Goal: Task Accomplishment & Management: Use online tool/utility

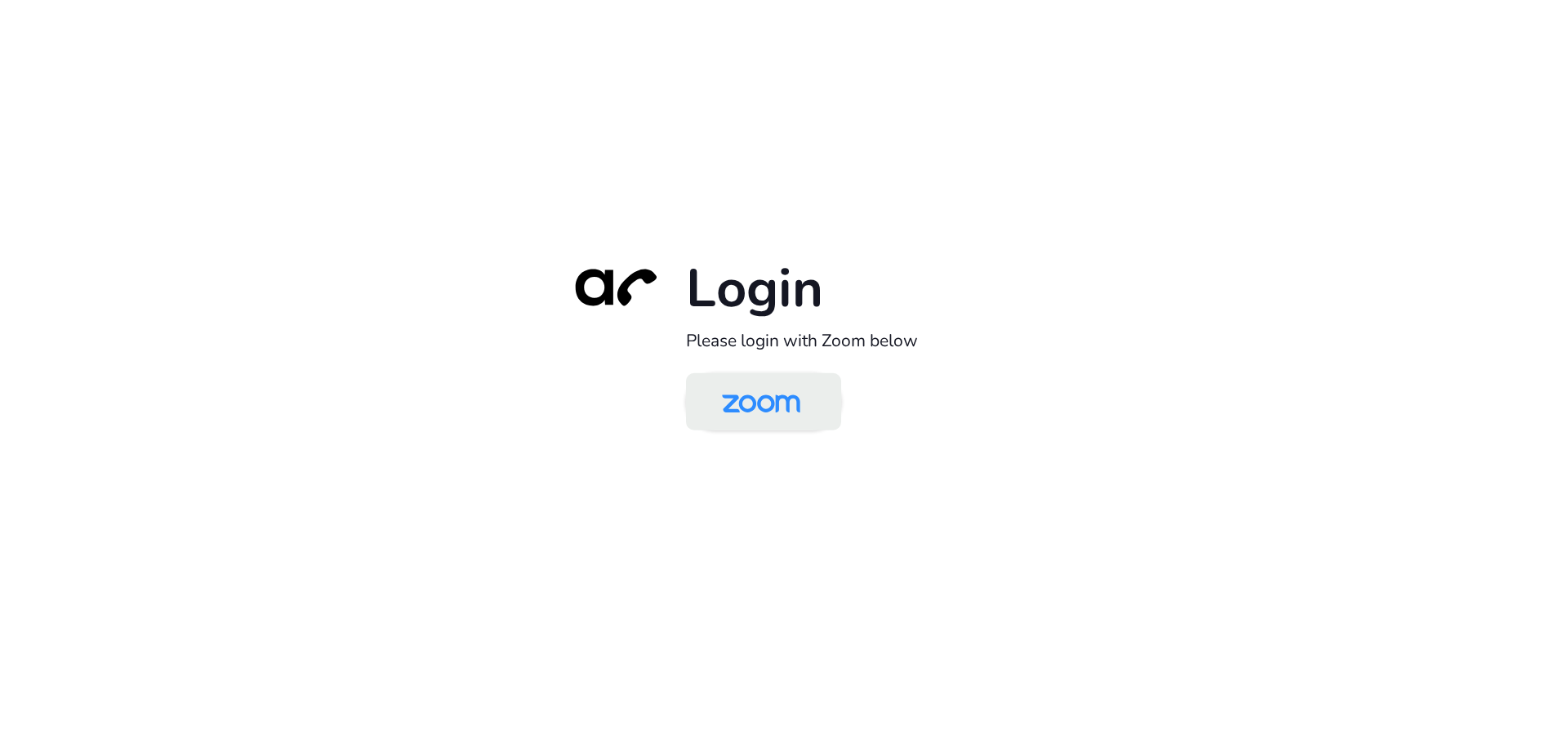
click at [792, 404] on img at bounding box center [761, 403] width 112 height 53
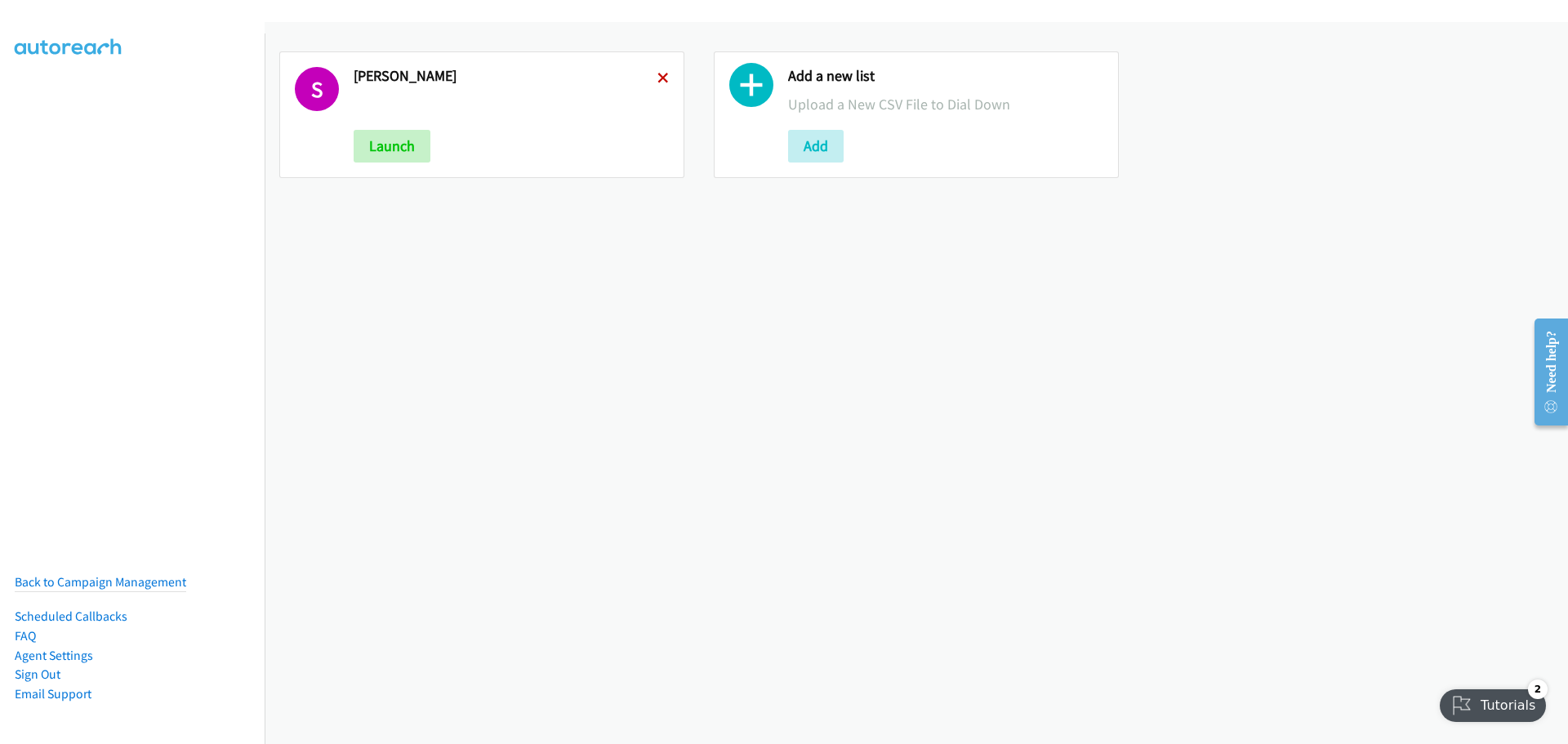
click at [658, 75] on icon at bounding box center [663, 79] width 11 height 11
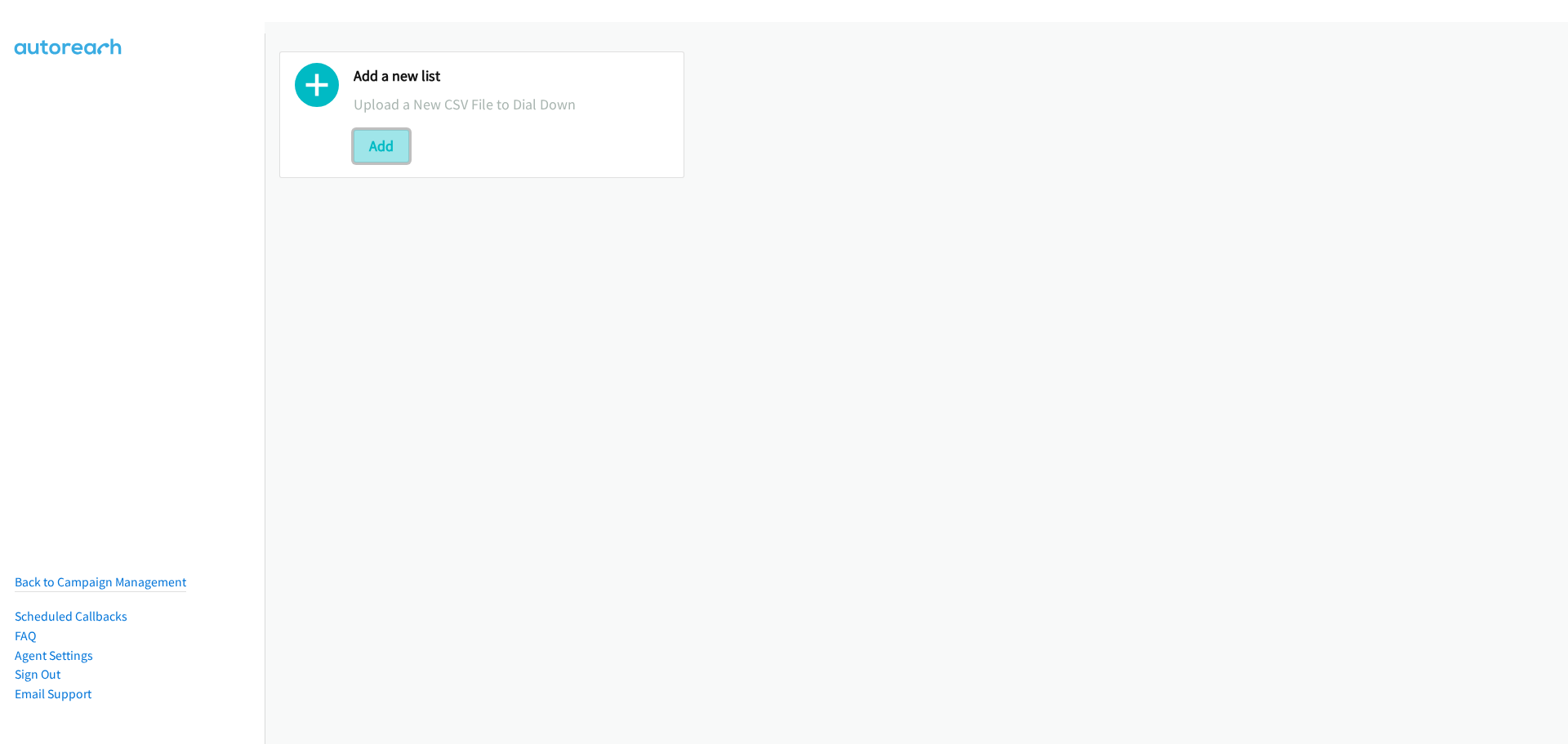
click at [400, 143] on button "Add" at bounding box center [382, 146] width 55 height 32
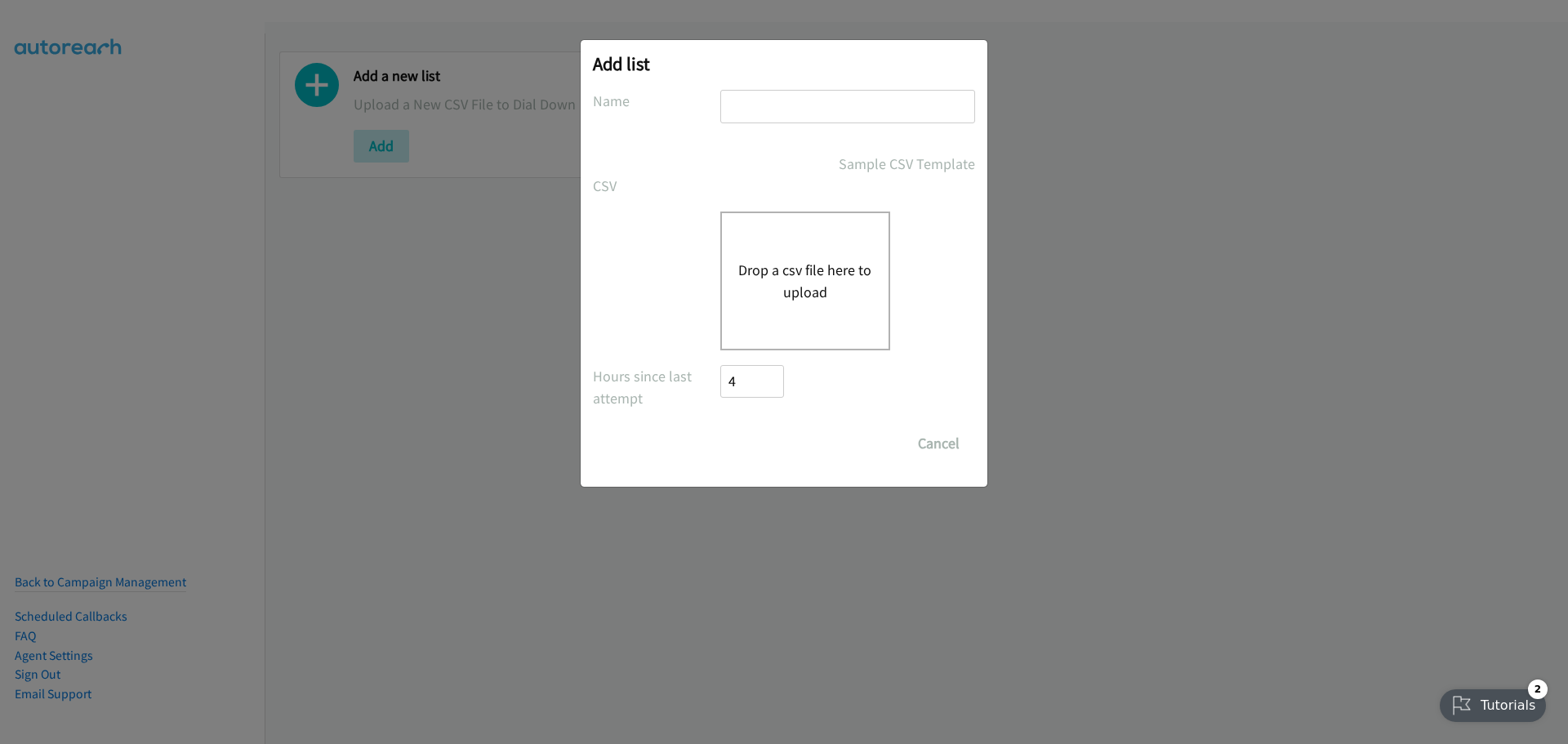
click at [812, 294] on button "Drop a csv file here to upload" at bounding box center [805, 281] width 134 height 44
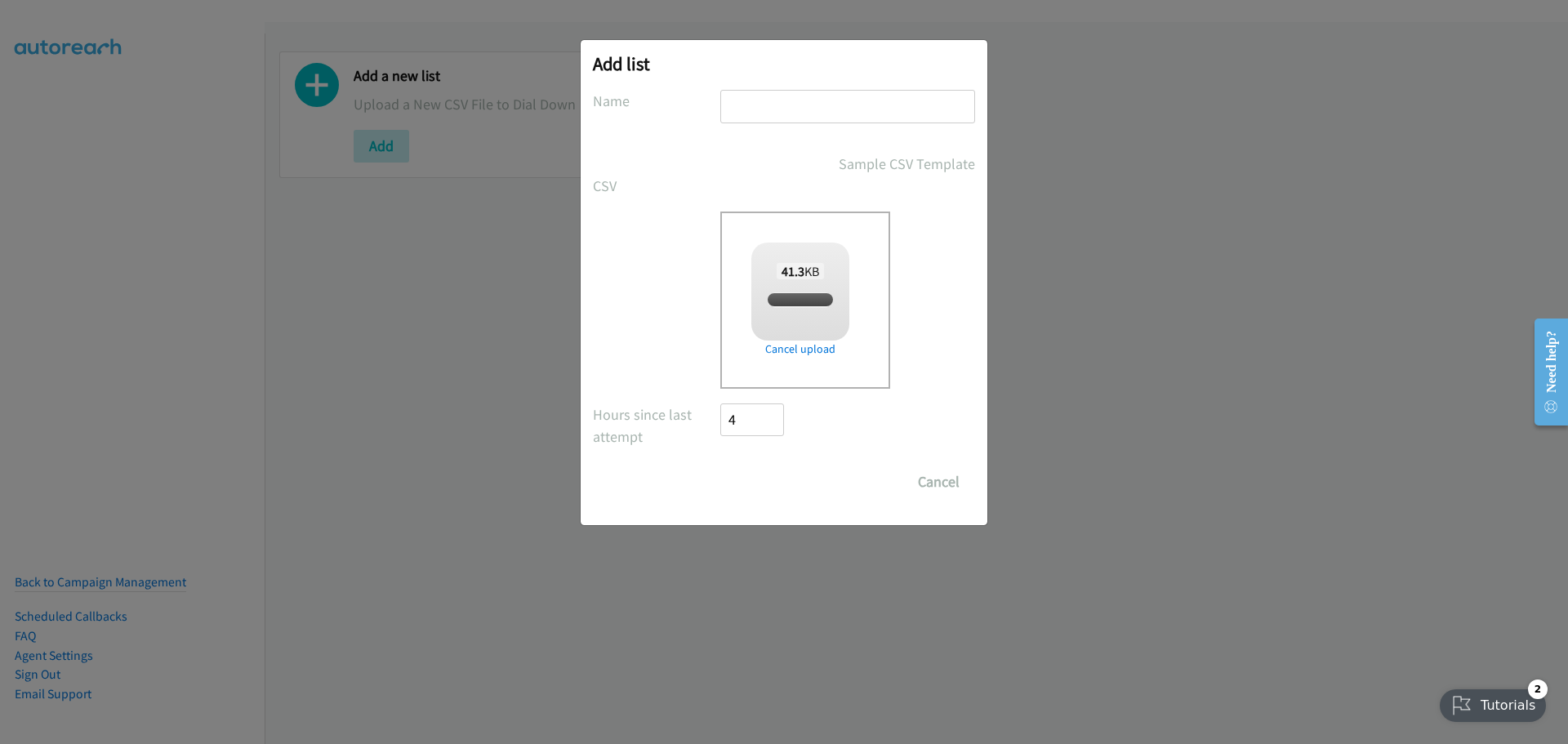
checkbox input "true"
click at [756, 110] on input "text" at bounding box center [848, 106] width 255 height 33
type input "[PERSON_NAME]"
click at [773, 491] on input "Save List" at bounding box center [763, 481] width 86 height 32
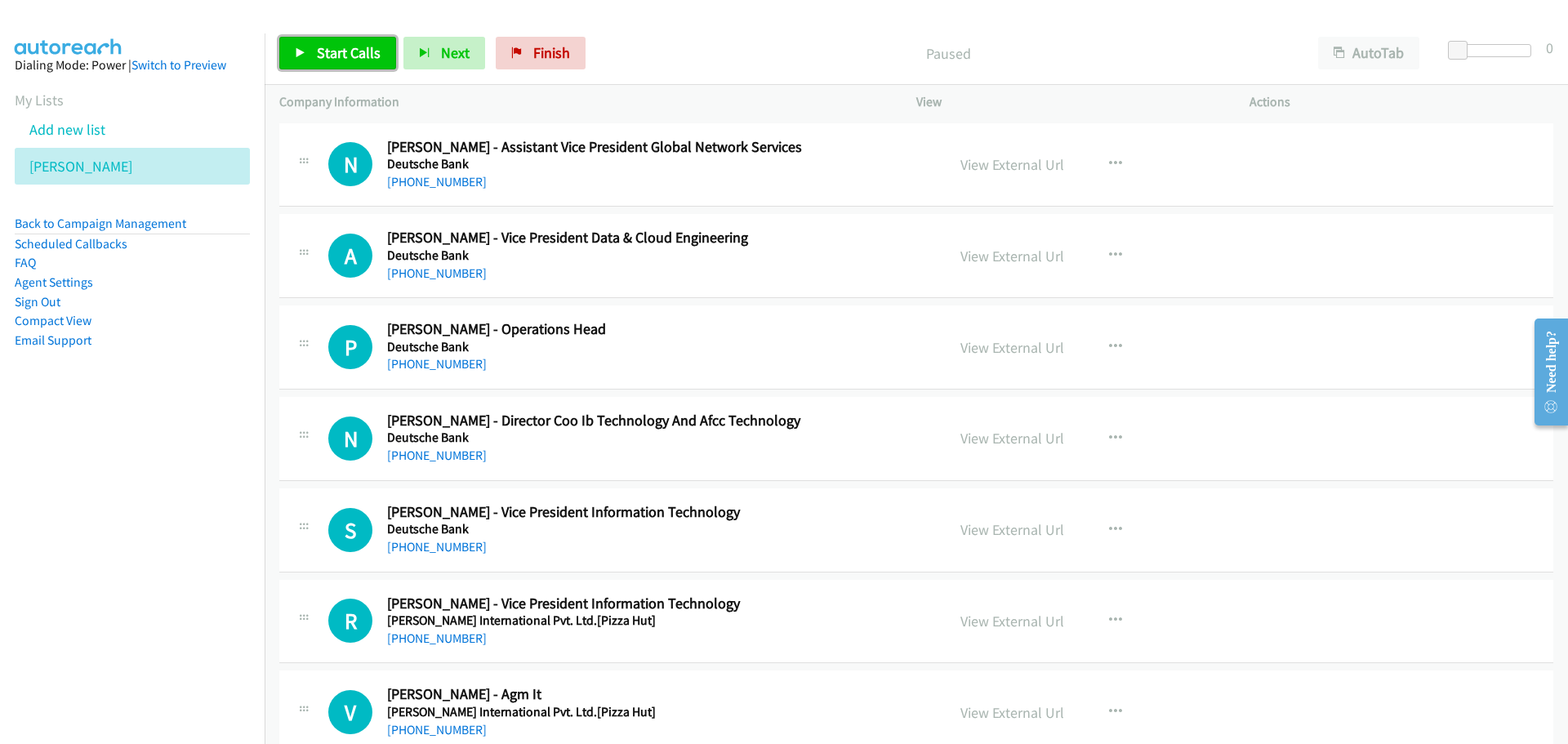
drag, startPoint x: 331, startPoint y: 53, endPoint x: 263, endPoint y: 75, distance: 71.5
click at [331, 53] on span "Start Calls" at bounding box center [348, 52] width 64 height 19
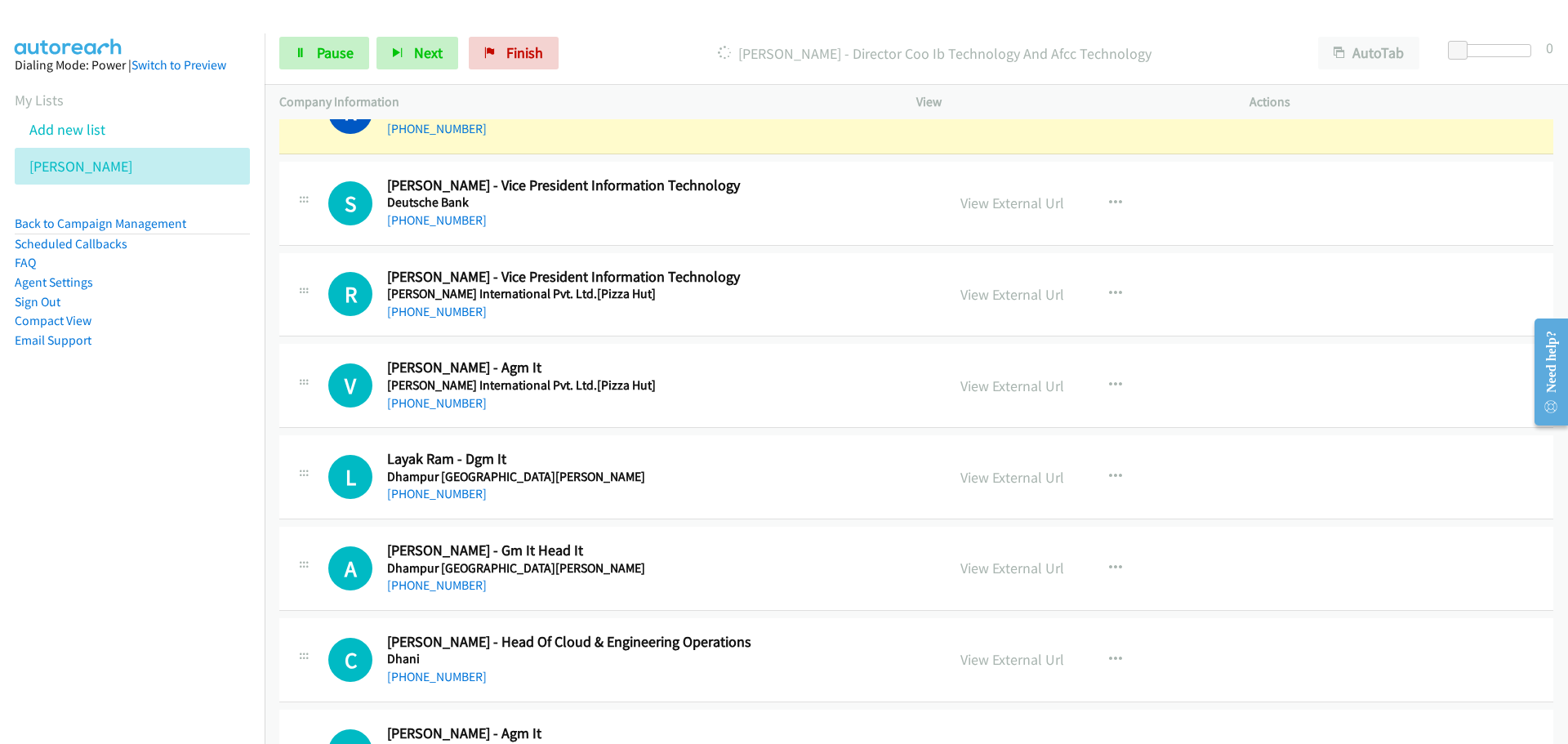
scroll to position [245, 0]
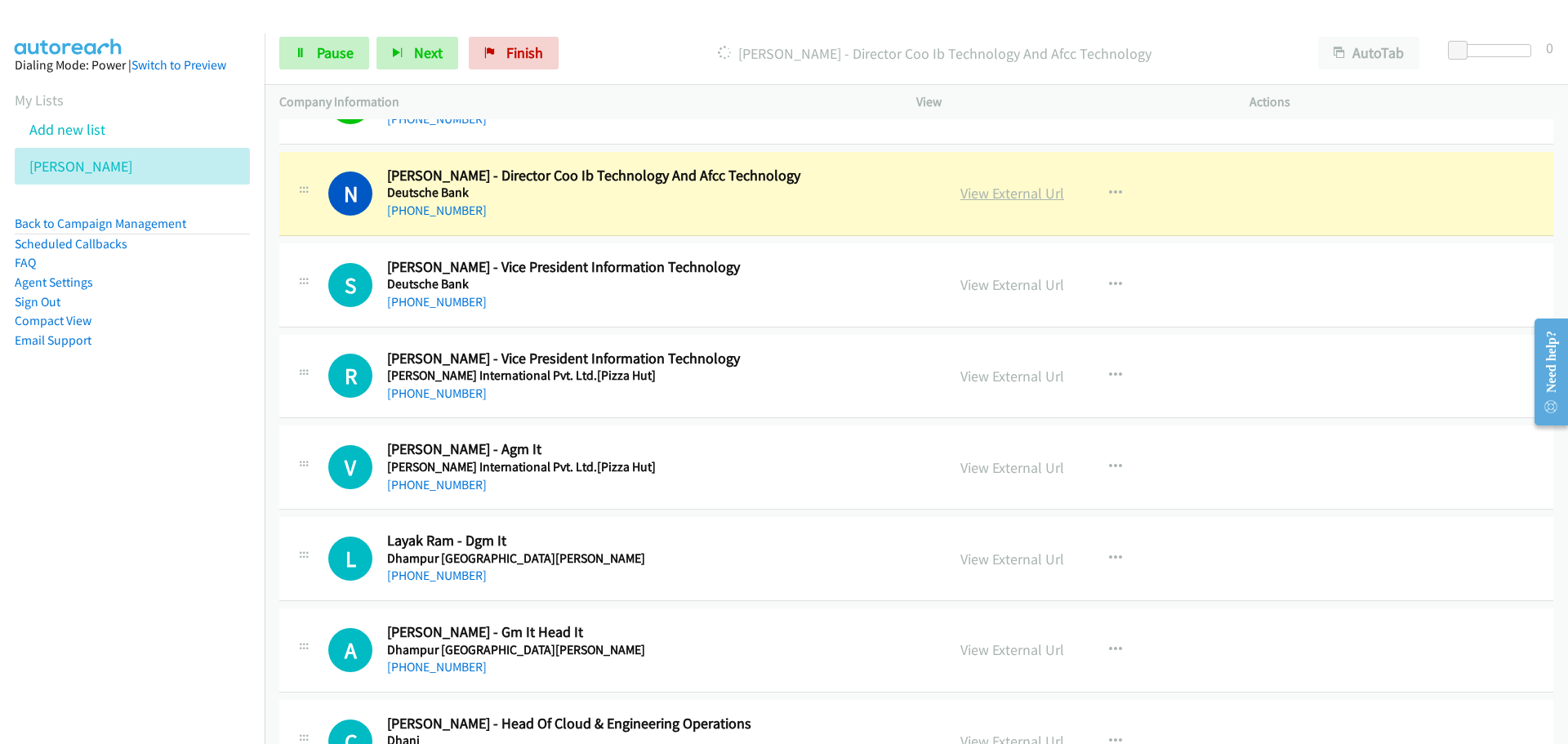
click at [996, 187] on link "View External Url" at bounding box center [1011, 193] width 104 height 19
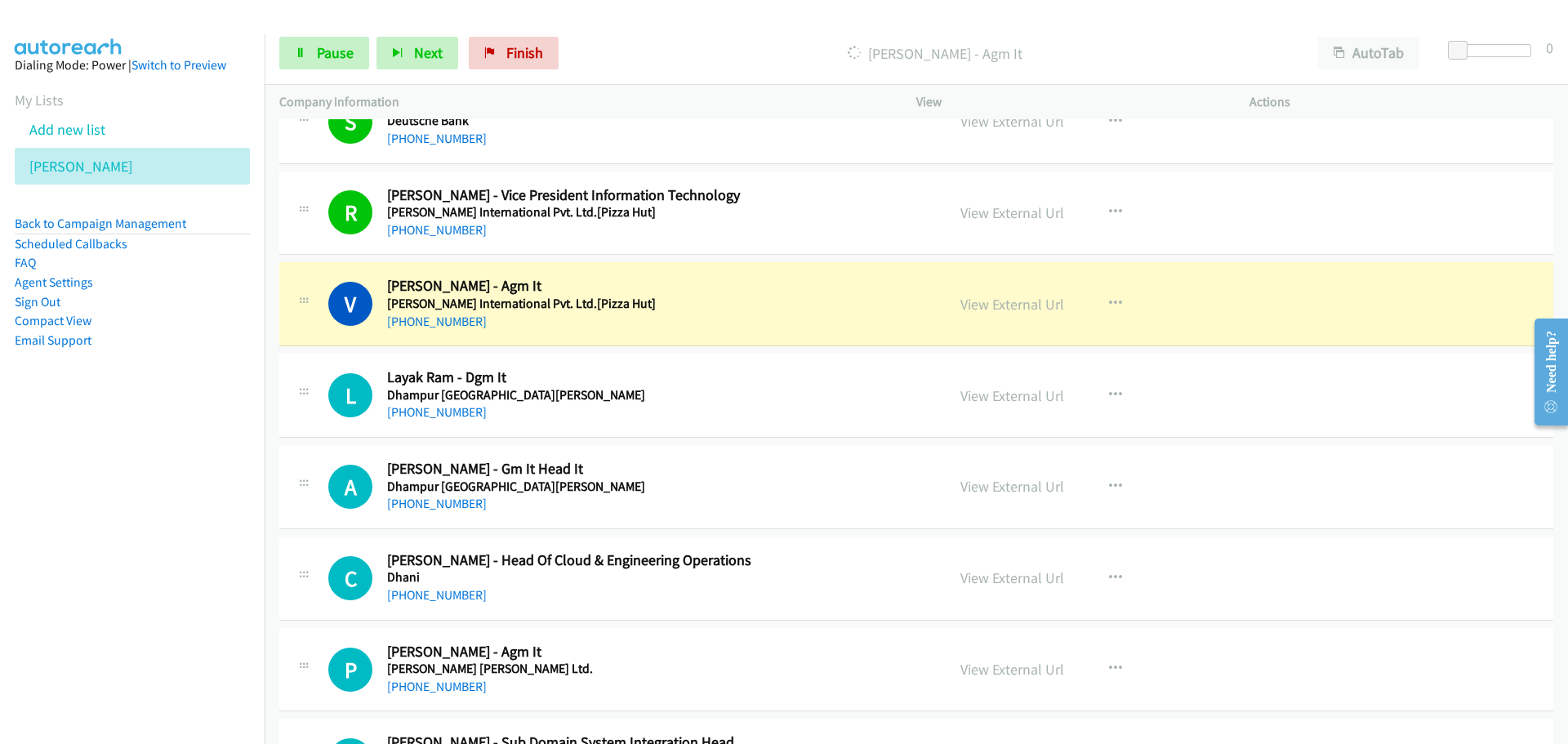
scroll to position [490, 0]
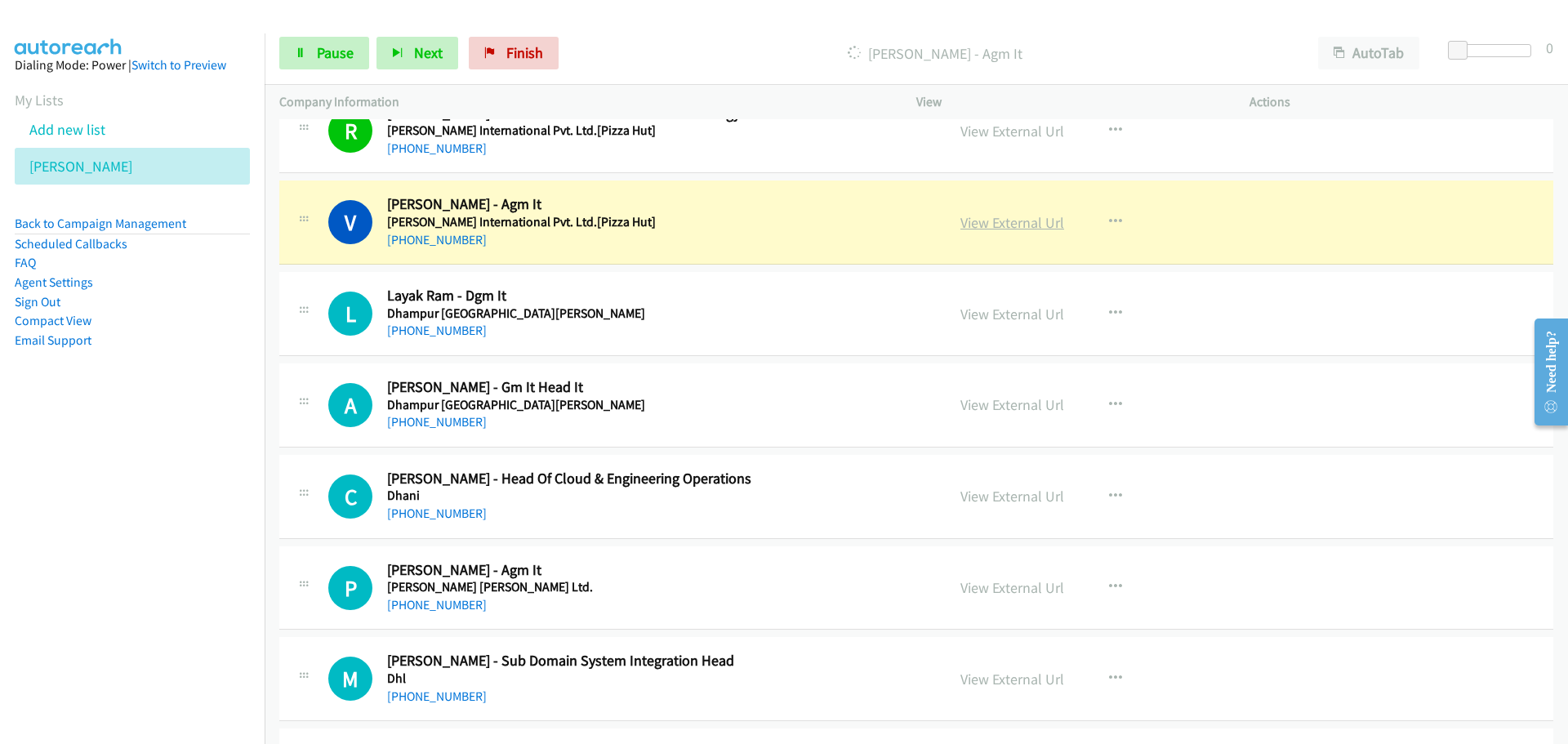
click at [975, 227] on link "View External Url" at bounding box center [1011, 223] width 104 height 19
click at [320, 45] on span "Pause" at bounding box center [335, 52] width 37 height 19
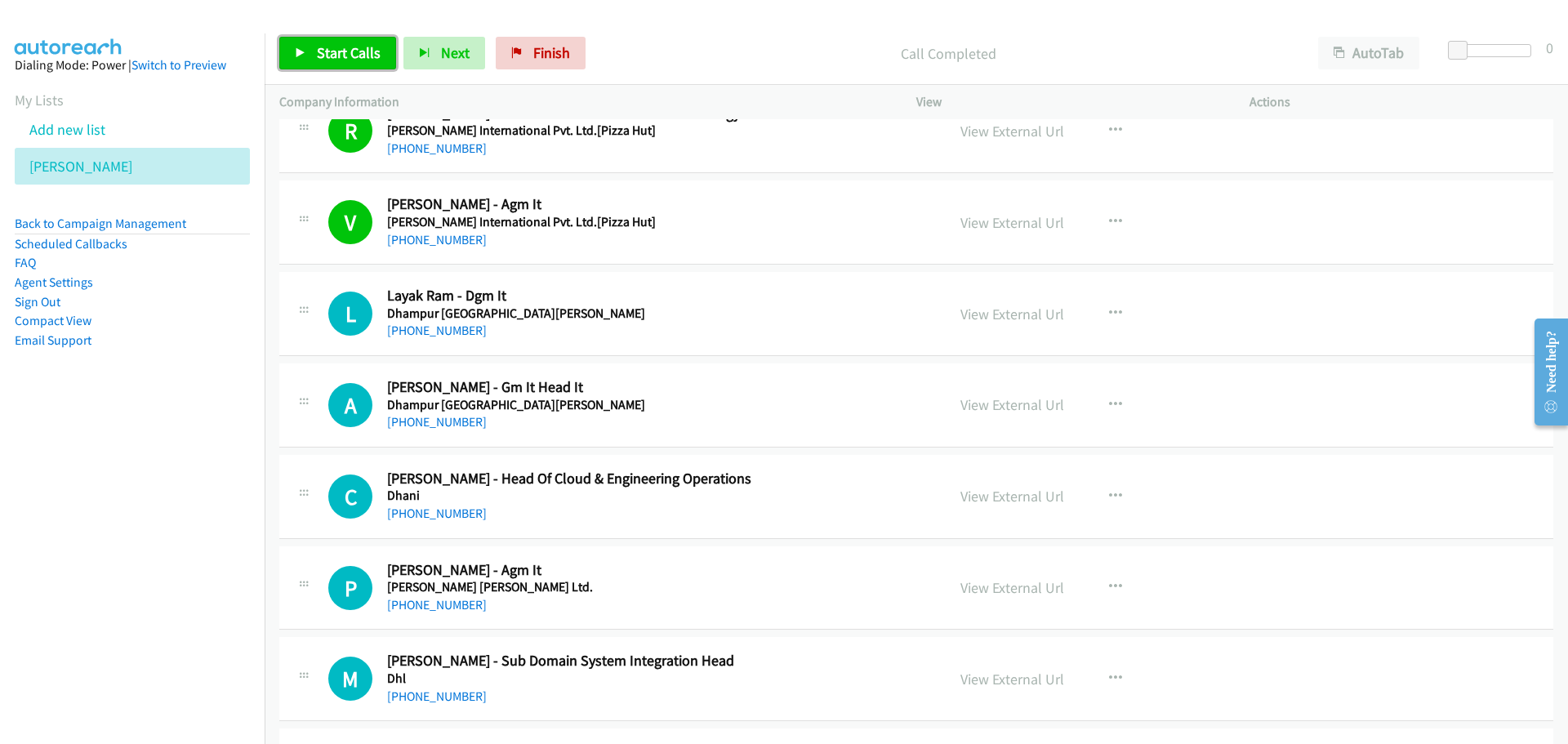
click at [355, 47] on span "Start Calls" at bounding box center [348, 52] width 64 height 19
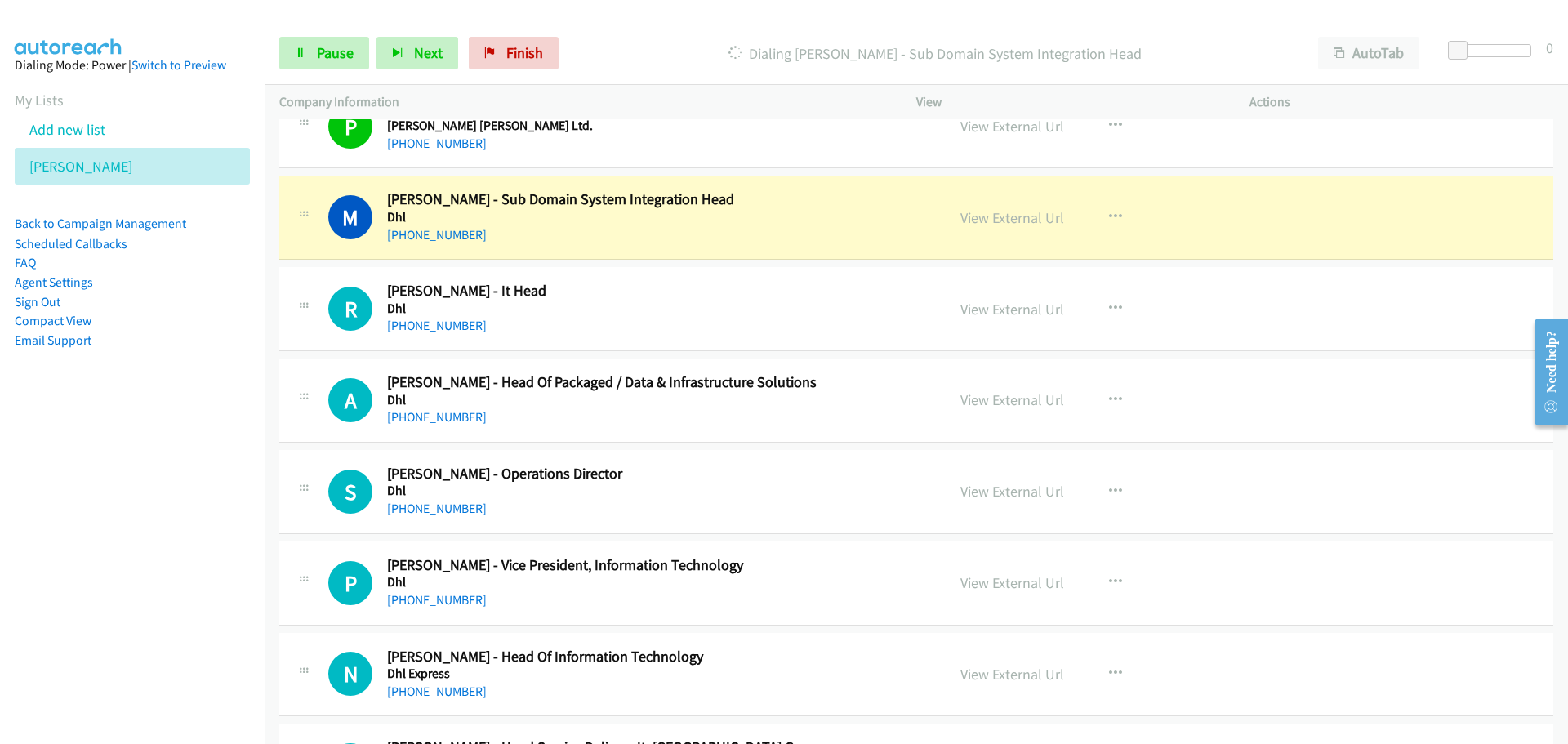
scroll to position [980, 0]
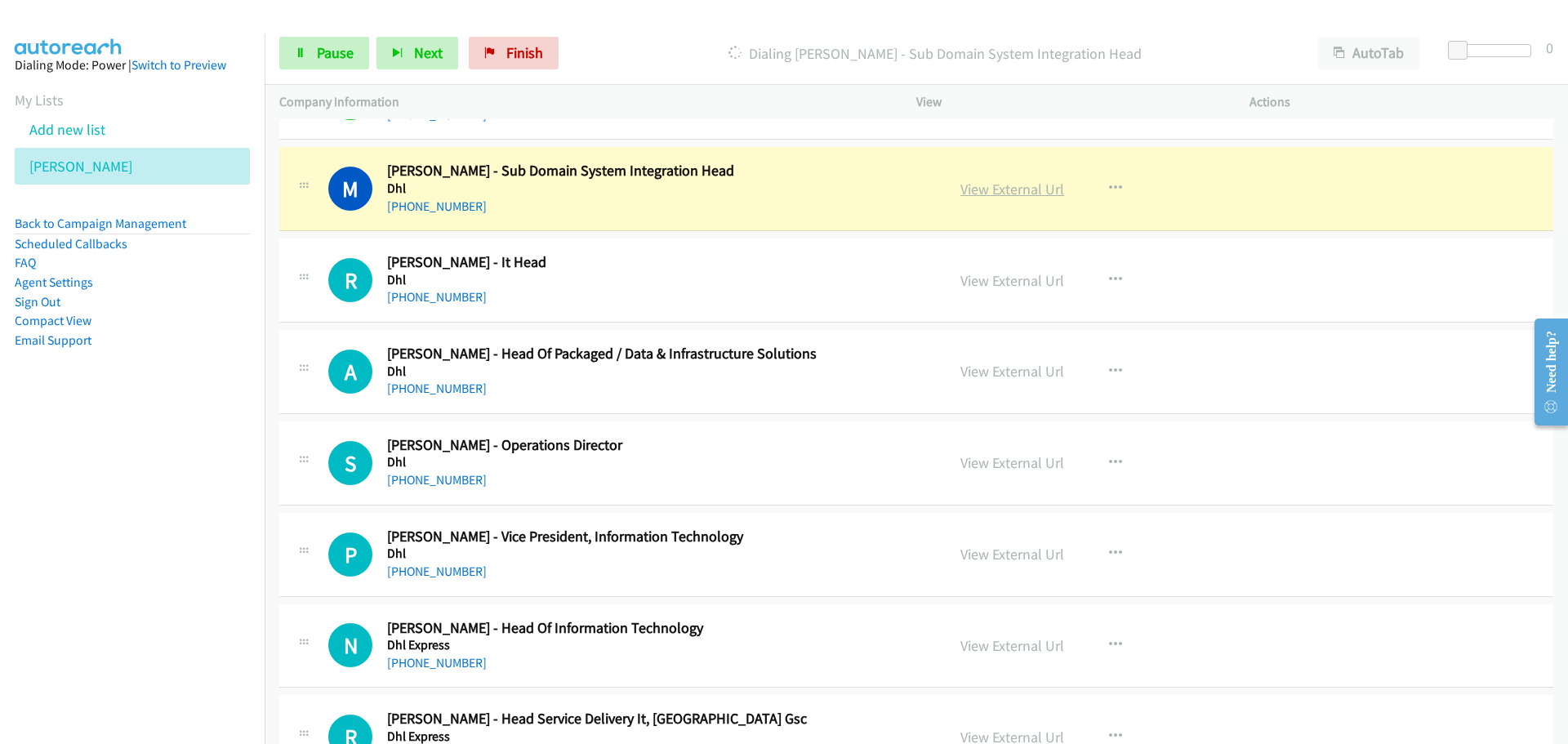
click at [1005, 186] on link "View External Url" at bounding box center [1011, 189] width 104 height 19
click at [315, 41] on link "Pause" at bounding box center [323, 53] width 89 height 32
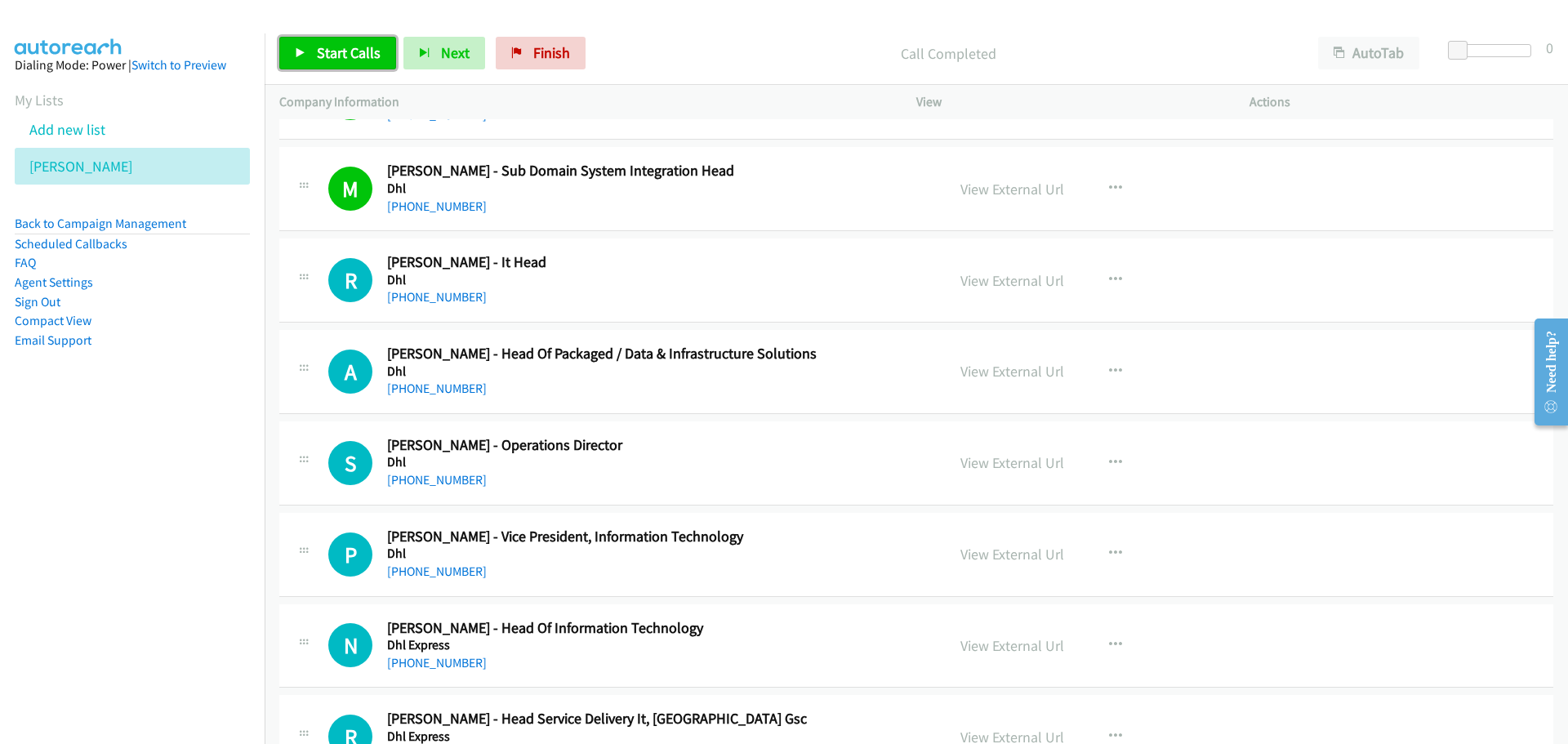
click at [292, 60] on link "Start Calls" at bounding box center [337, 53] width 117 height 32
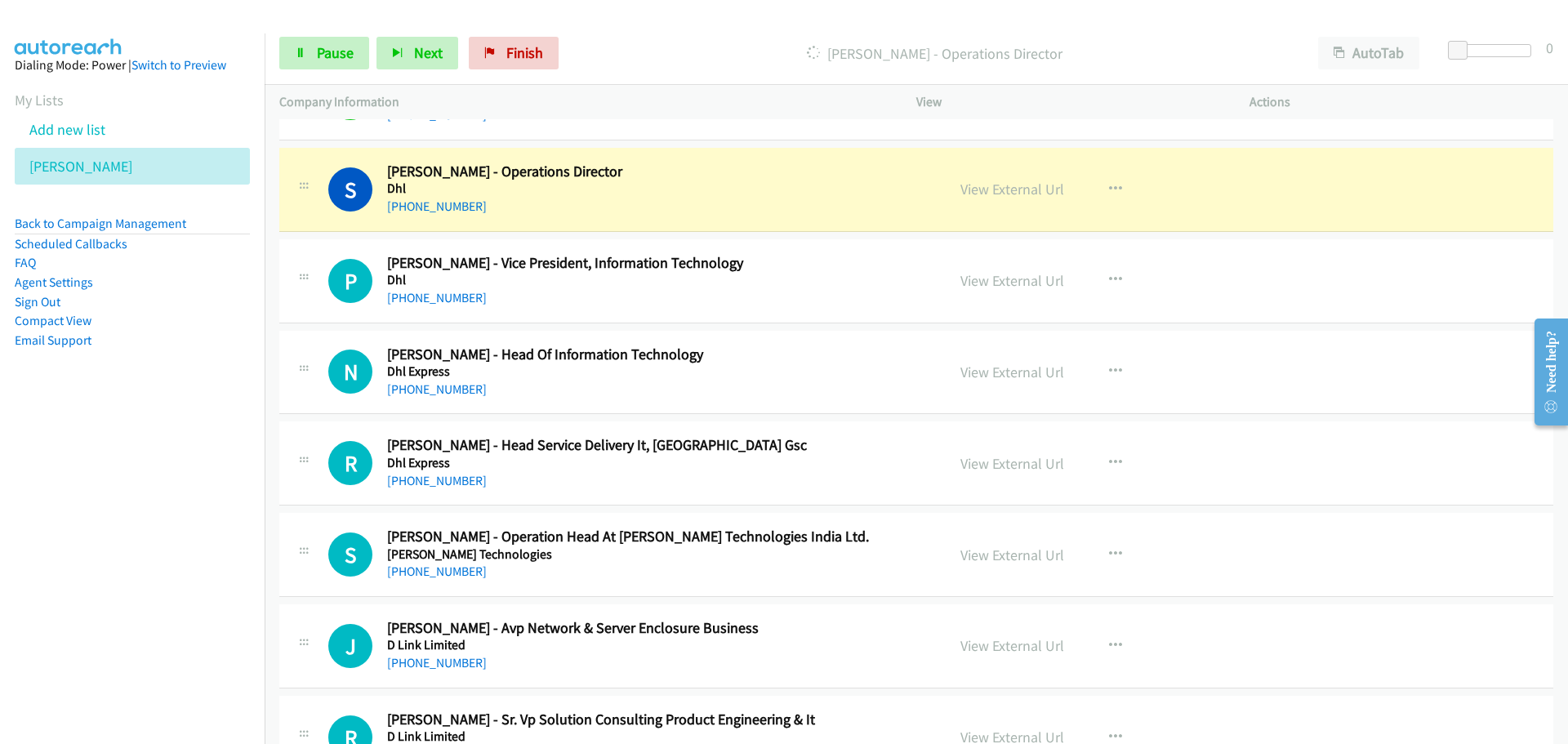
scroll to position [1224, 0]
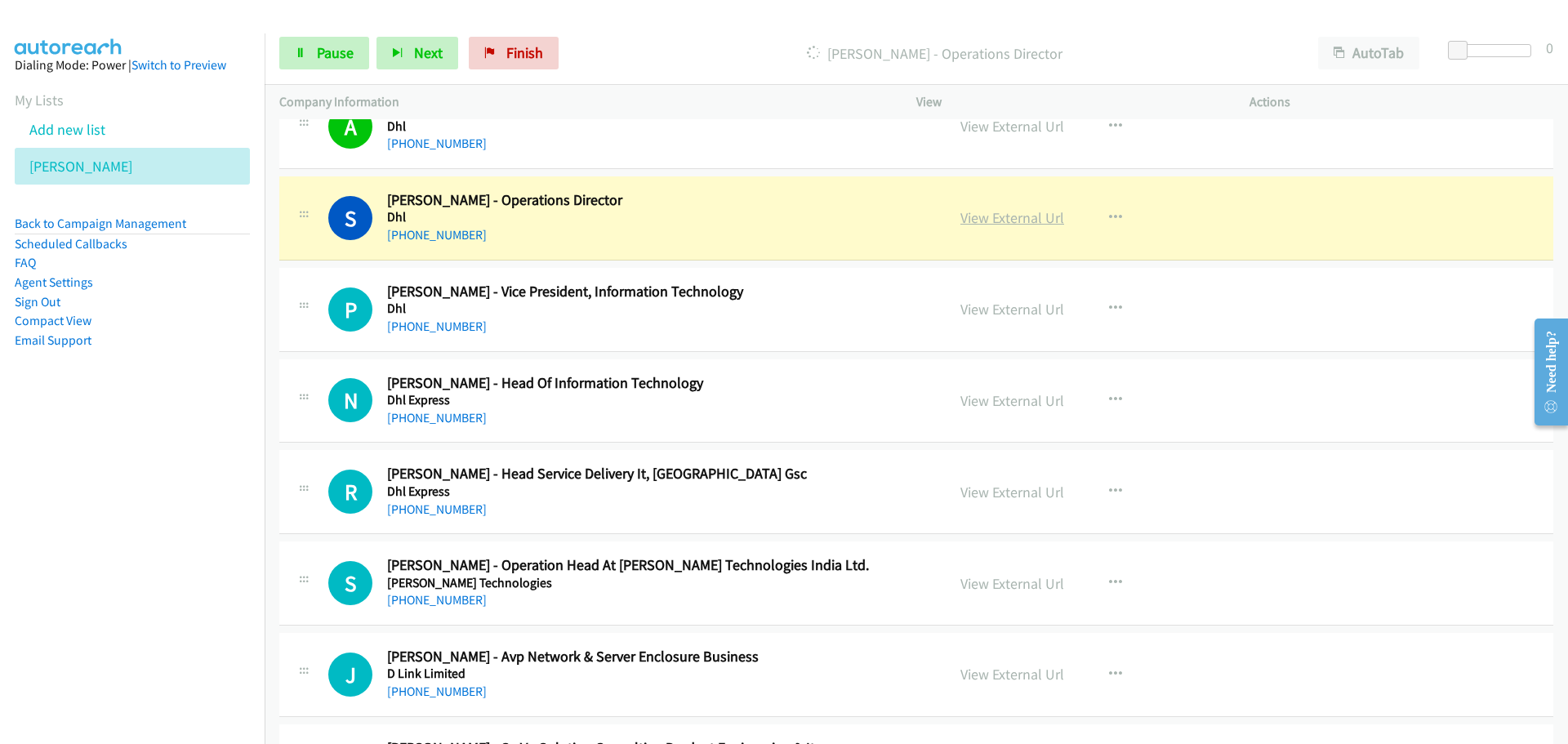
click at [977, 222] on link "View External Url" at bounding box center [1011, 218] width 104 height 19
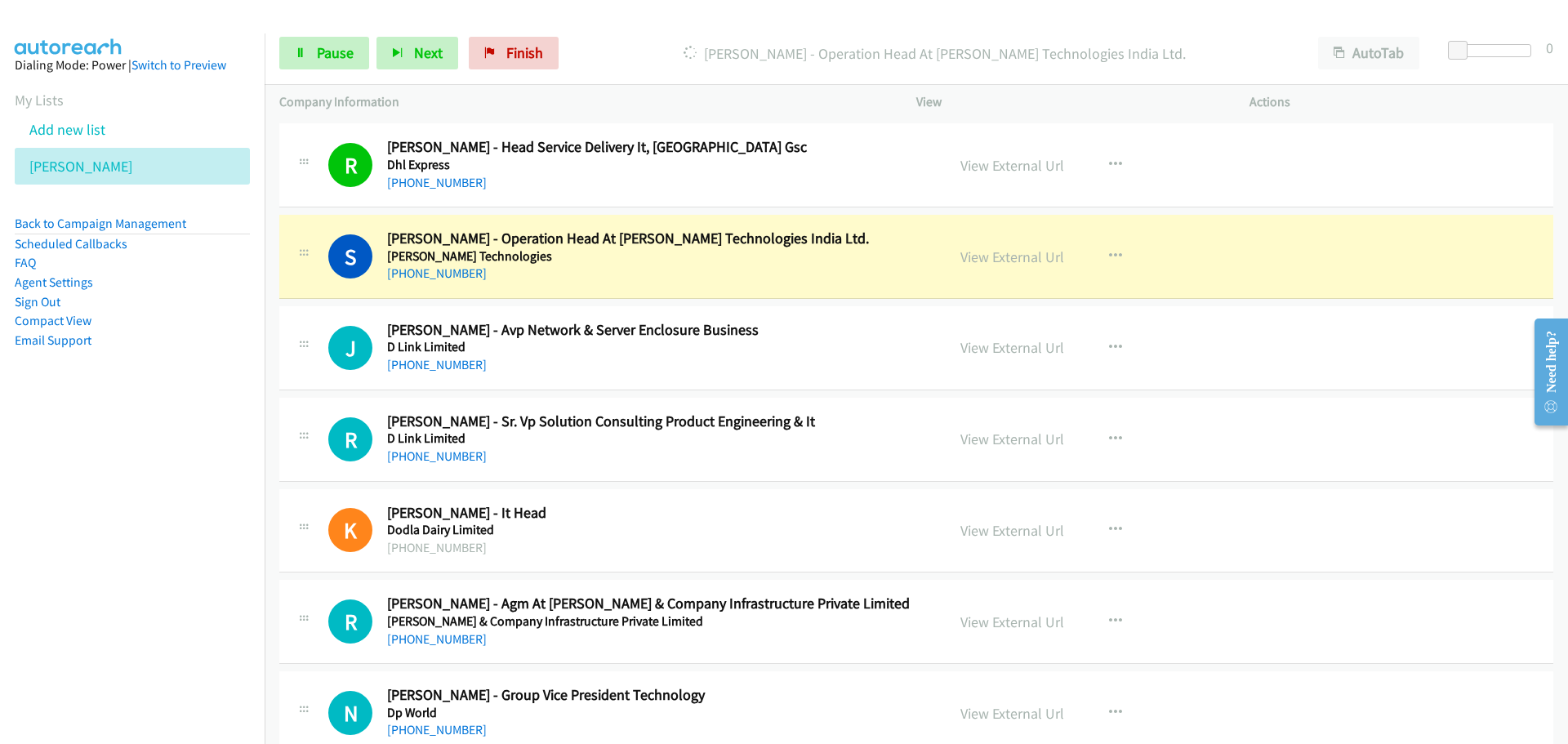
scroll to position [1633, 0]
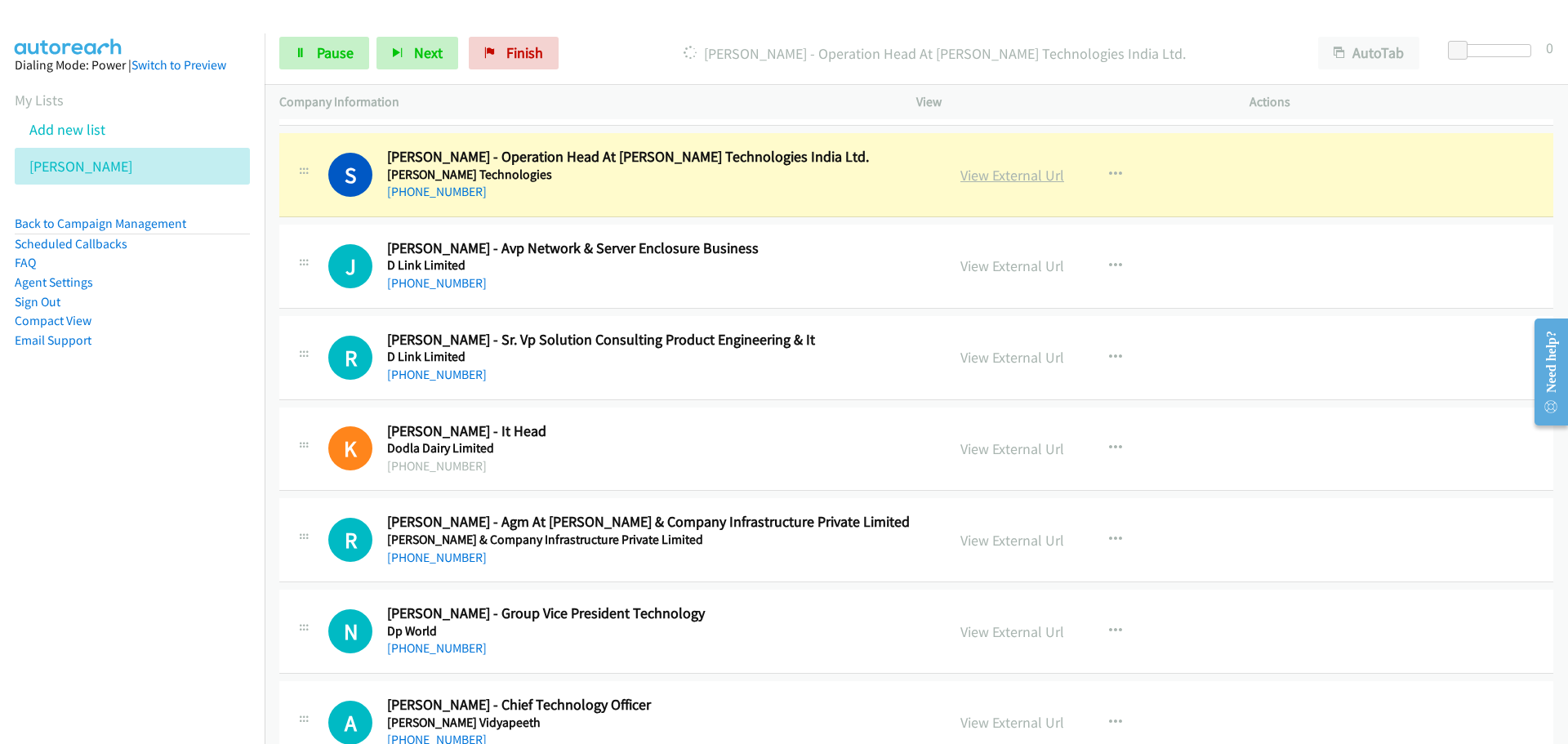
click at [980, 181] on link "View External Url" at bounding box center [1011, 175] width 104 height 19
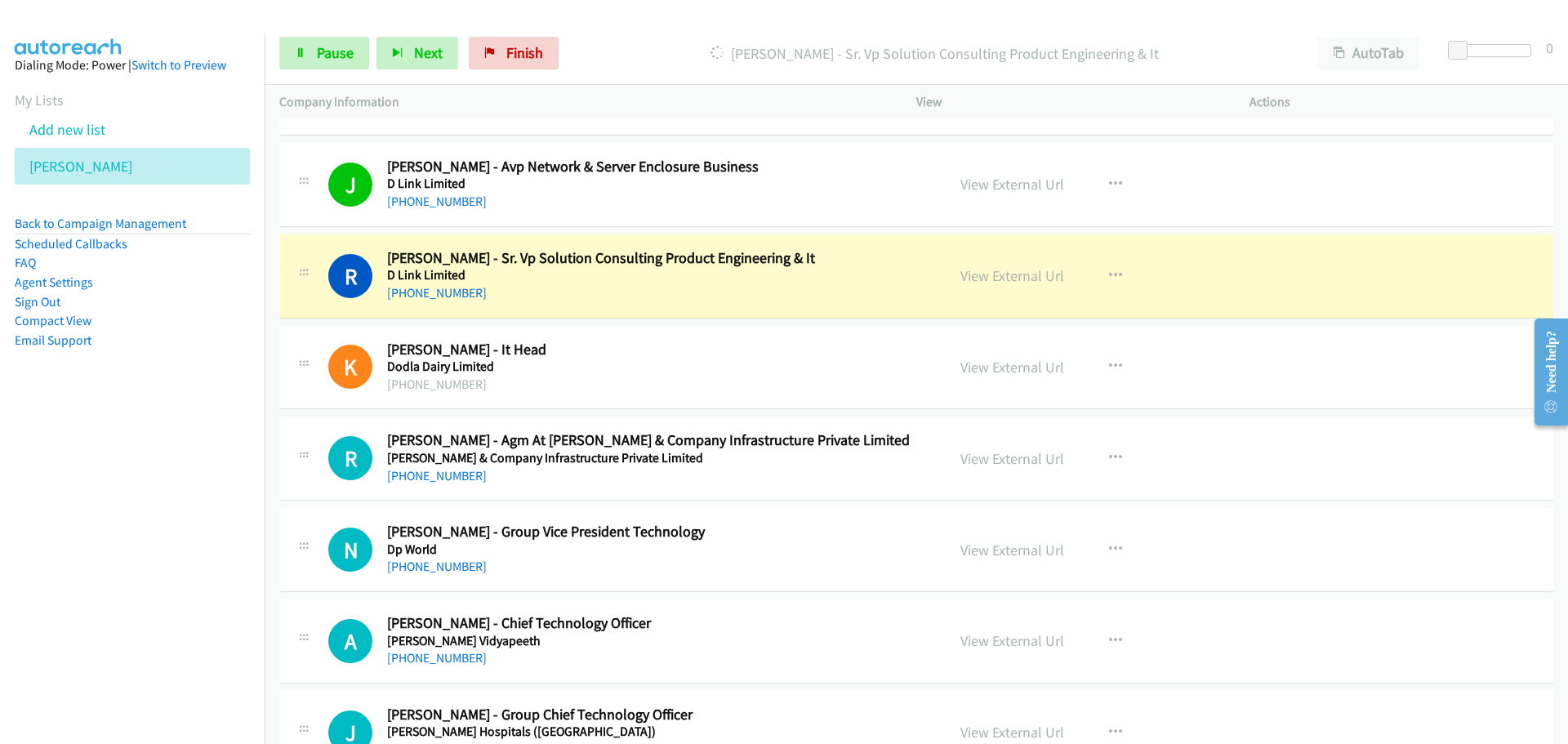
scroll to position [1796, 0]
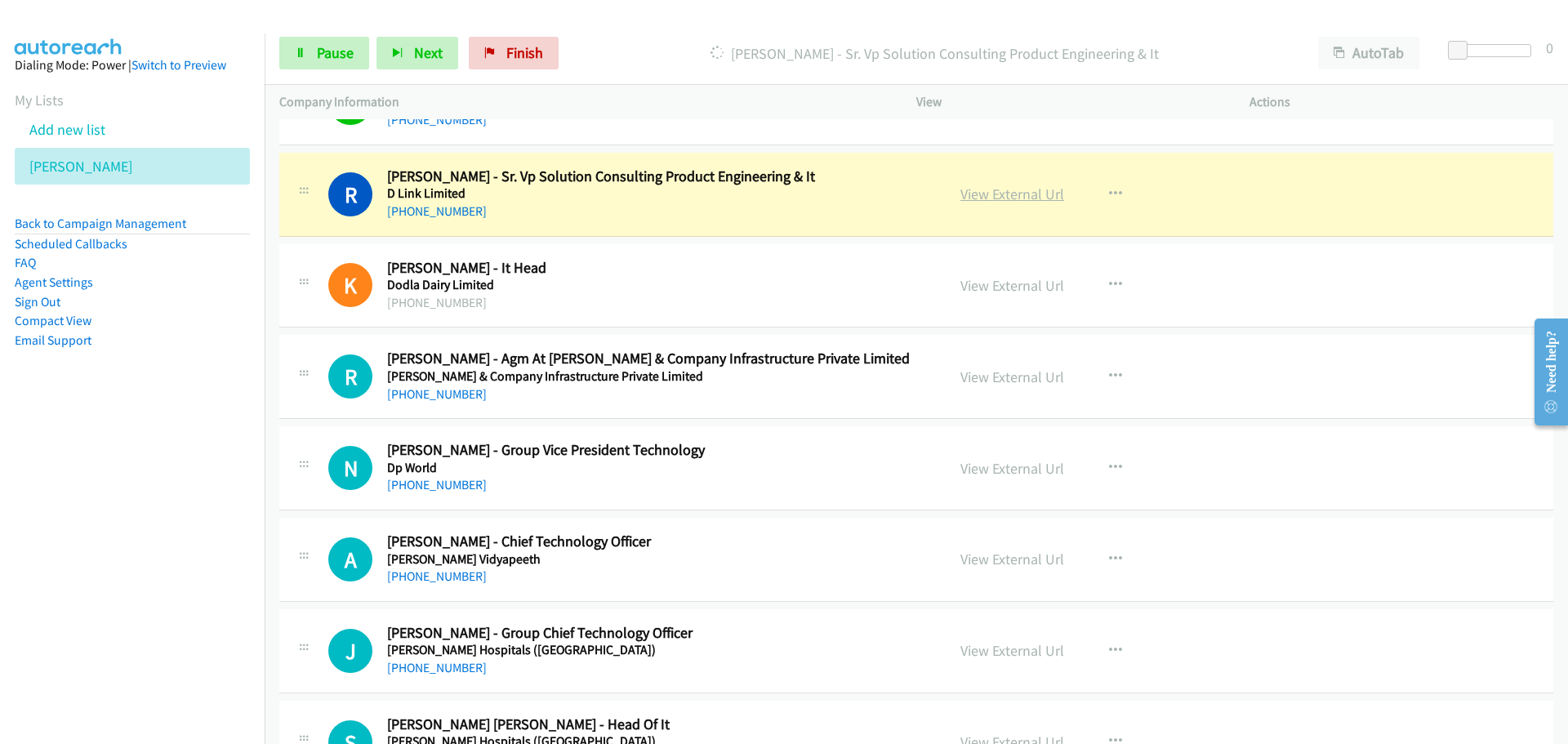
click at [1005, 200] on link "View External Url" at bounding box center [1011, 194] width 104 height 19
click at [343, 42] on link "Pause" at bounding box center [323, 53] width 89 height 32
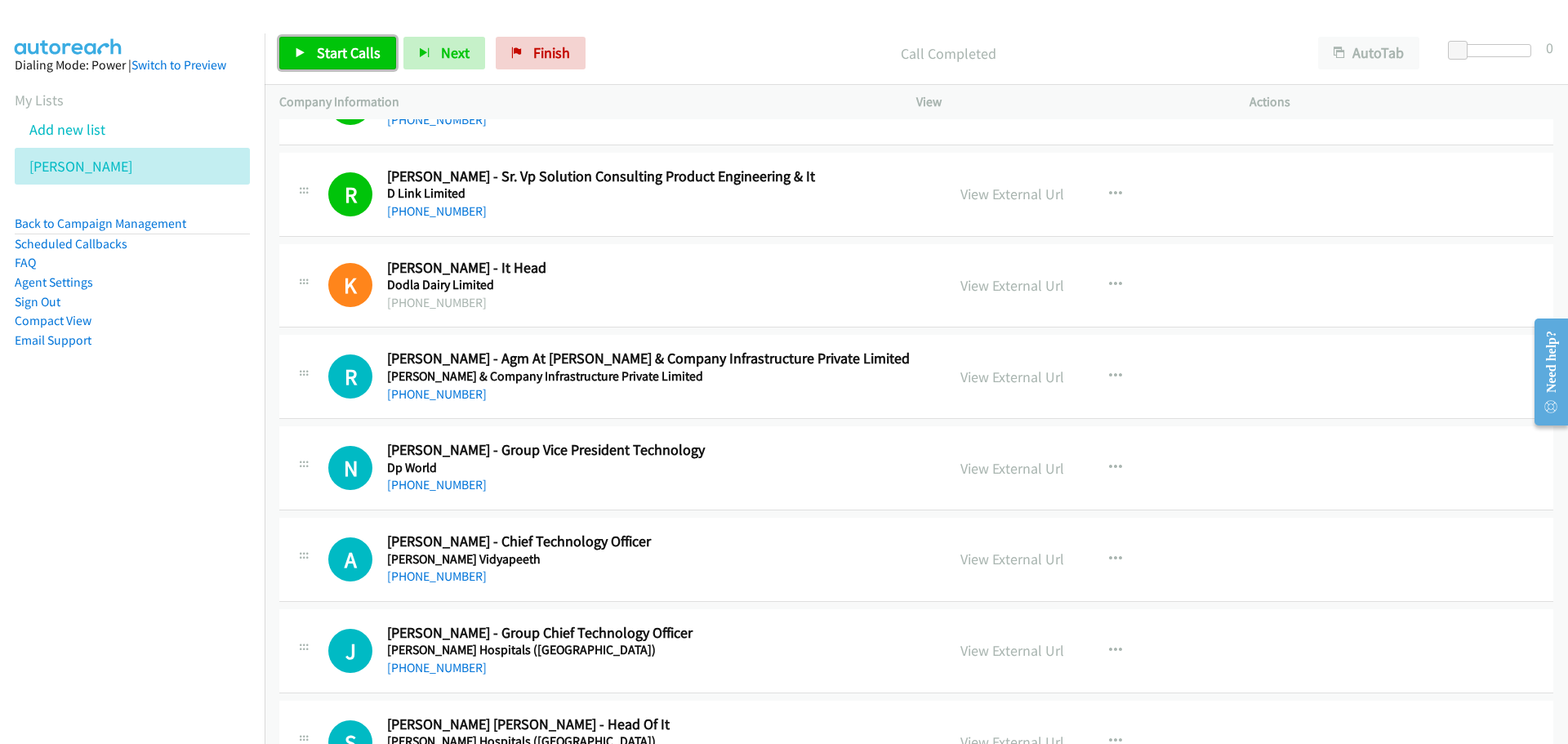
click at [308, 42] on link "Start Calls" at bounding box center [337, 53] width 117 height 32
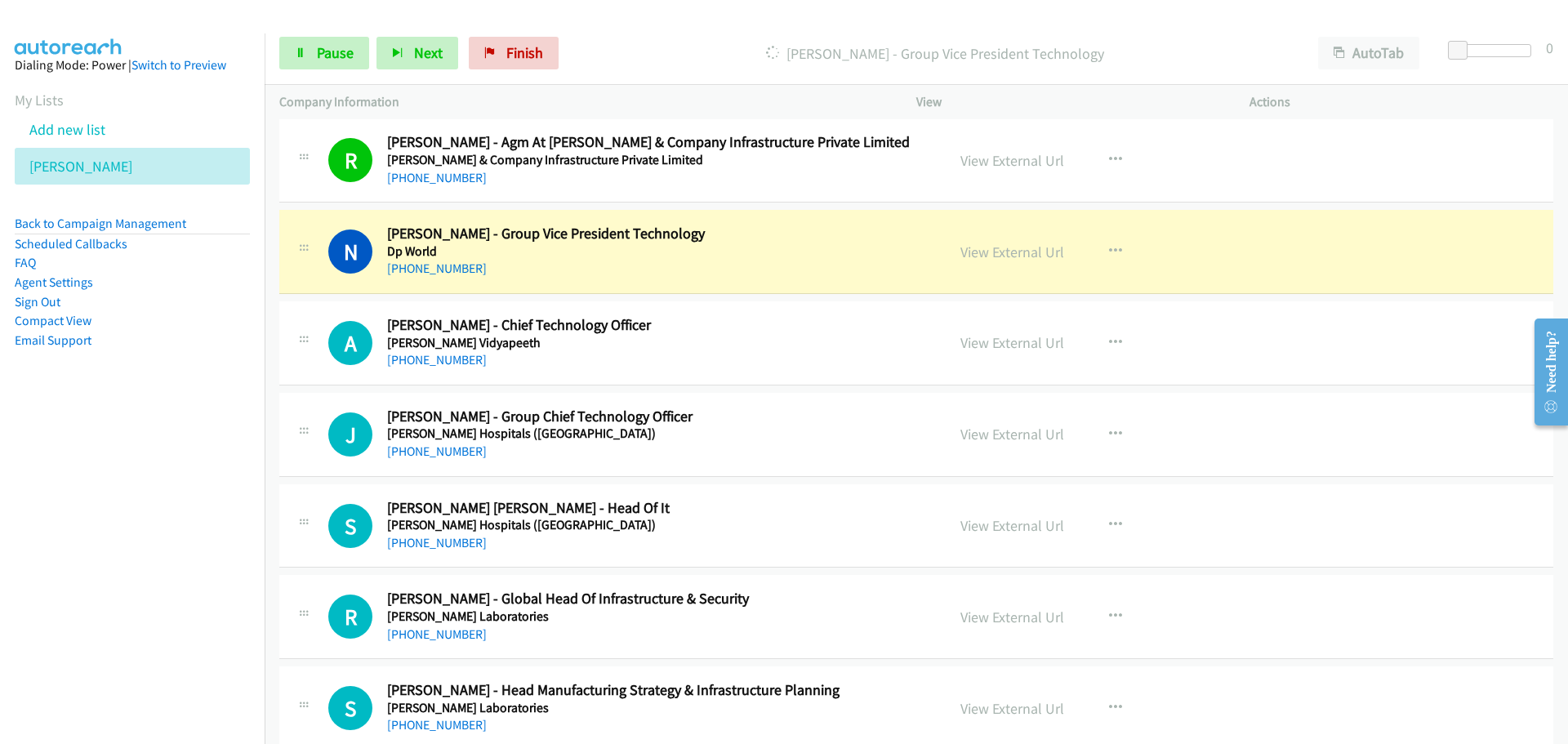
scroll to position [2041, 0]
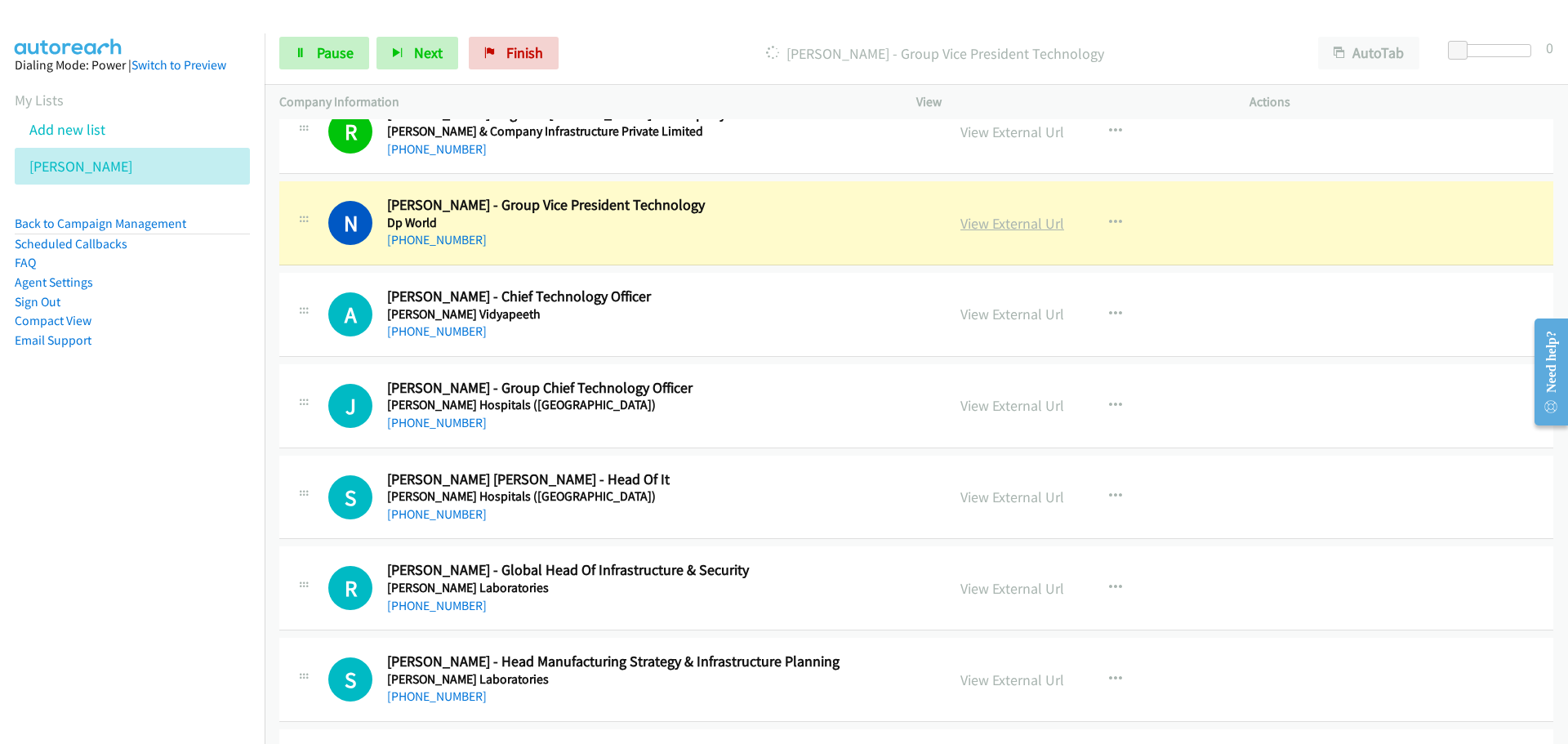
click at [987, 217] on link "View External Url" at bounding box center [1011, 224] width 104 height 19
click at [332, 55] on span "Pause" at bounding box center [335, 52] width 37 height 19
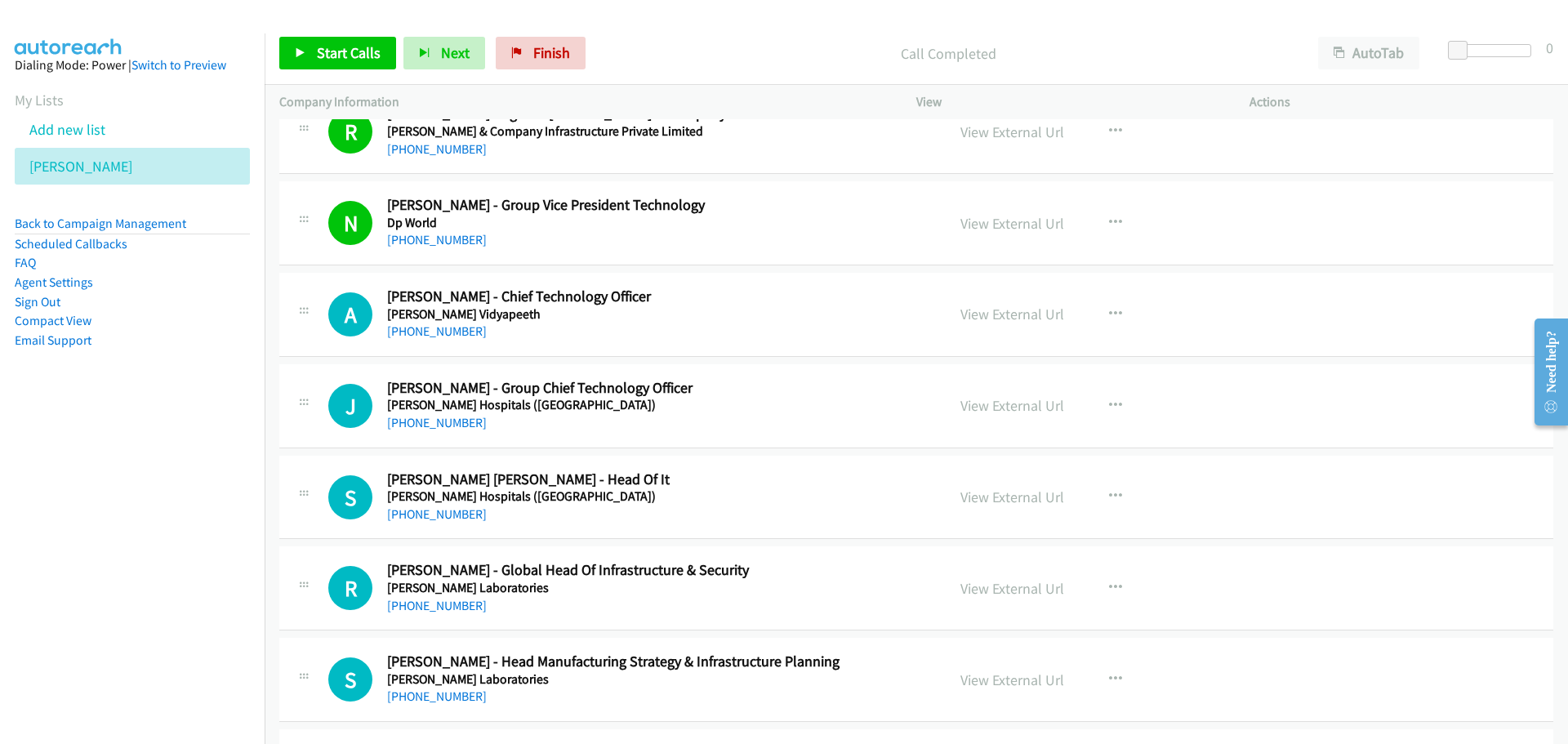
click at [304, 33] on div "Start Calls Pause Next Finish Call Completed AutoTab AutoTab 0" at bounding box center [916, 53] width 1303 height 63
click at [308, 41] on link "Start Calls" at bounding box center [337, 53] width 117 height 32
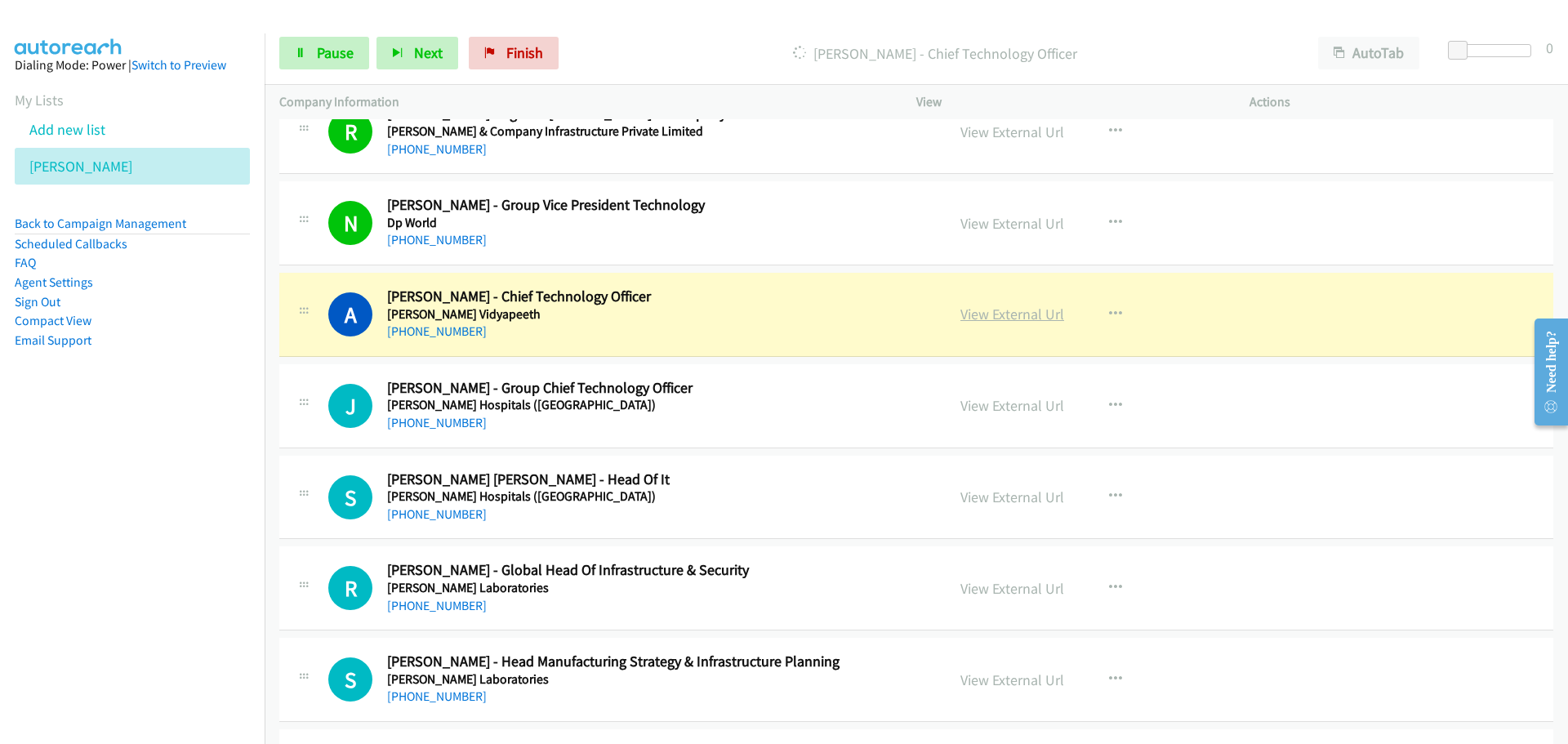
click at [970, 319] on link "View External Url" at bounding box center [1011, 314] width 104 height 19
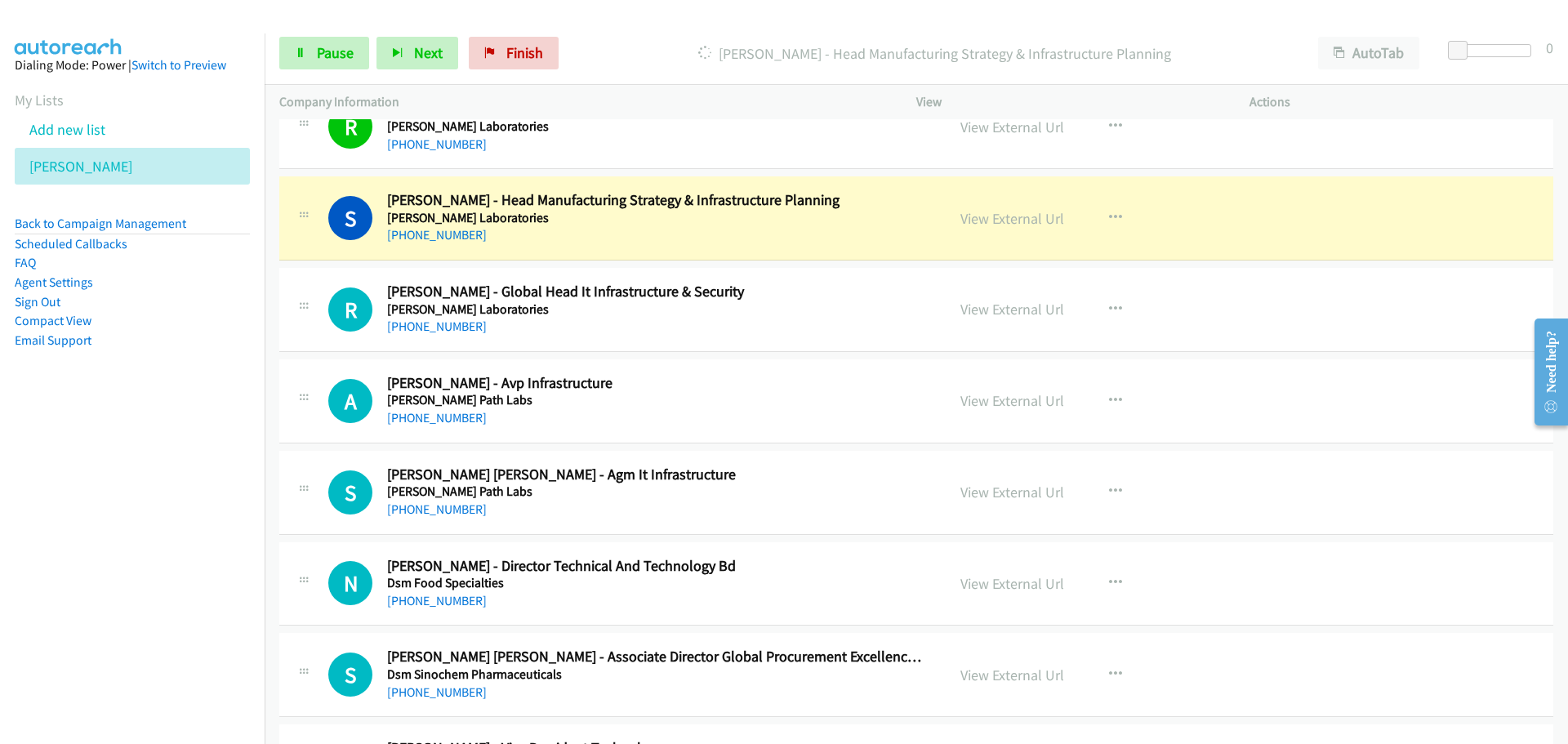
scroll to position [2531, 0]
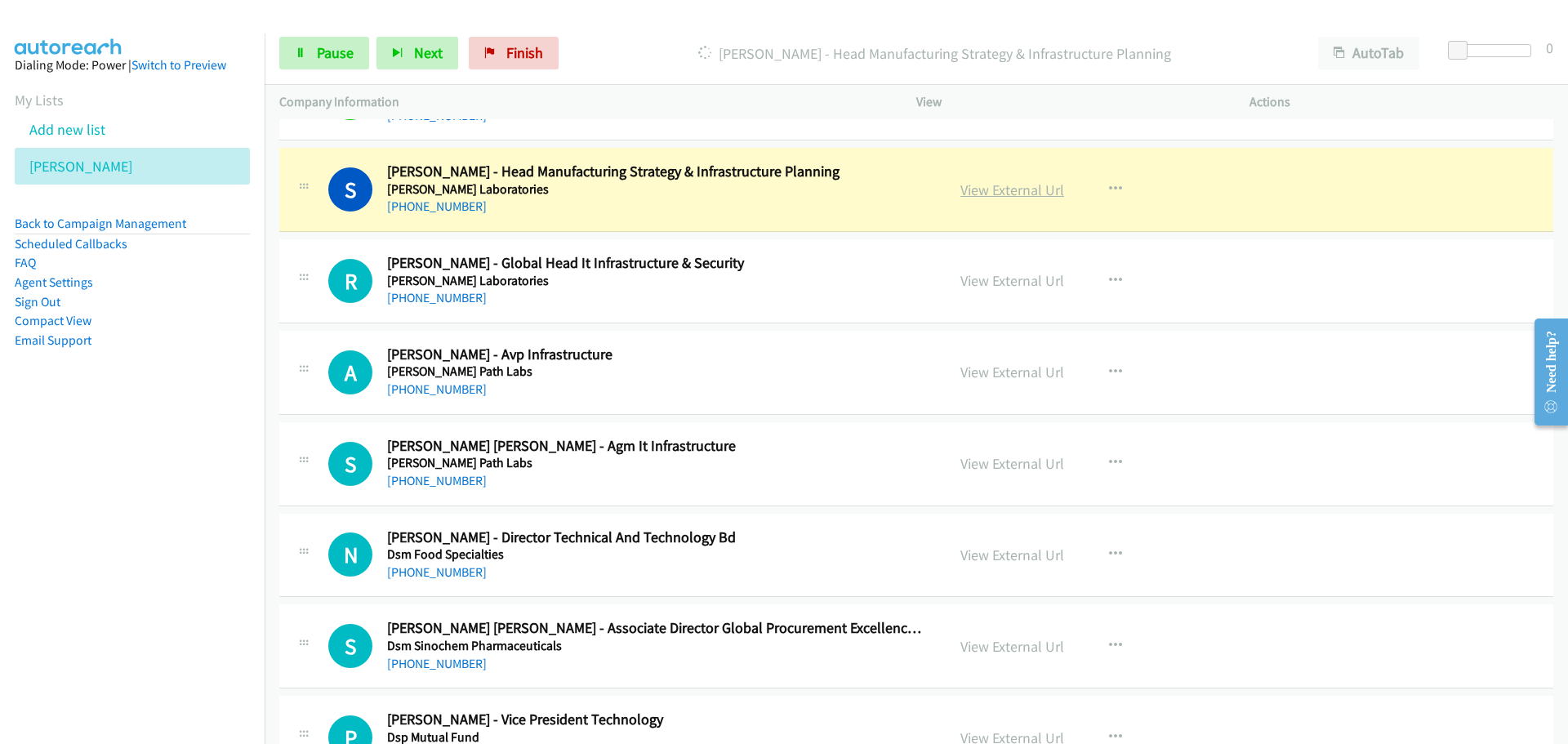
click at [985, 194] on link "View External Url" at bounding box center [1011, 190] width 104 height 19
click at [337, 45] on span "Pause" at bounding box center [335, 52] width 37 height 19
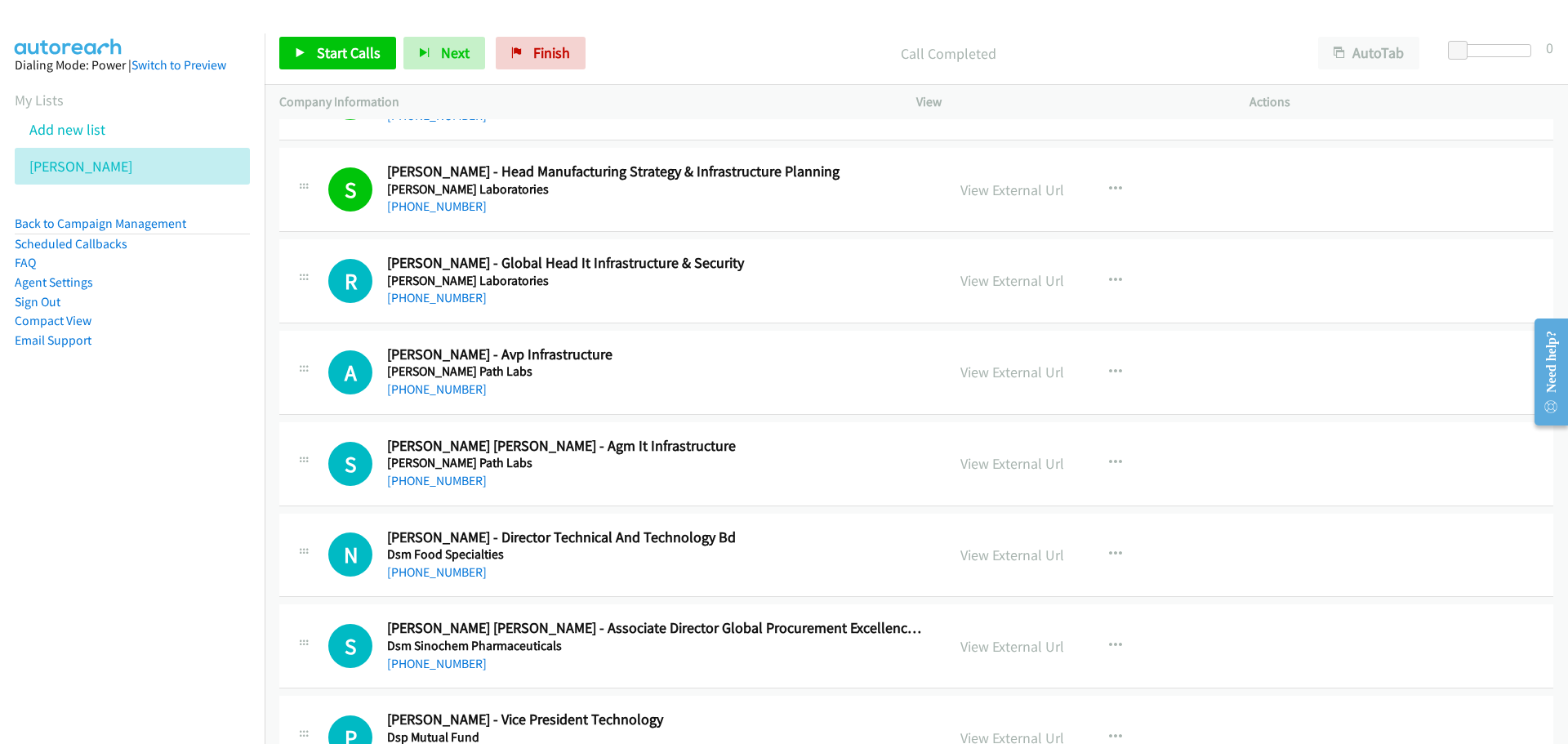
click at [326, 34] on div "Start Calls Pause Next Finish Call Completed AutoTab AutoTab 0" at bounding box center [916, 53] width 1303 height 63
click at [339, 49] on span "Start Calls" at bounding box center [348, 52] width 64 height 19
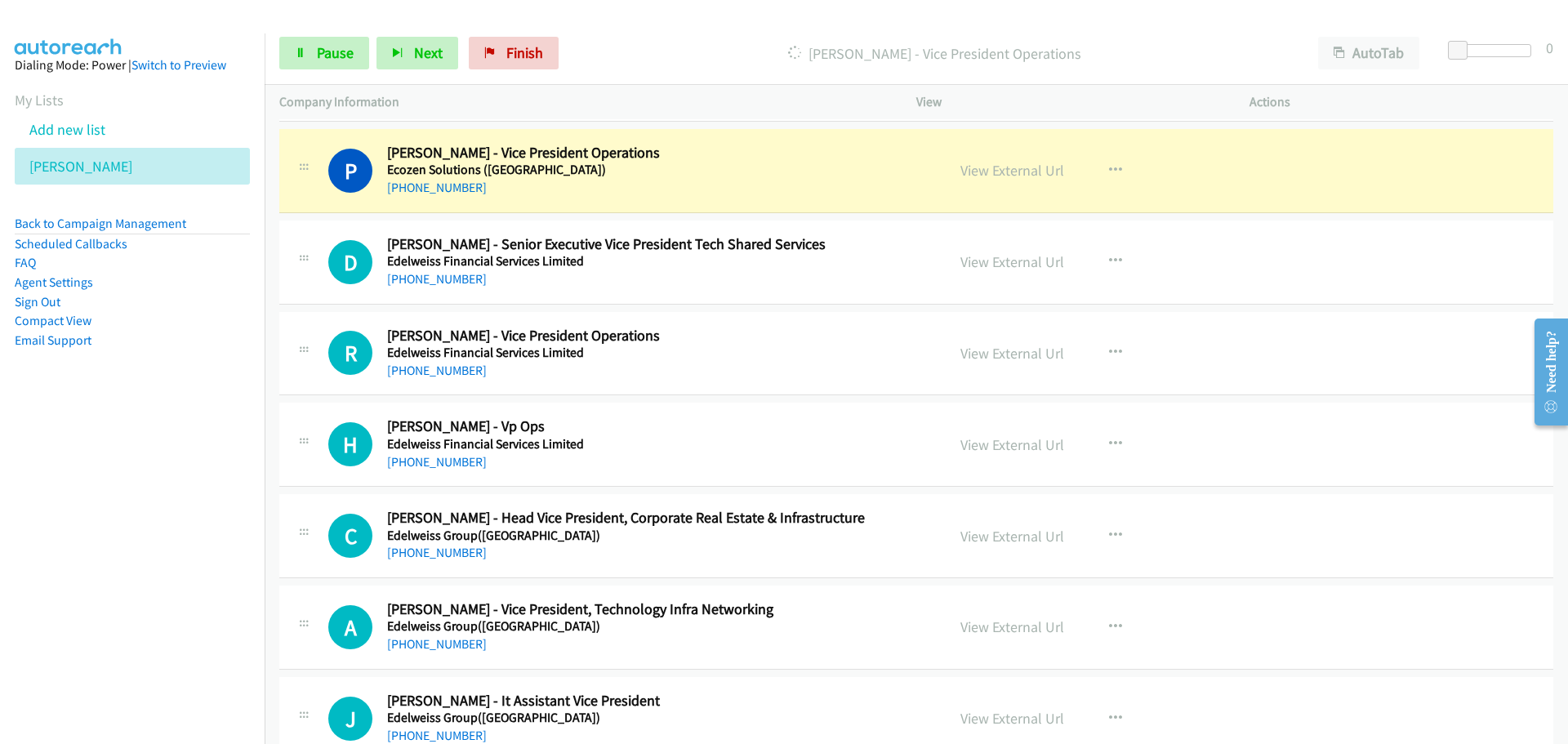
scroll to position [4163, 0]
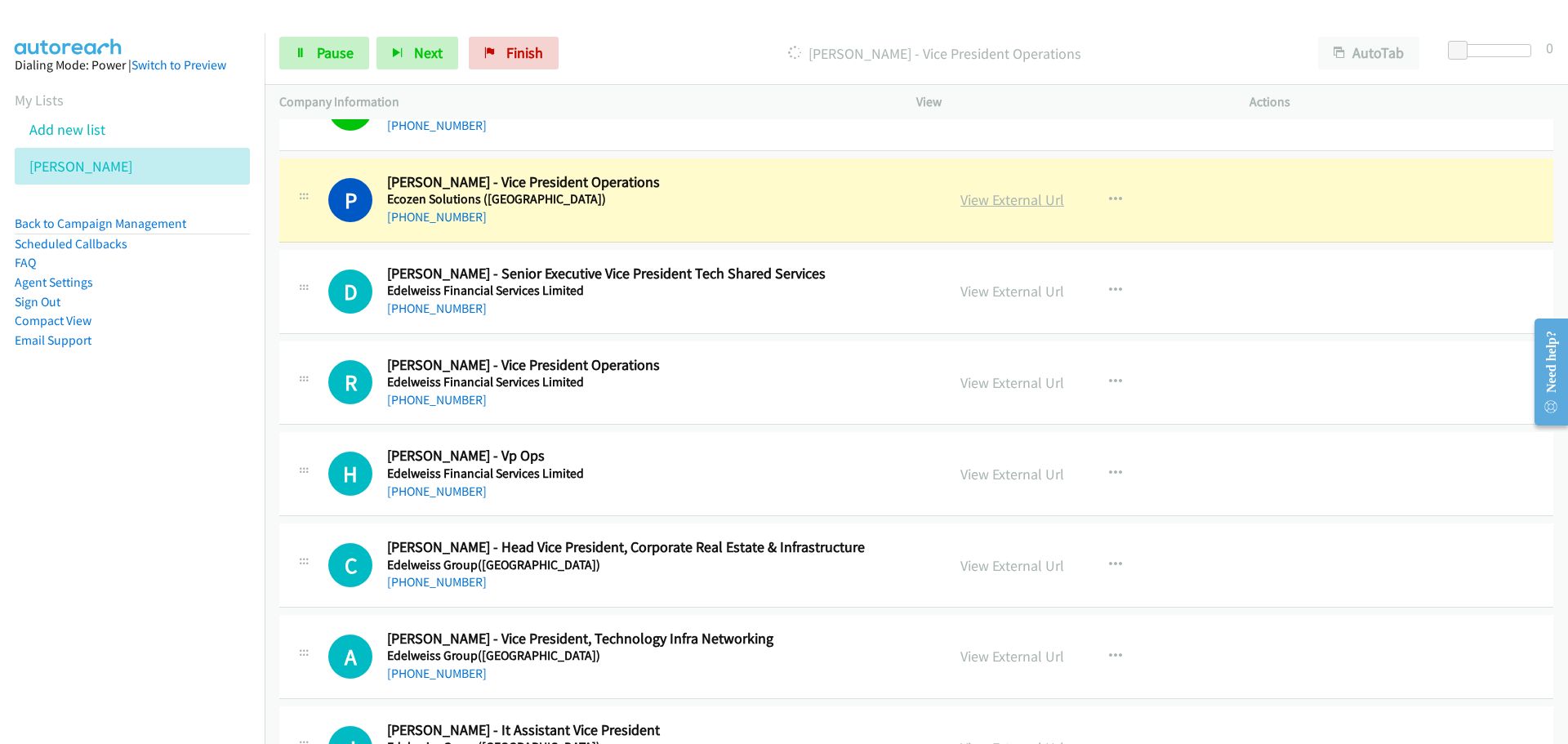
click at [1013, 202] on link "View External Url" at bounding box center [1011, 200] width 104 height 19
click at [317, 56] on span "Pause" at bounding box center [335, 52] width 37 height 19
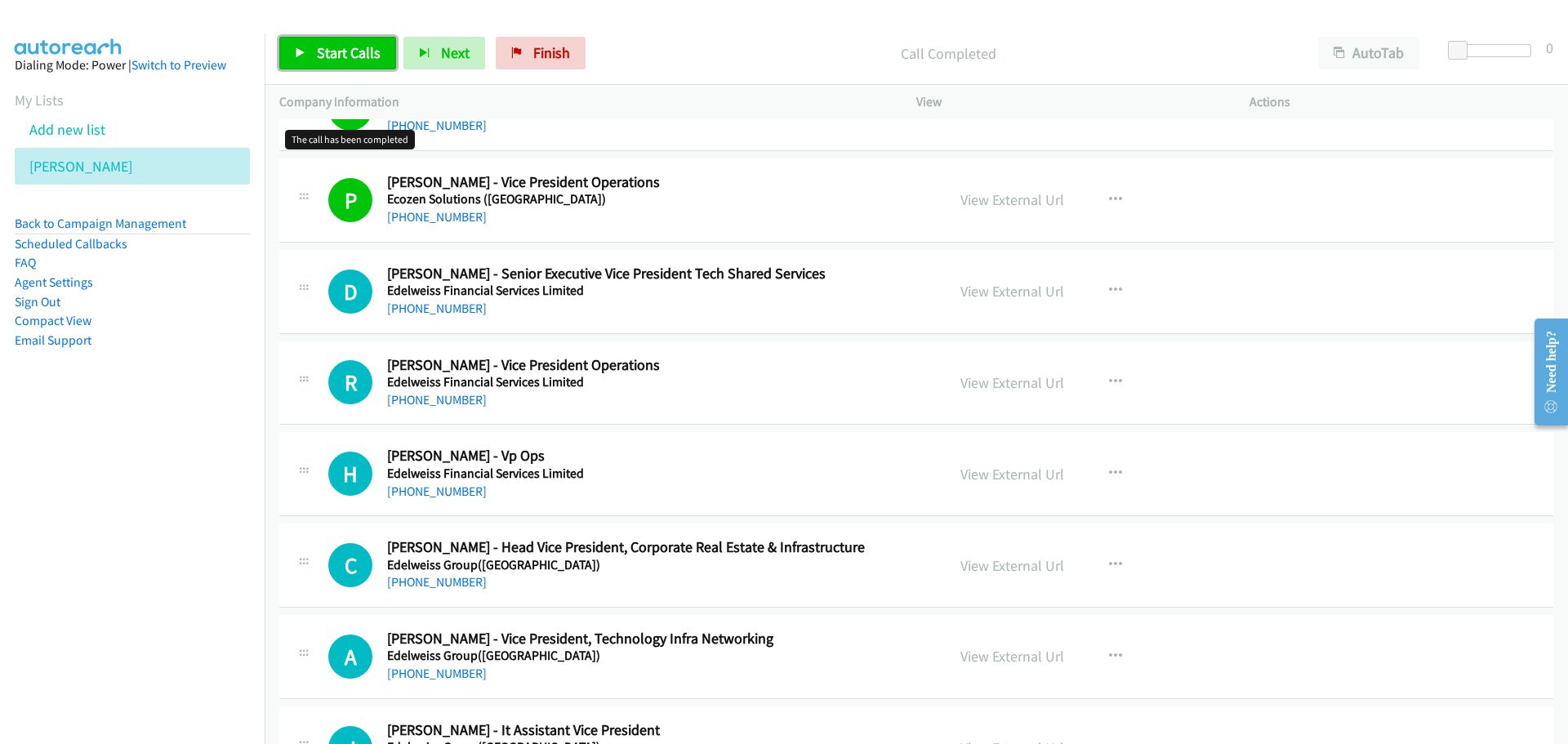
click at [326, 62] on link "Start Calls" at bounding box center [337, 53] width 117 height 32
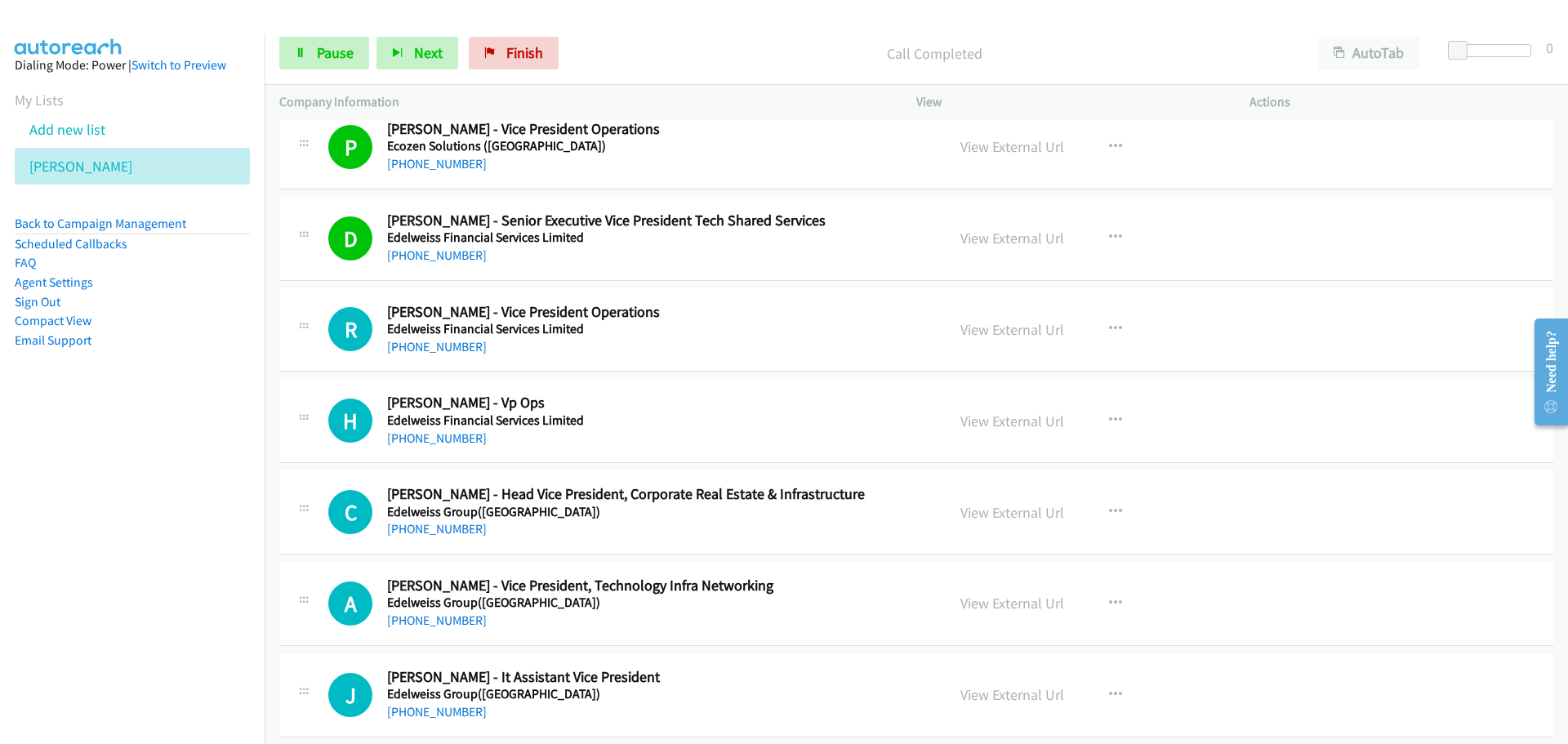
scroll to position [4245, 0]
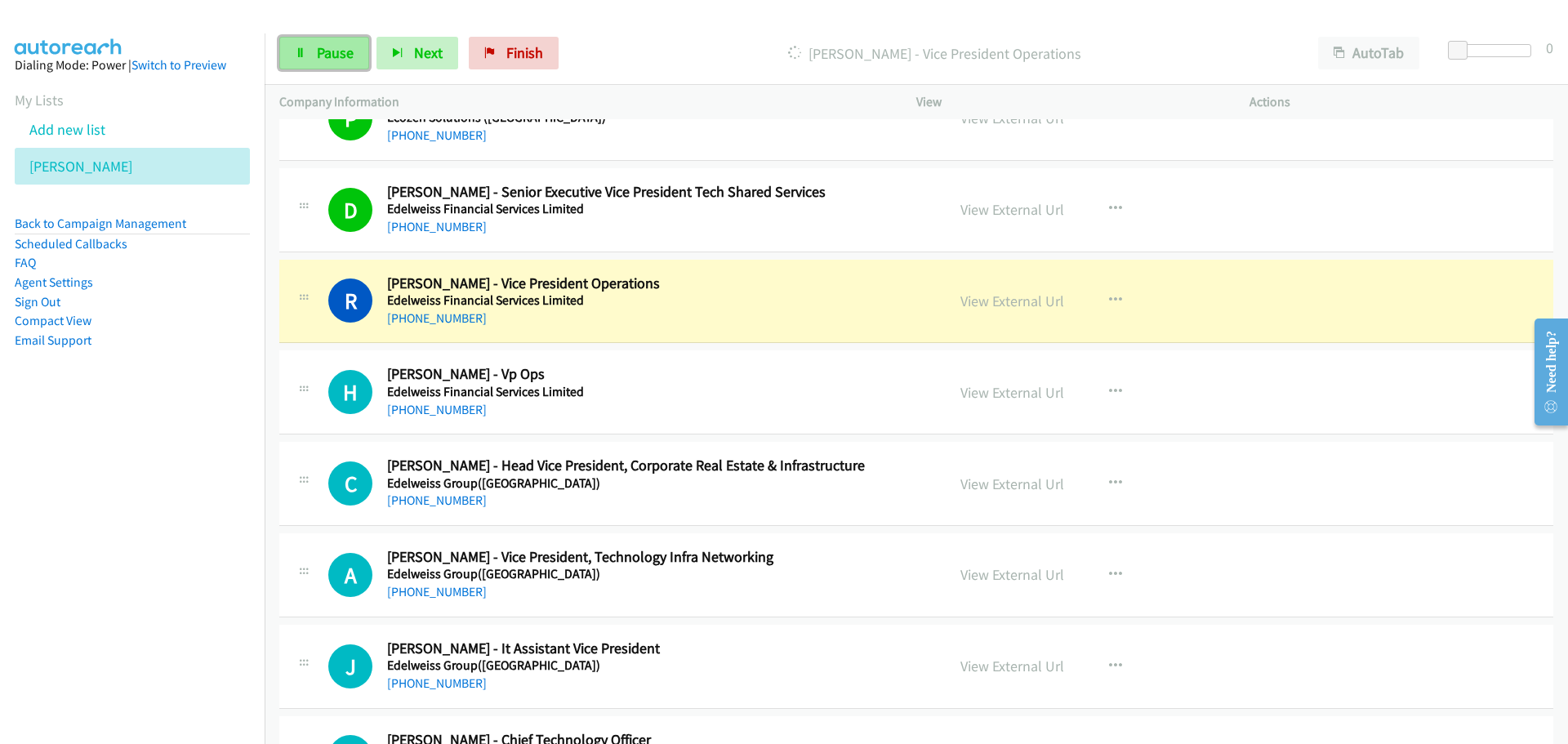
click at [343, 61] on span "Pause" at bounding box center [335, 52] width 37 height 19
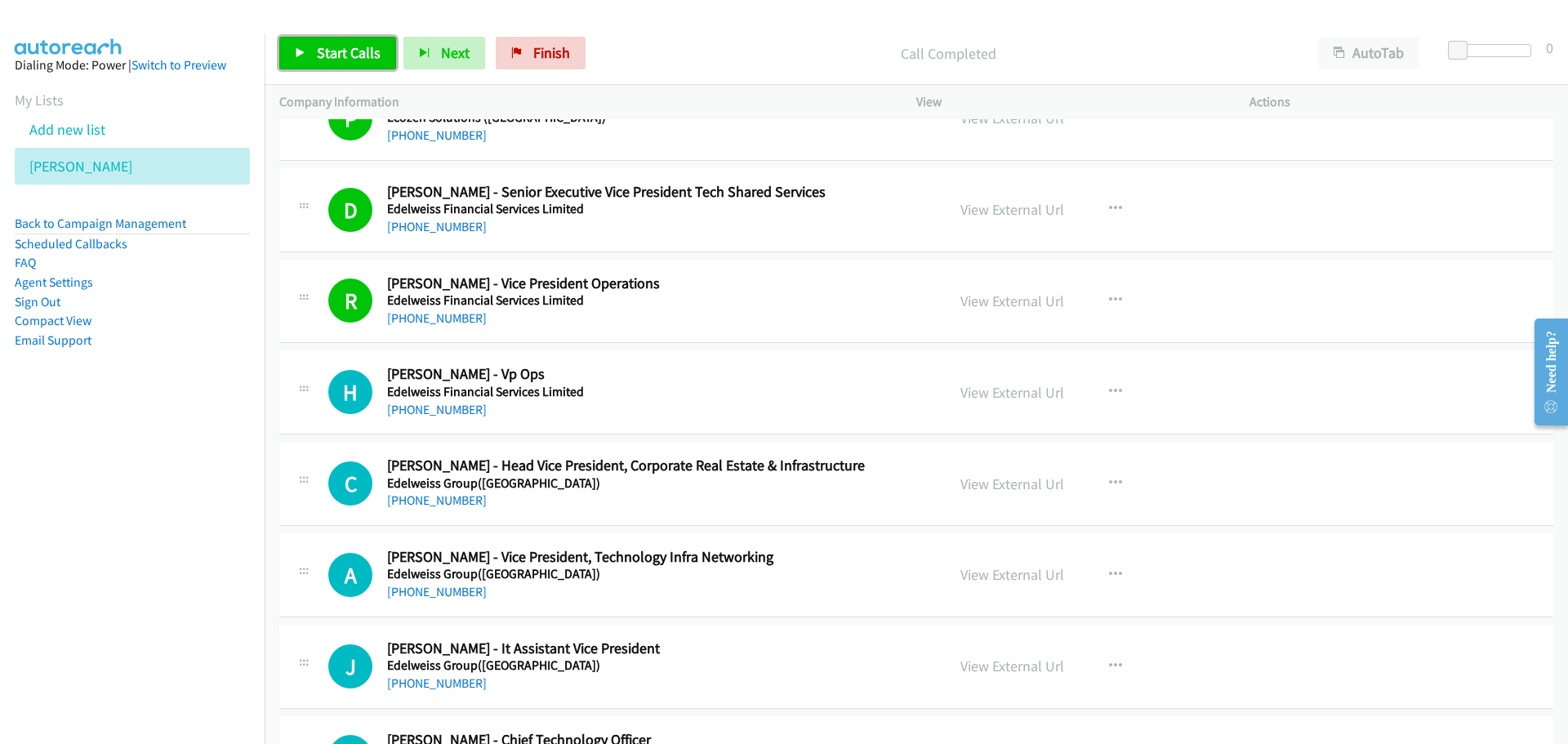
click at [306, 43] on link "Start Calls" at bounding box center [337, 53] width 117 height 32
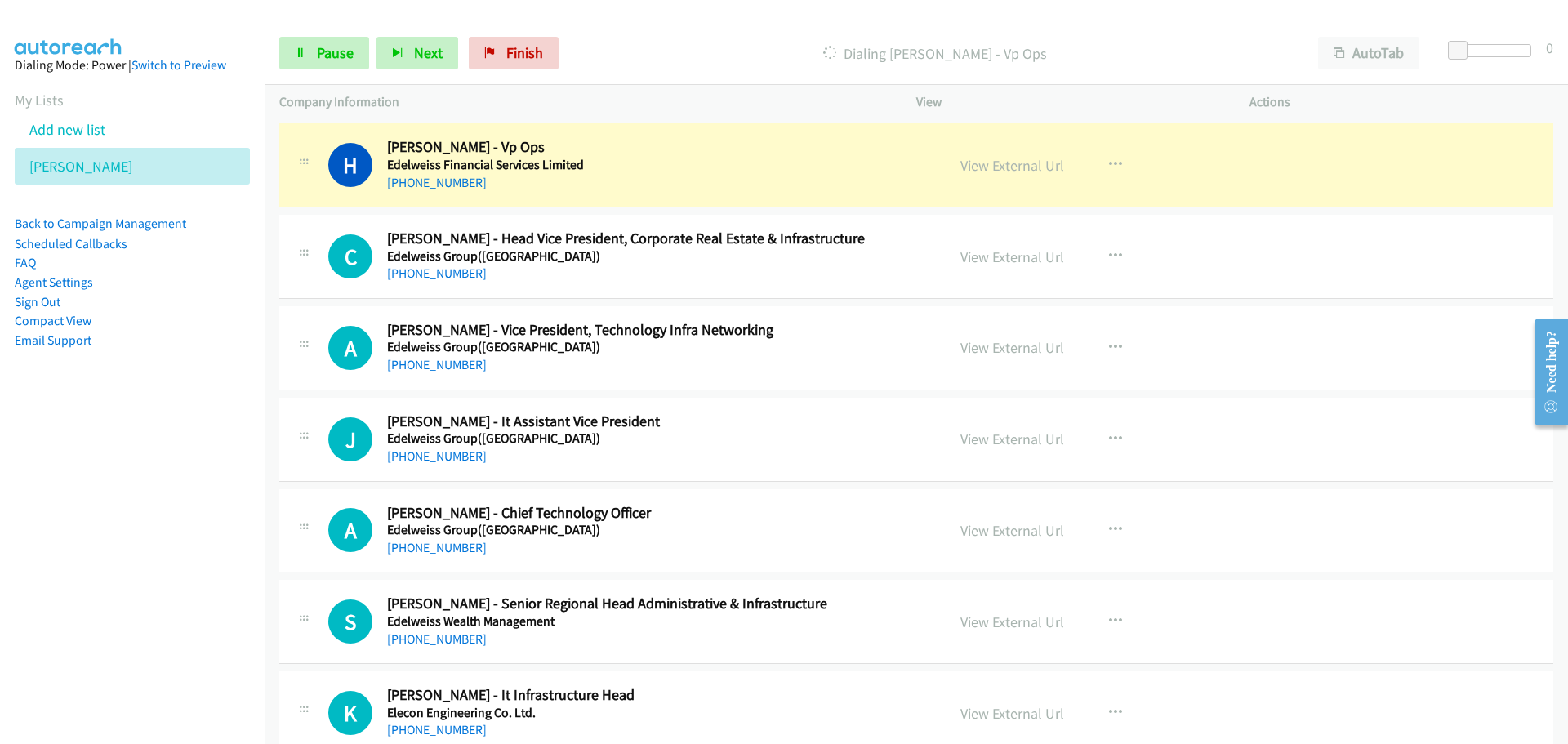
scroll to position [4491, 0]
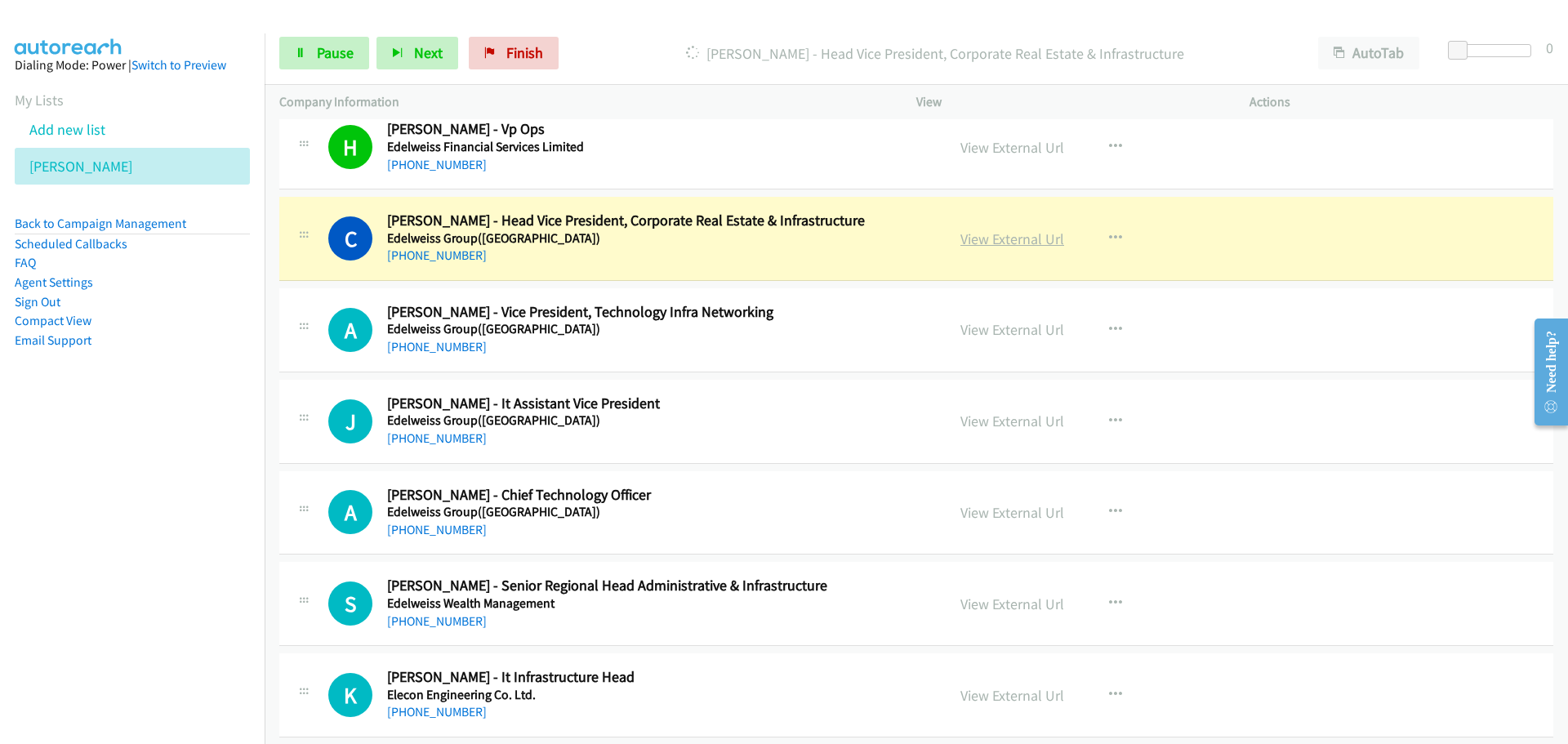
click at [990, 243] on link "View External Url" at bounding box center [1011, 239] width 104 height 19
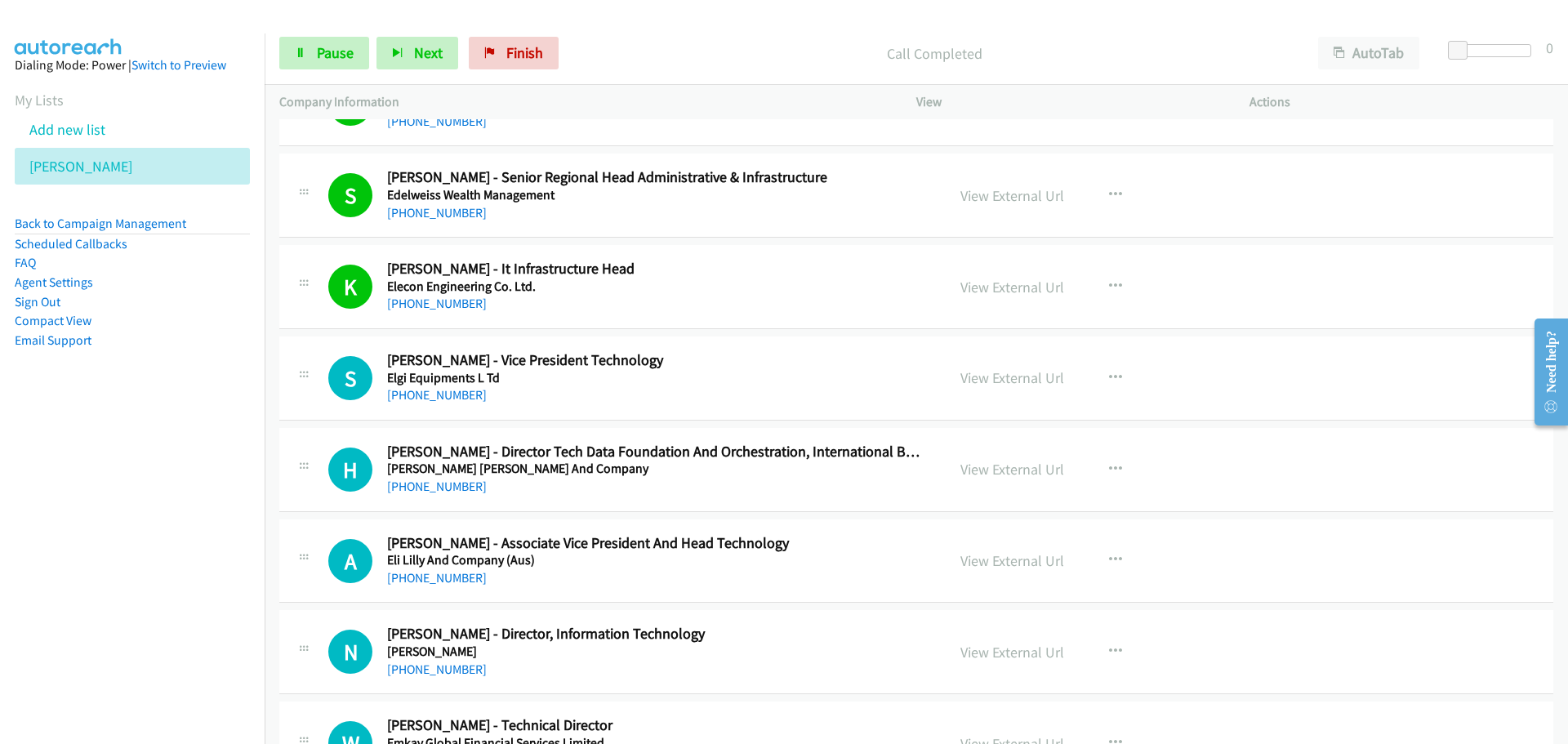
scroll to position [4980, 0]
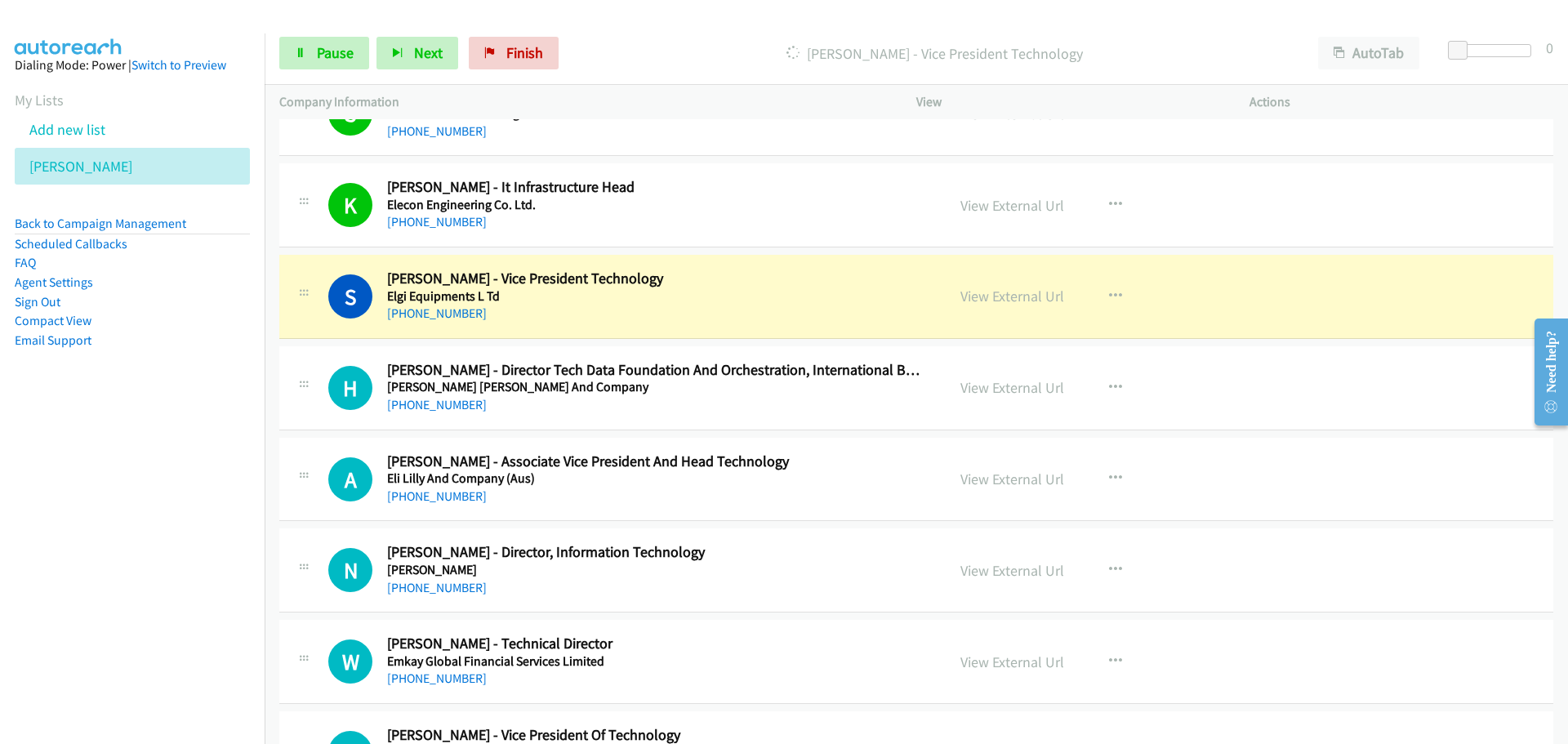
click at [1012, 285] on div "View External Url" at bounding box center [1011, 295] width 104 height 22
click at [1015, 290] on link "View External Url" at bounding box center [1011, 296] width 104 height 19
click at [322, 62] on link "Pause" at bounding box center [323, 53] width 89 height 32
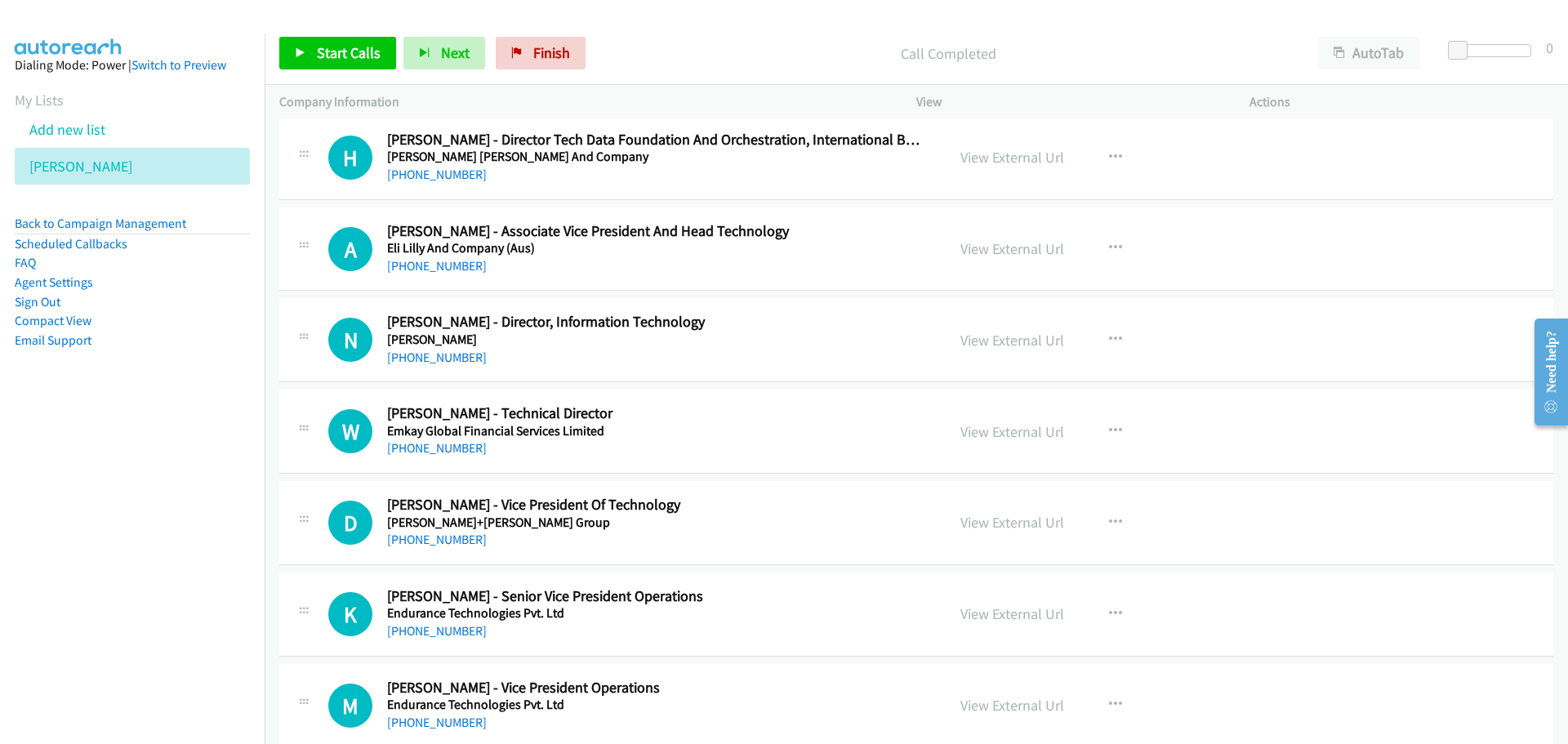
scroll to position [5225, 0]
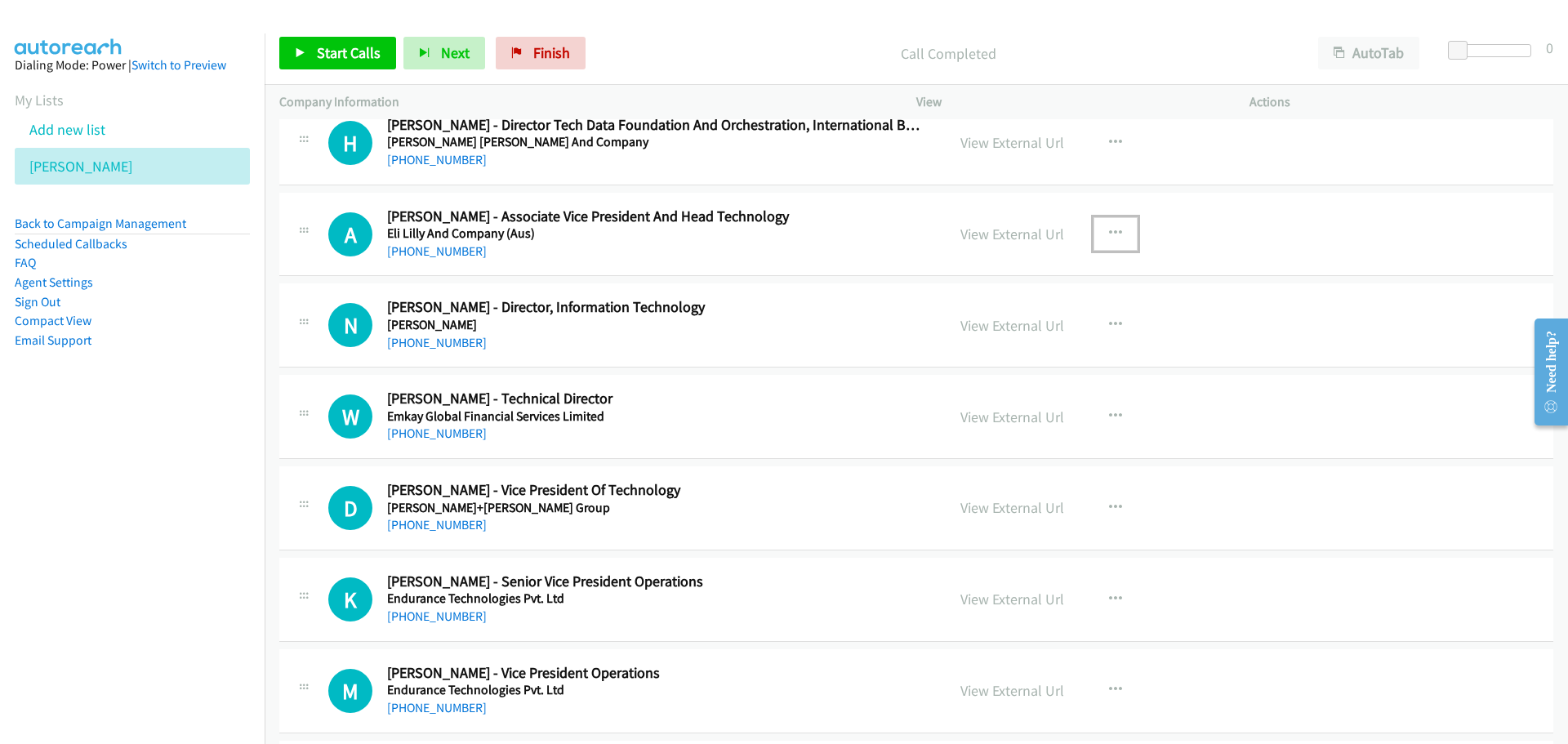
click at [1115, 234] on button "button" at bounding box center [1115, 233] width 44 height 32
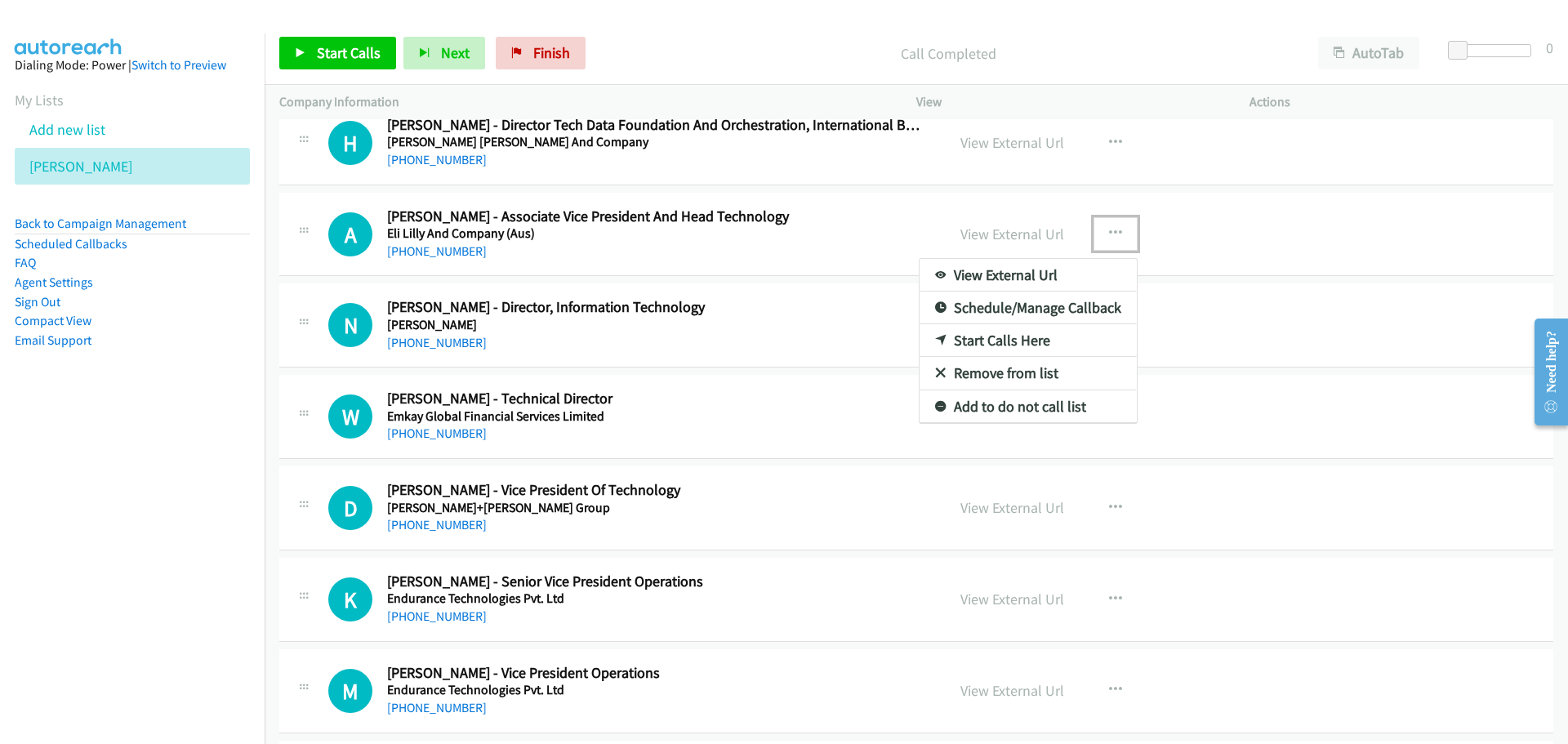
click at [976, 343] on link "Start Calls Here" at bounding box center [1028, 341] width 217 height 32
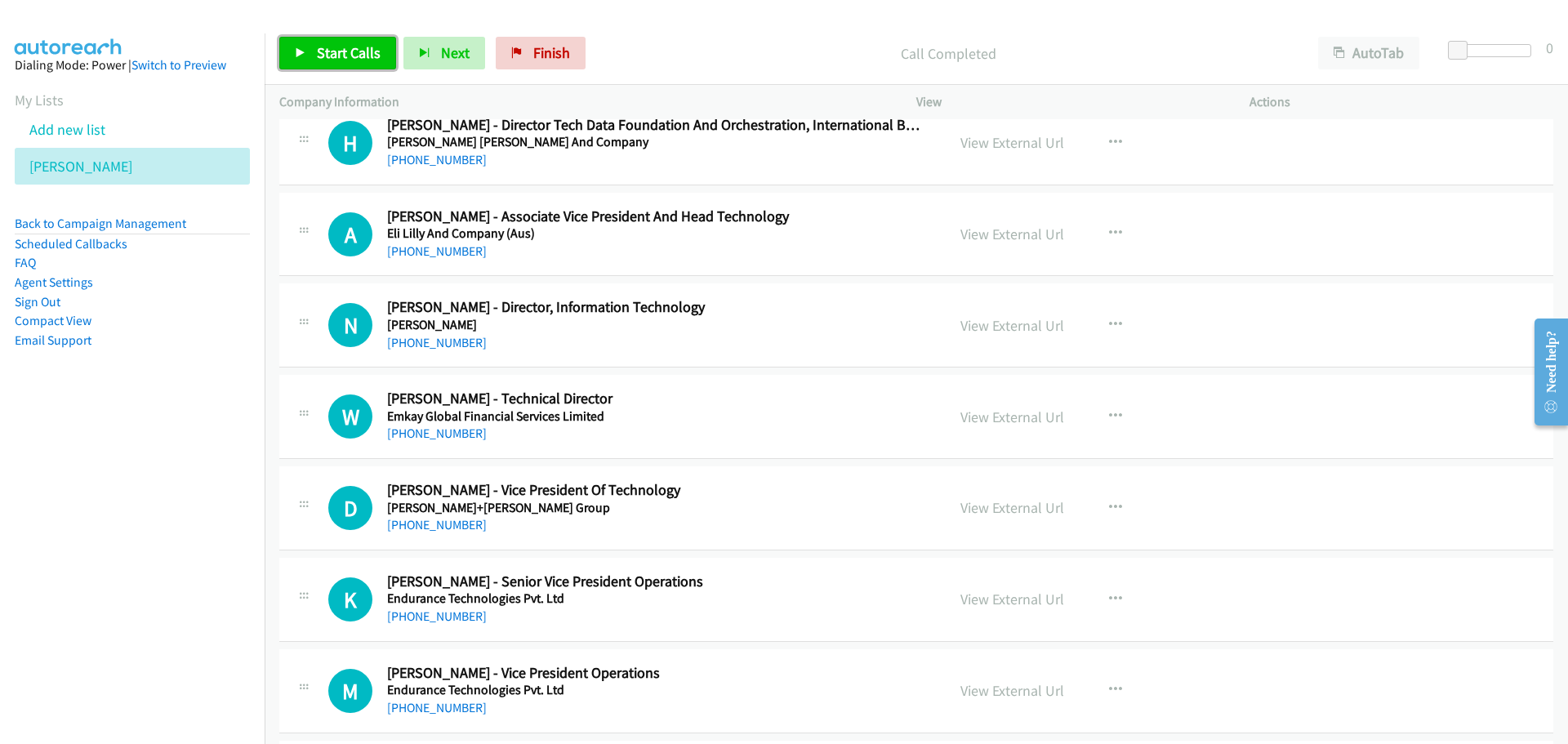
click at [332, 51] on span "Start Calls" at bounding box center [348, 52] width 64 height 19
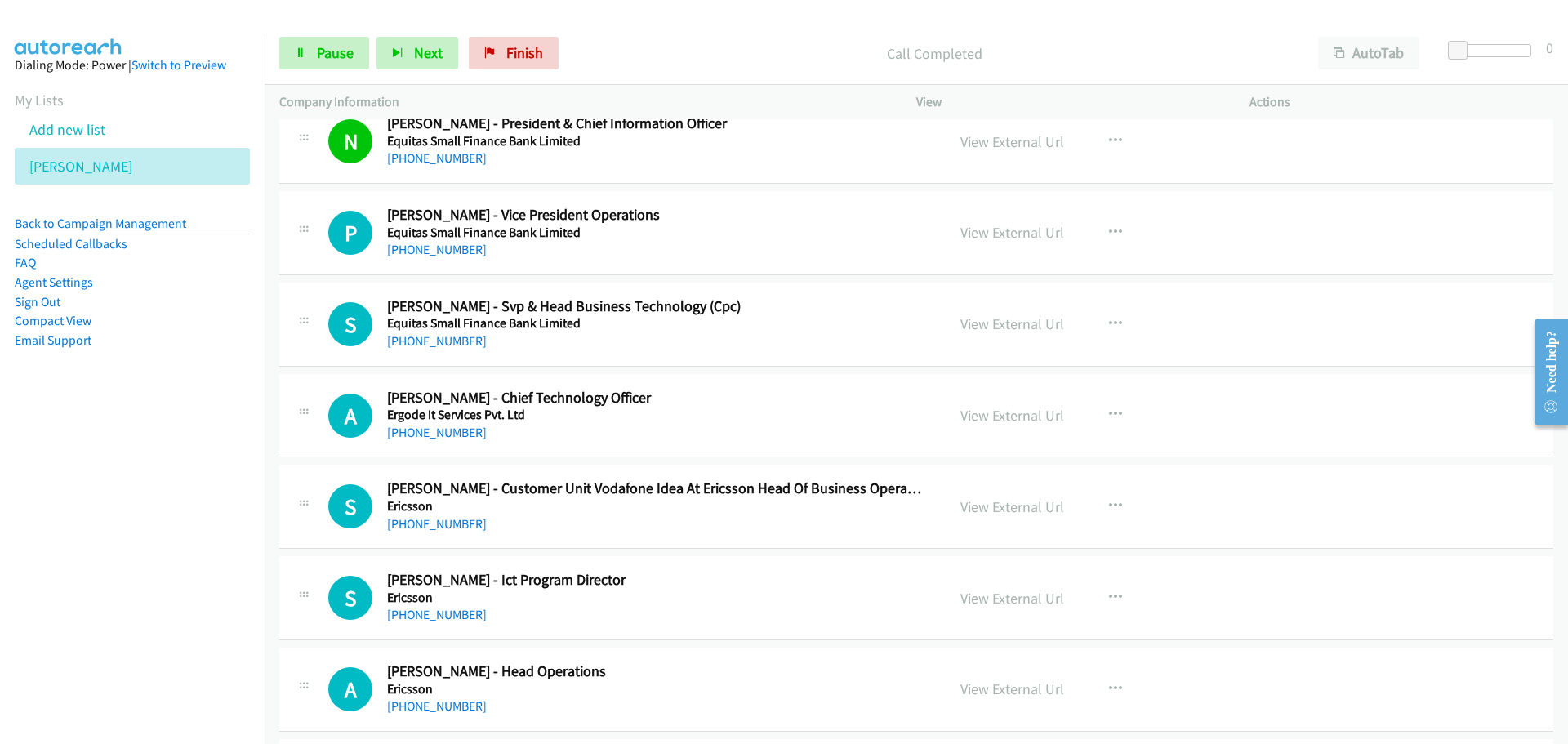
scroll to position [6531, 0]
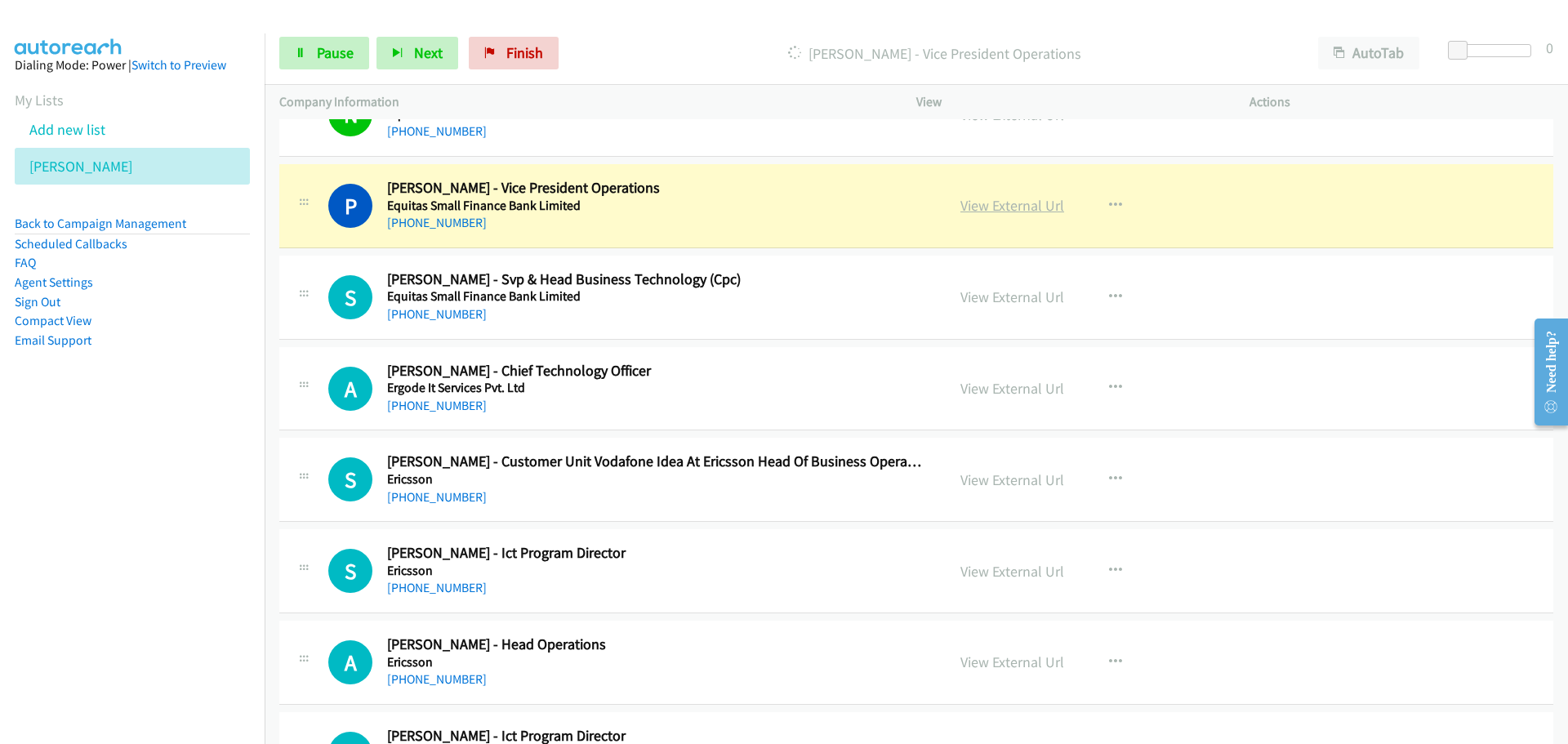
click at [988, 206] on link "View External Url" at bounding box center [1011, 206] width 104 height 19
click at [321, 64] on link "Pause" at bounding box center [323, 53] width 89 height 32
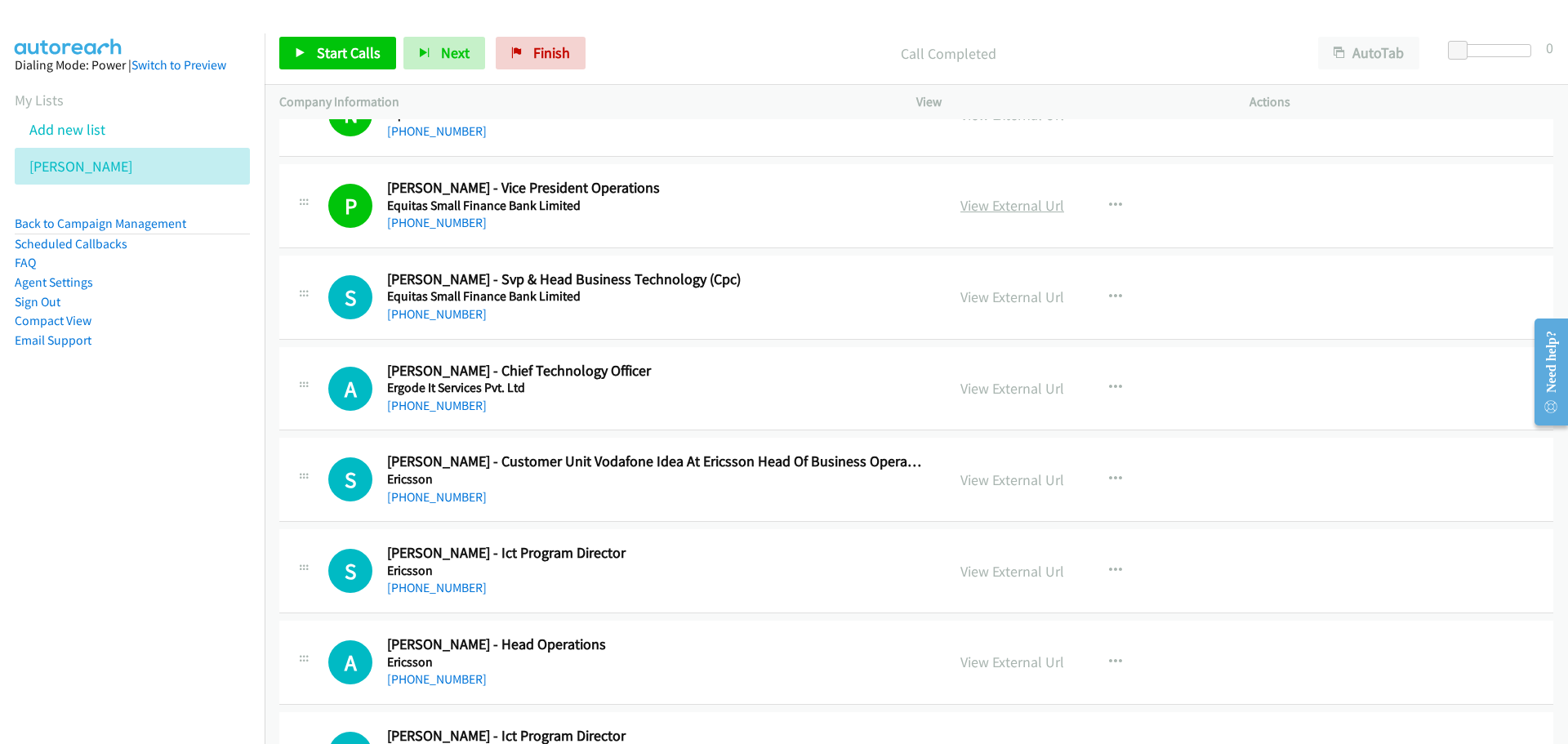
click at [994, 210] on link "View External Url" at bounding box center [1011, 206] width 104 height 19
click at [343, 49] on span "Start Calls" at bounding box center [348, 52] width 64 height 19
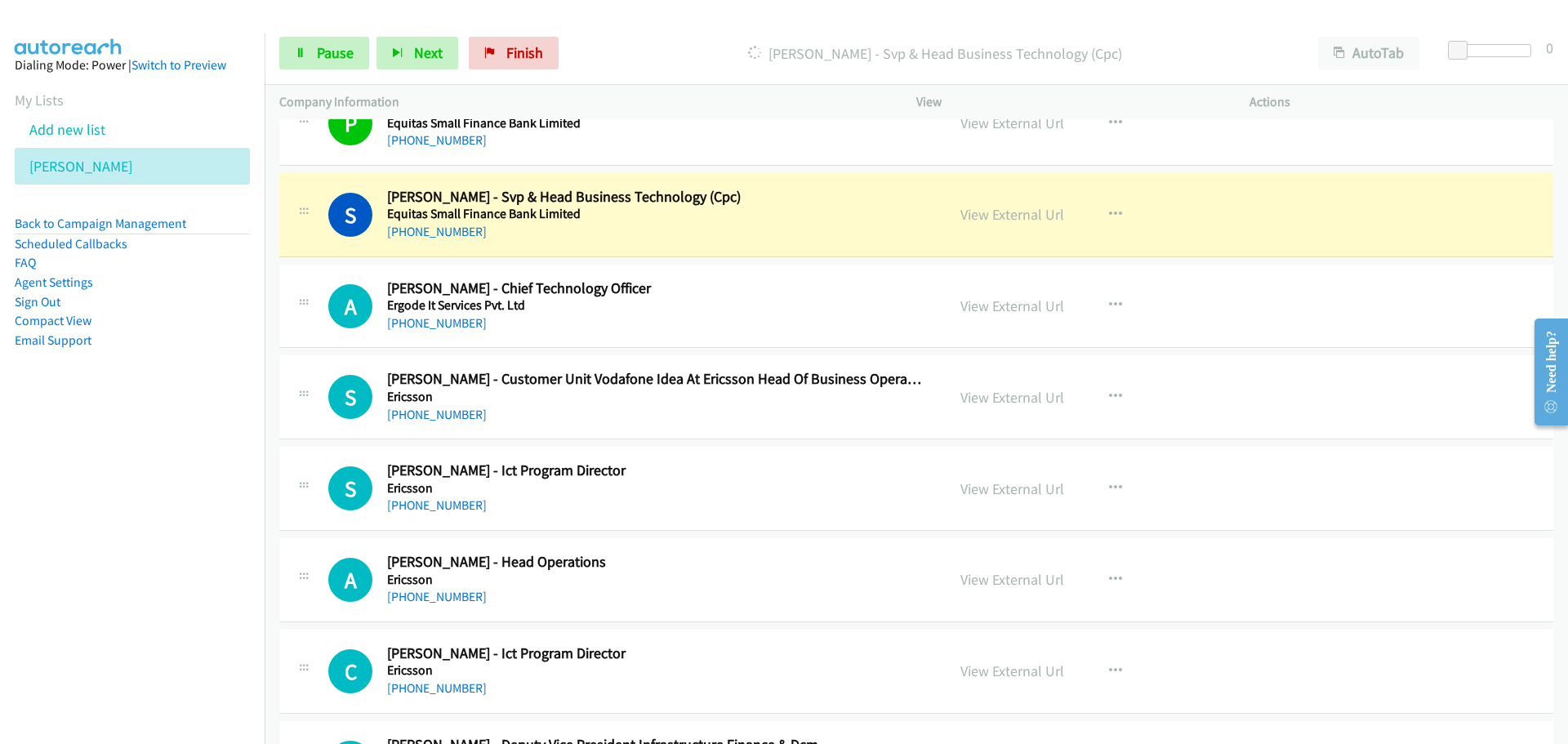
scroll to position [6613, 0]
click at [1009, 220] on link "View External Url" at bounding box center [1011, 215] width 104 height 19
click at [344, 47] on span "Pause" at bounding box center [335, 52] width 37 height 19
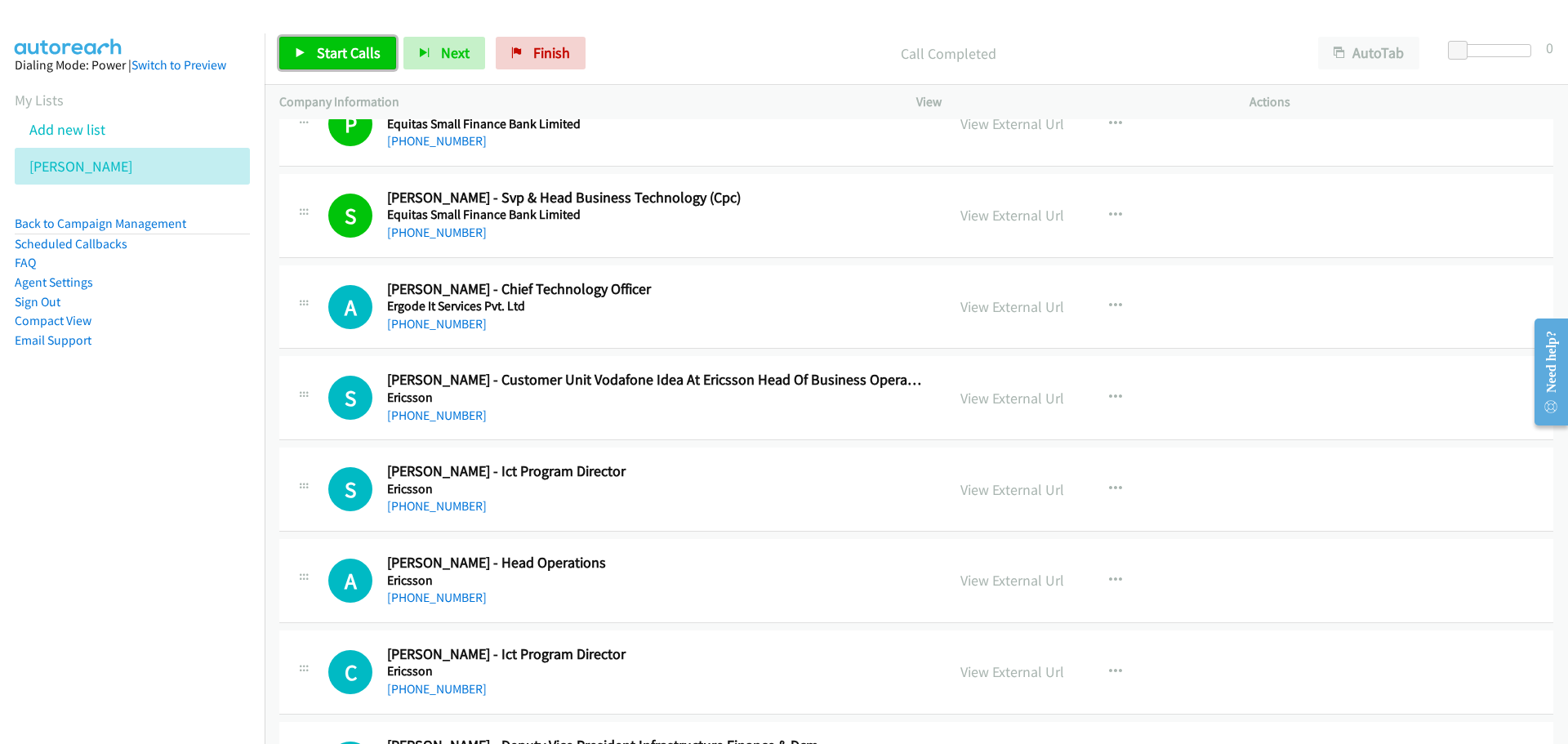
click at [328, 49] on span "Start Calls" at bounding box center [348, 52] width 64 height 19
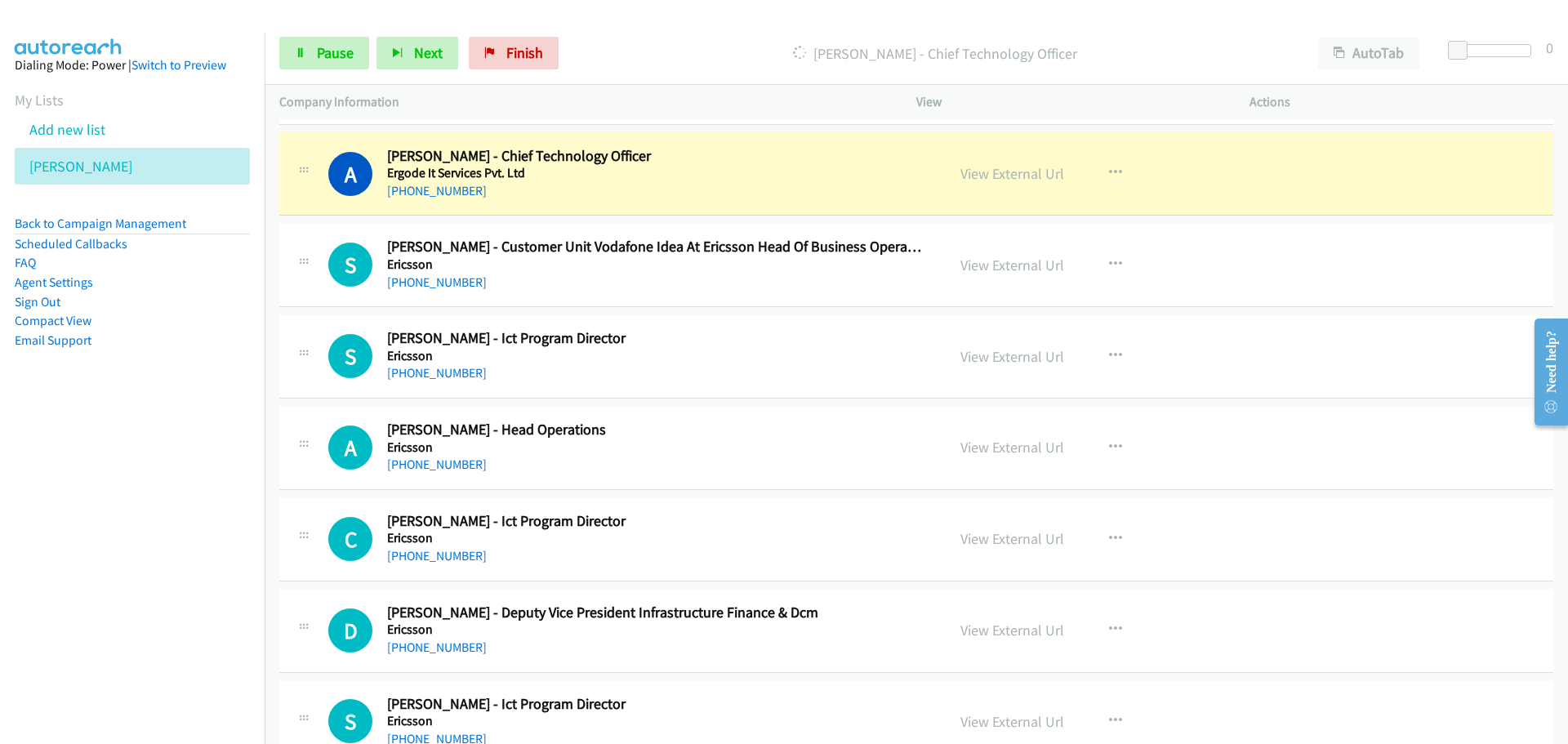
scroll to position [6776, 0]
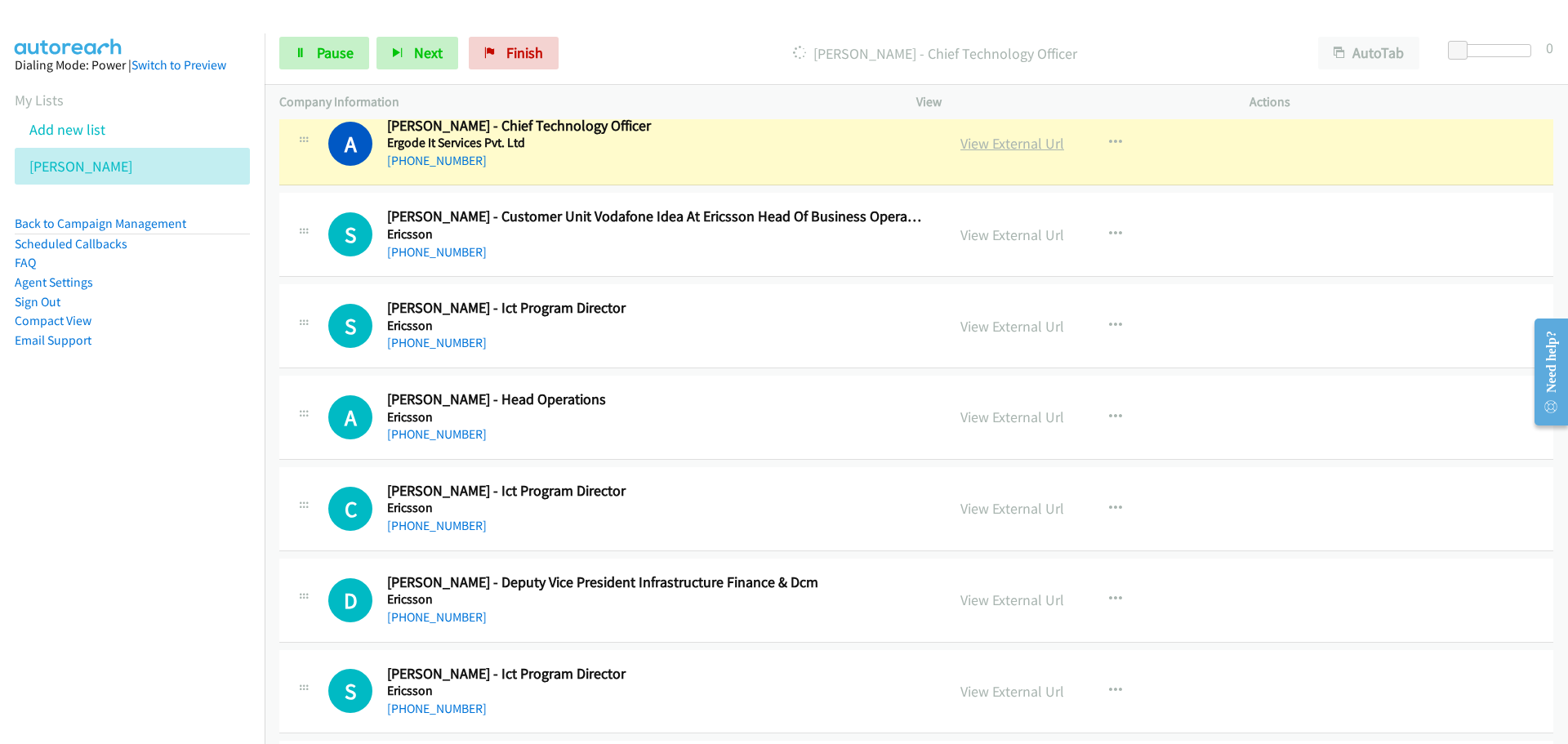
click at [1001, 148] on link "View External Url" at bounding box center [1011, 144] width 104 height 19
click at [325, 63] on link "Pause" at bounding box center [323, 53] width 89 height 32
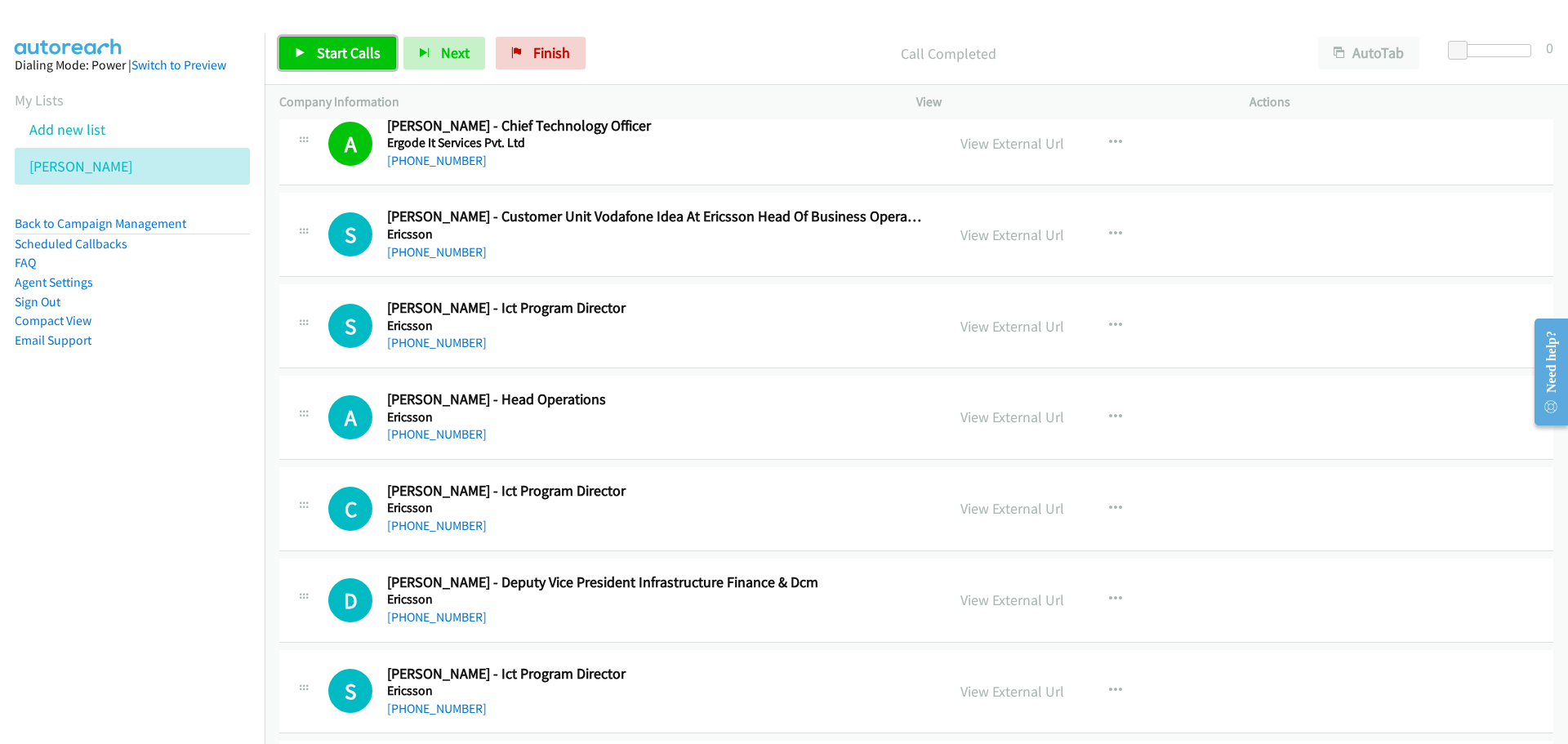
click at [372, 43] on span "Start Calls" at bounding box center [348, 52] width 64 height 19
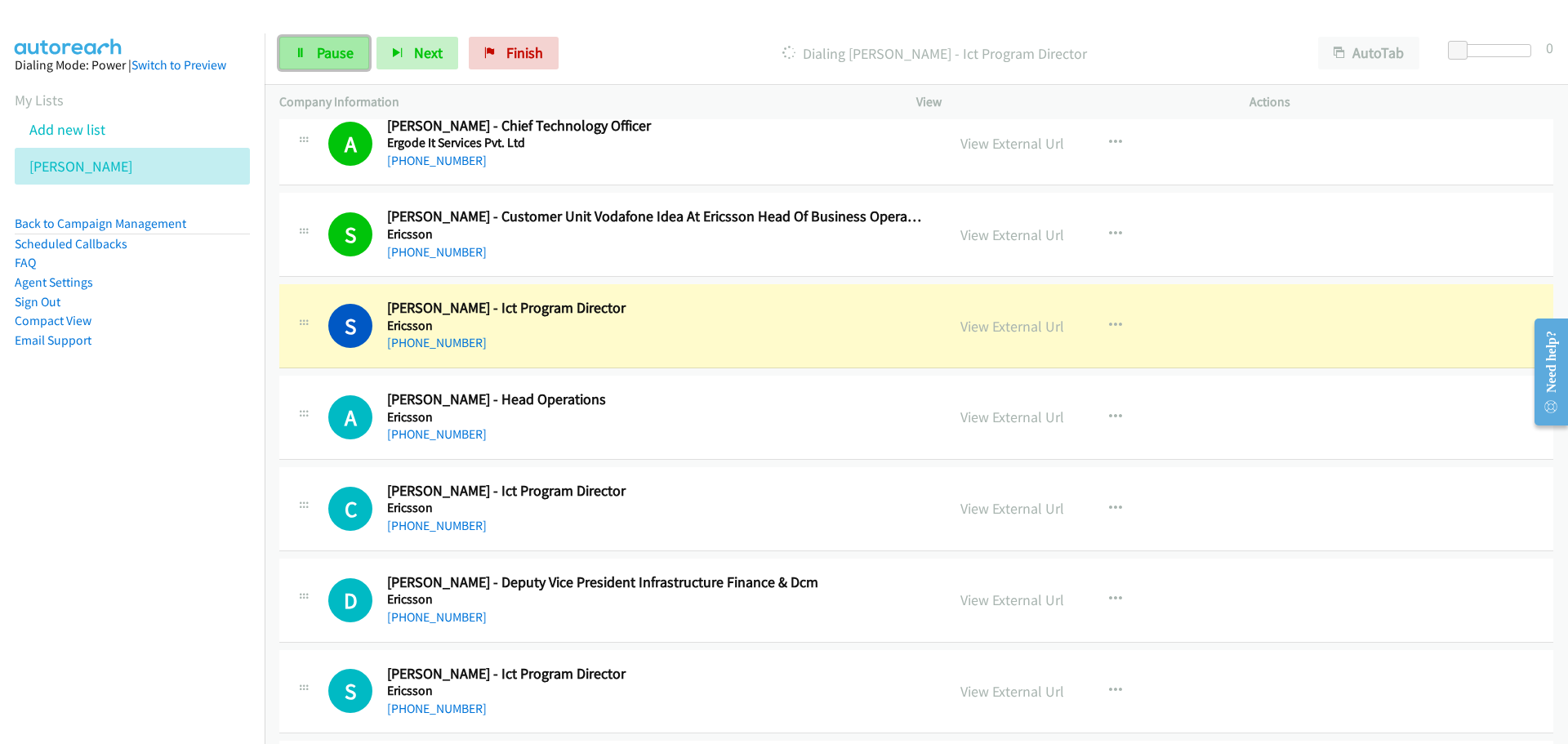
click at [303, 49] on icon at bounding box center [301, 54] width 11 height 11
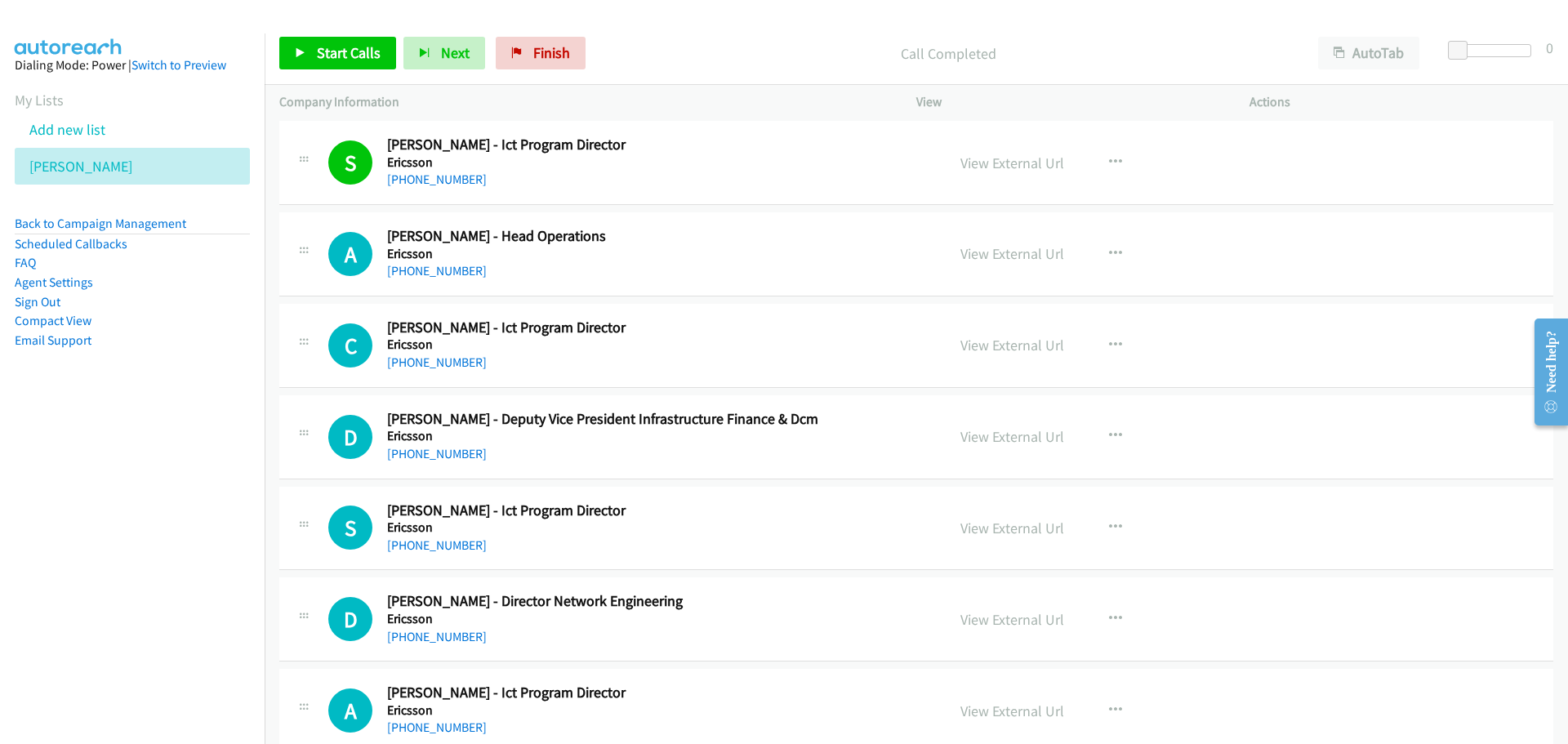
scroll to position [6858, 0]
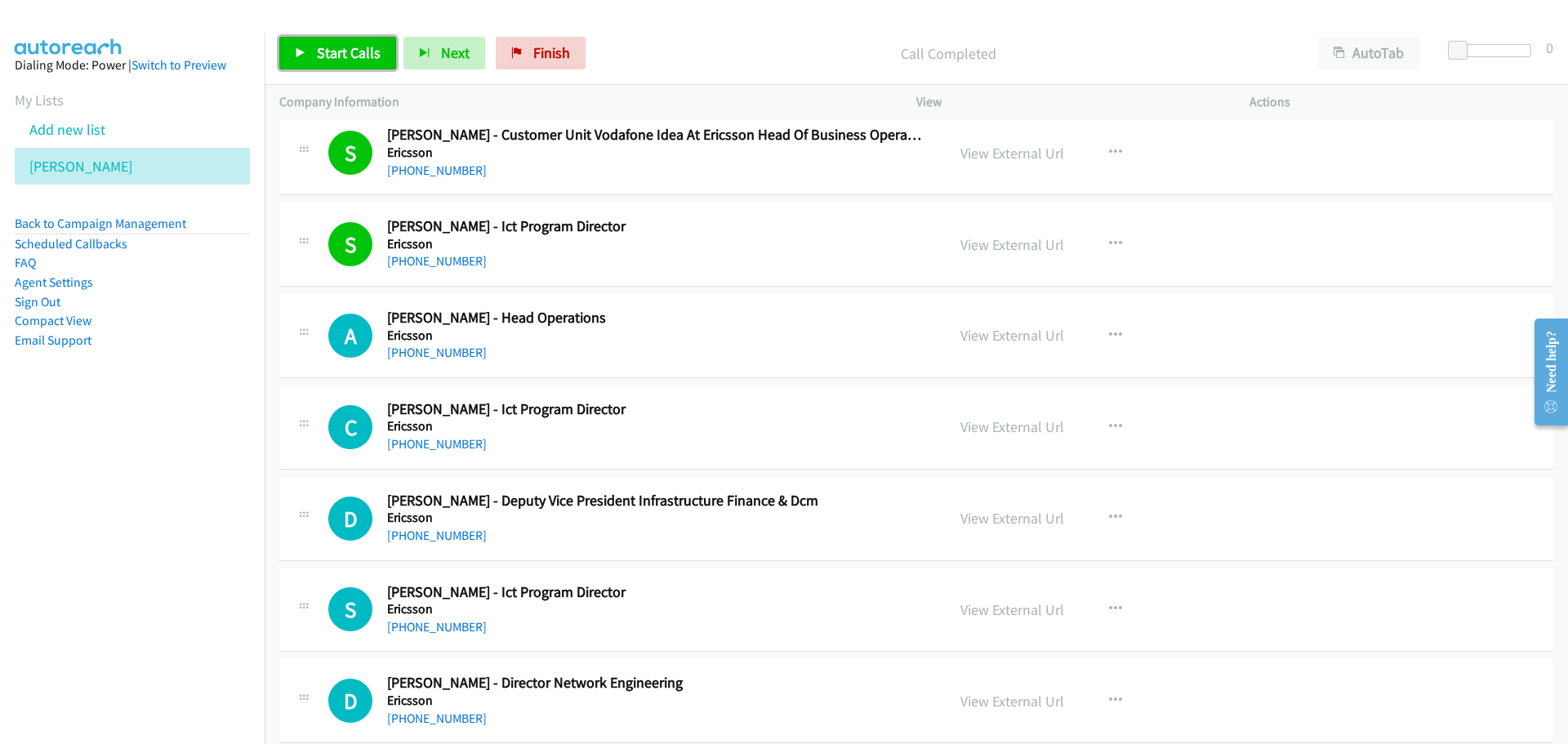
click at [327, 40] on link "Start Calls" at bounding box center [337, 53] width 117 height 32
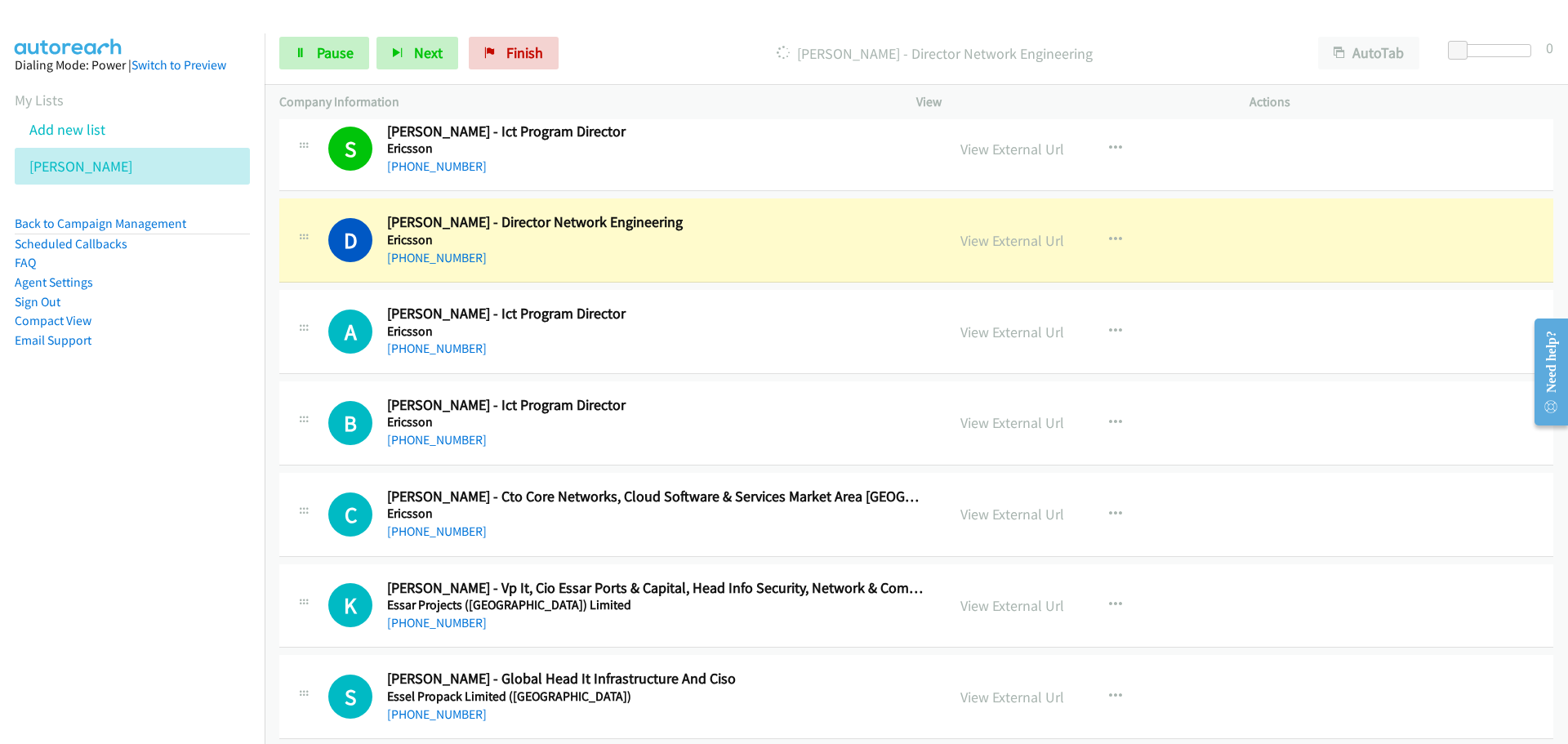
scroll to position [7348, 0]
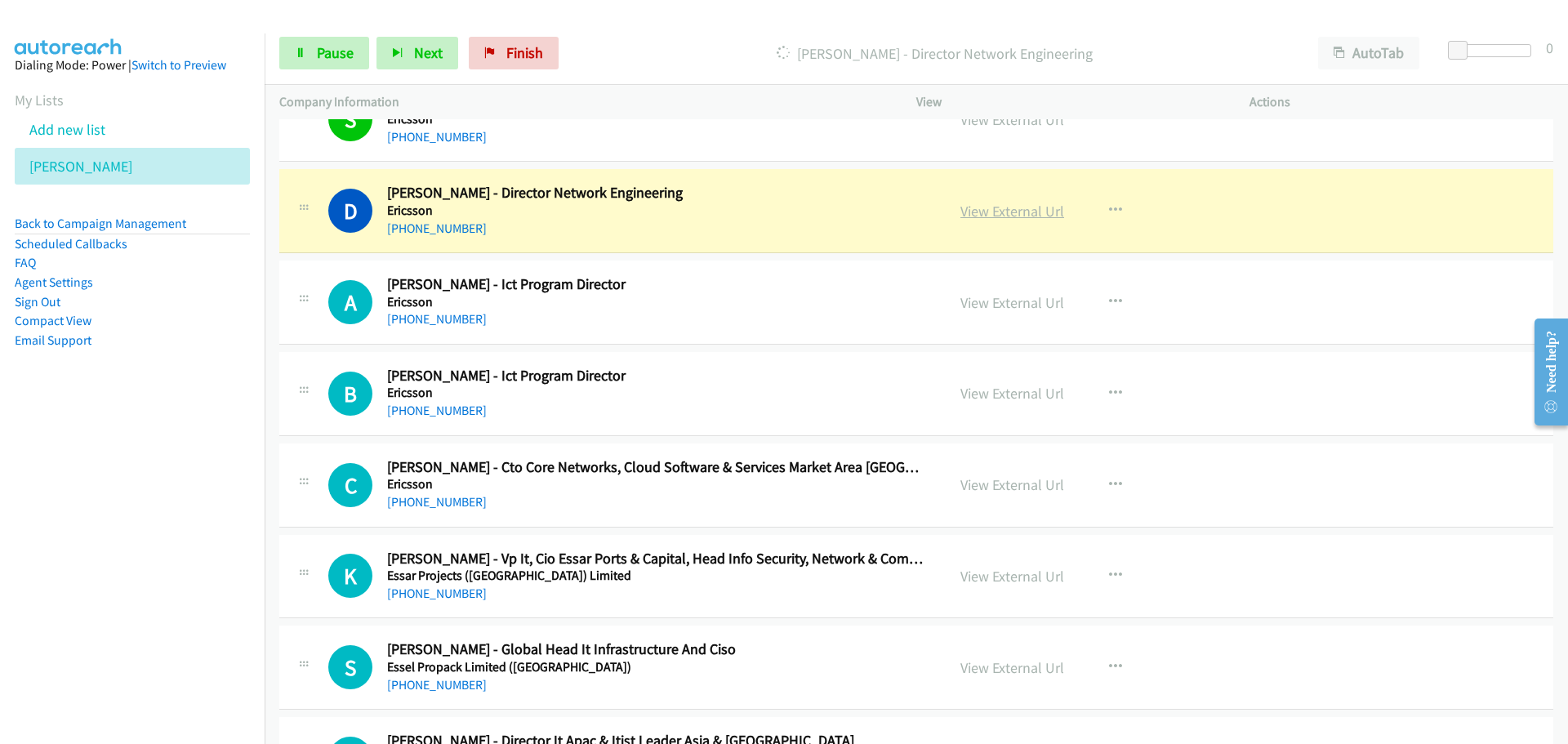
click at [1001, 213] on link "View External Url" at bounding box center [1011, 211] width 104 height 19
click at [316, 41] on link "Pause" at bounding box center [323, 53] width 89 height 32
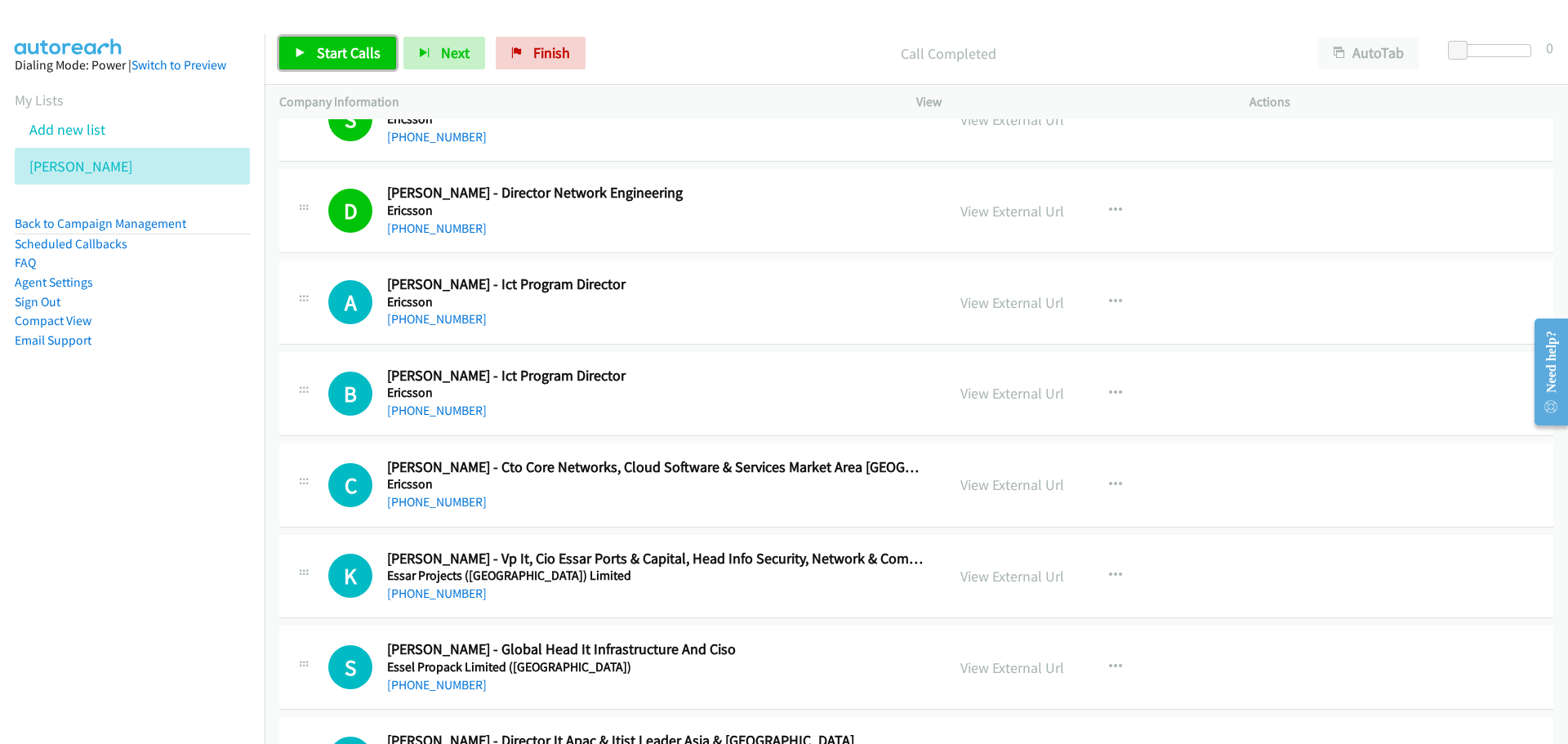
drag, startPoint x: 355, startPoint y: 56, endPoint x: 346, endPoint y: 60, distance: 9.8
click at [355, 56] on span "Start Calls" at bounding box center [348, 52] width 64 height 19
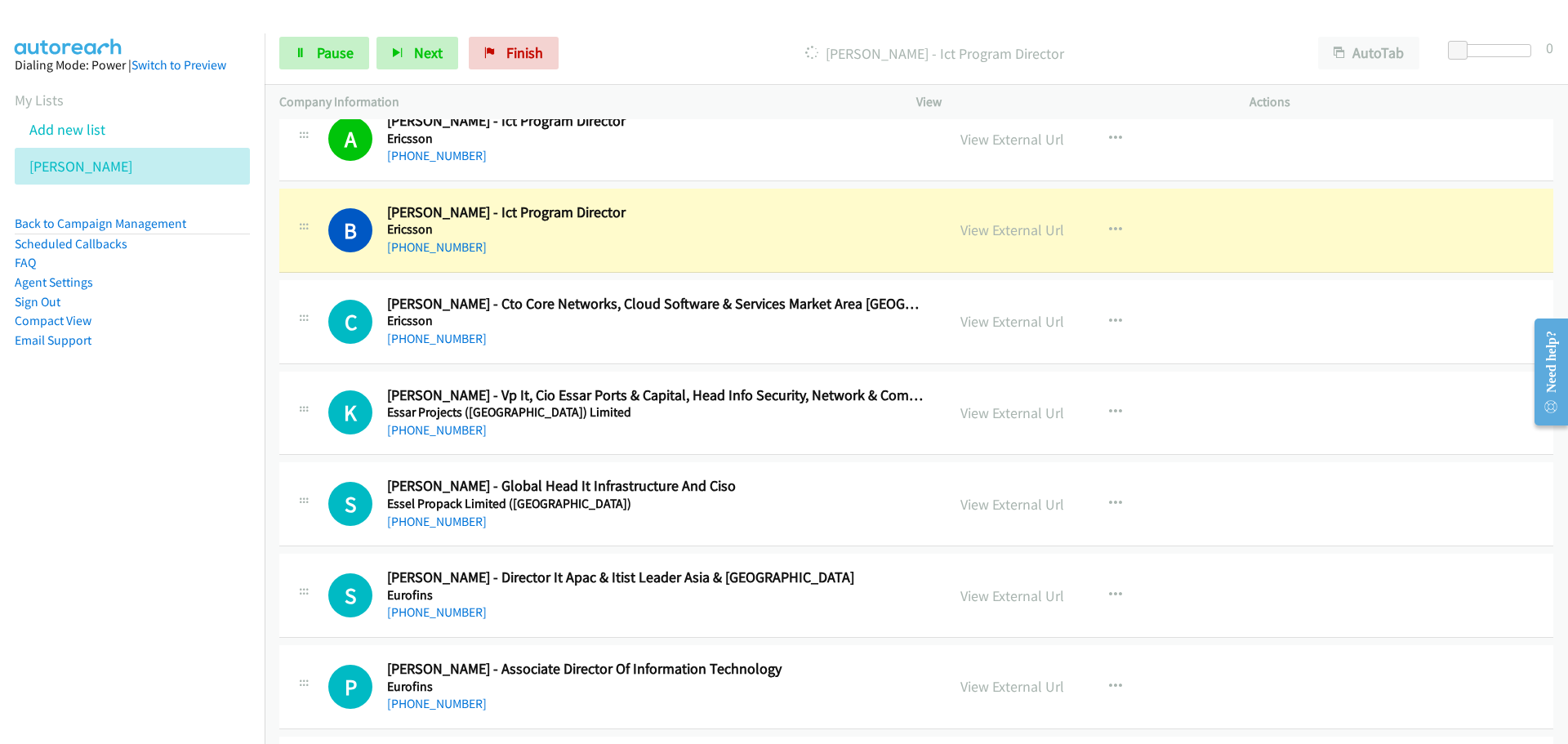
scroll to position [7592, 0]
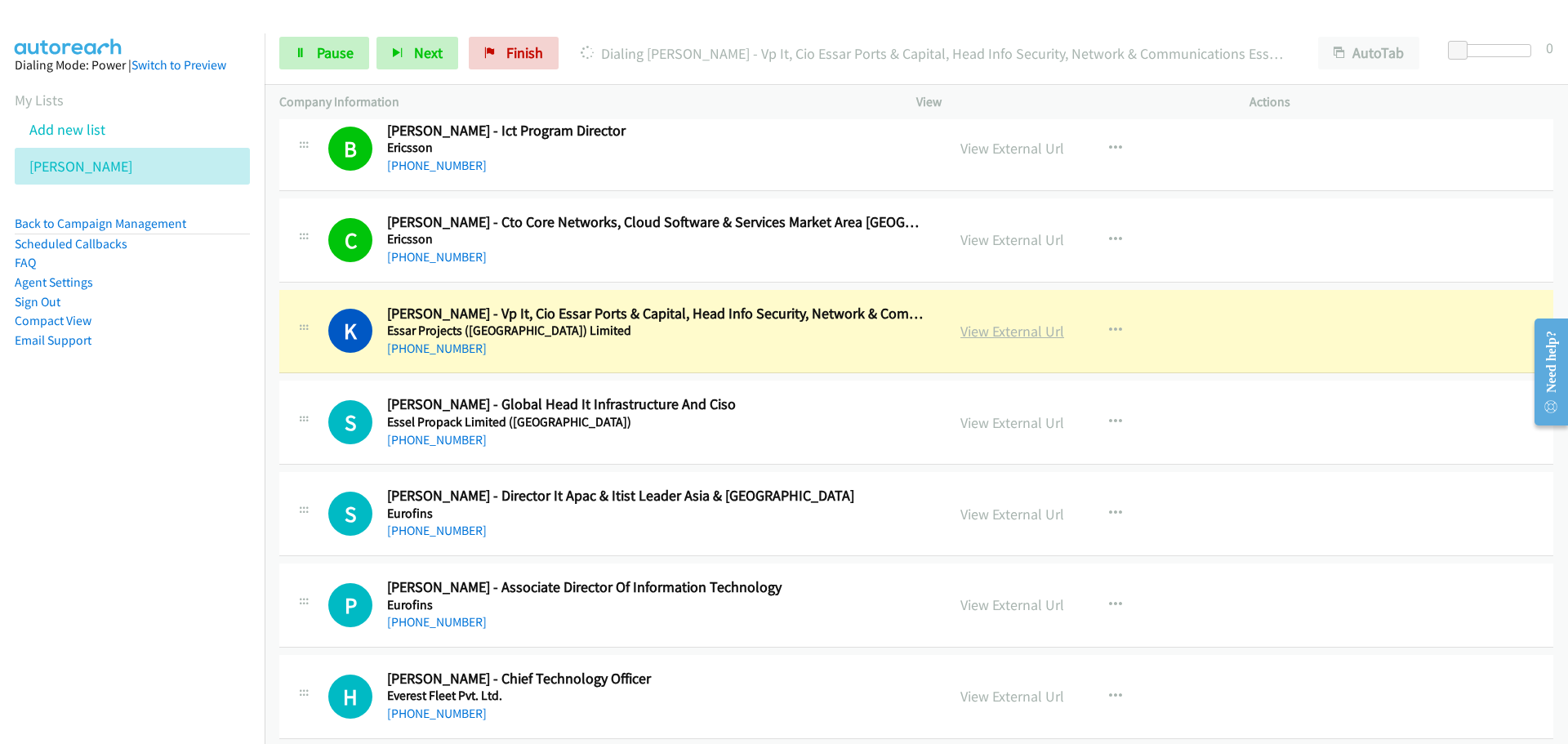
click at [1038, 331] on link "View External Url" at bounding box center [1011, 331] width 104 height 19
click at [319, 52] on span "Pause" at bounding box center [335, 52] width 37 height 19
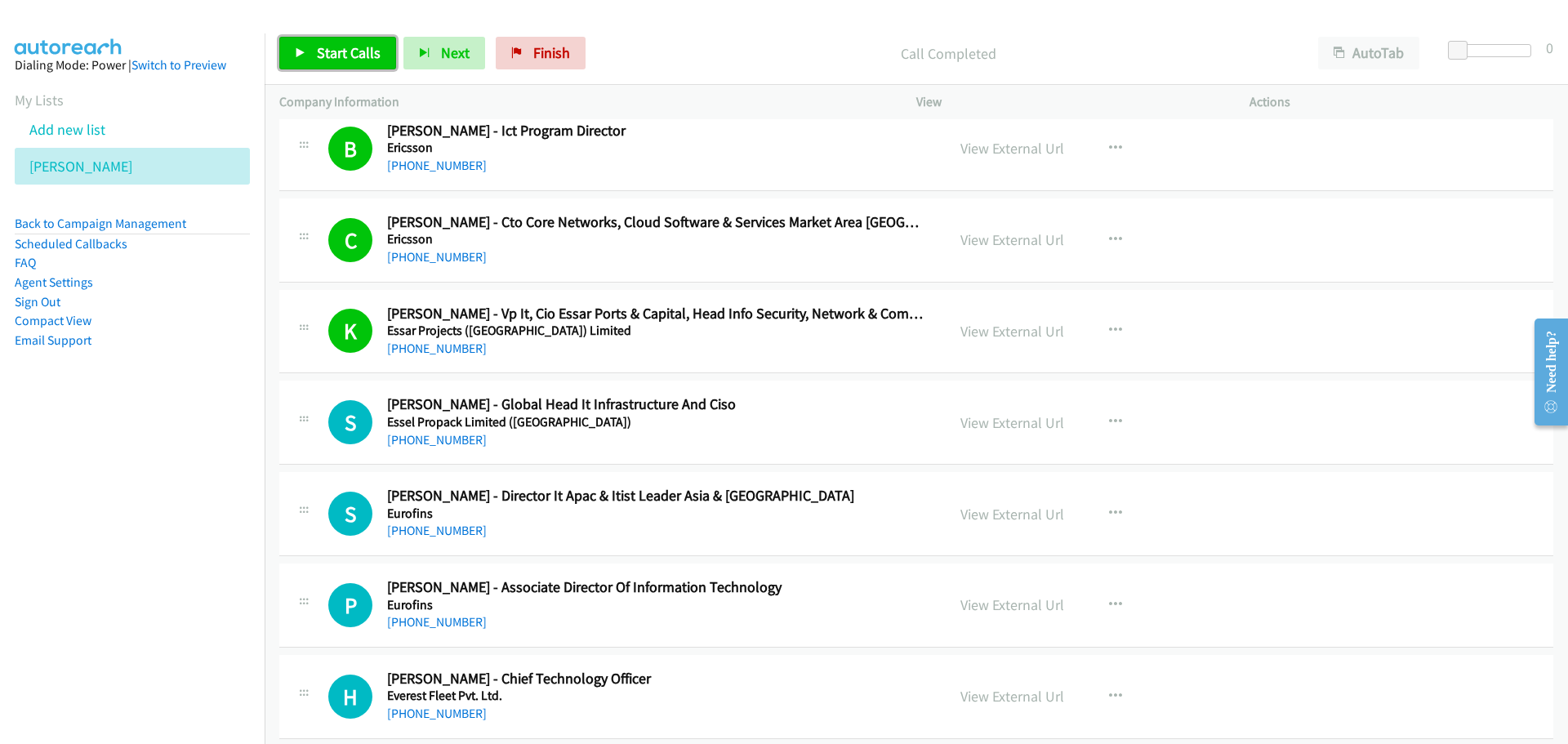
click at [341, 44] on span "Start Calls" at bounding box center [348, 52] width 64 height 19
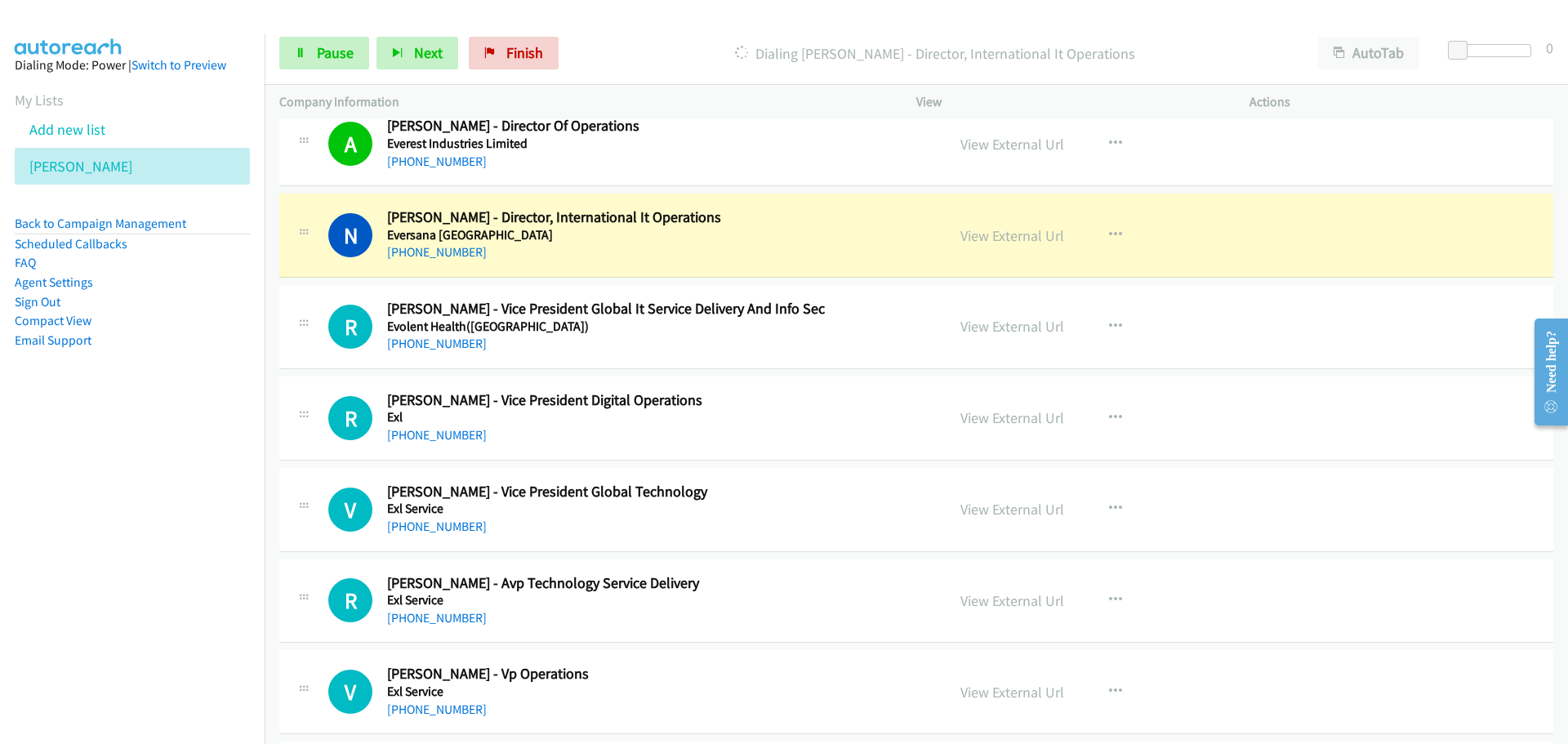
scroll to position [8409, 0]
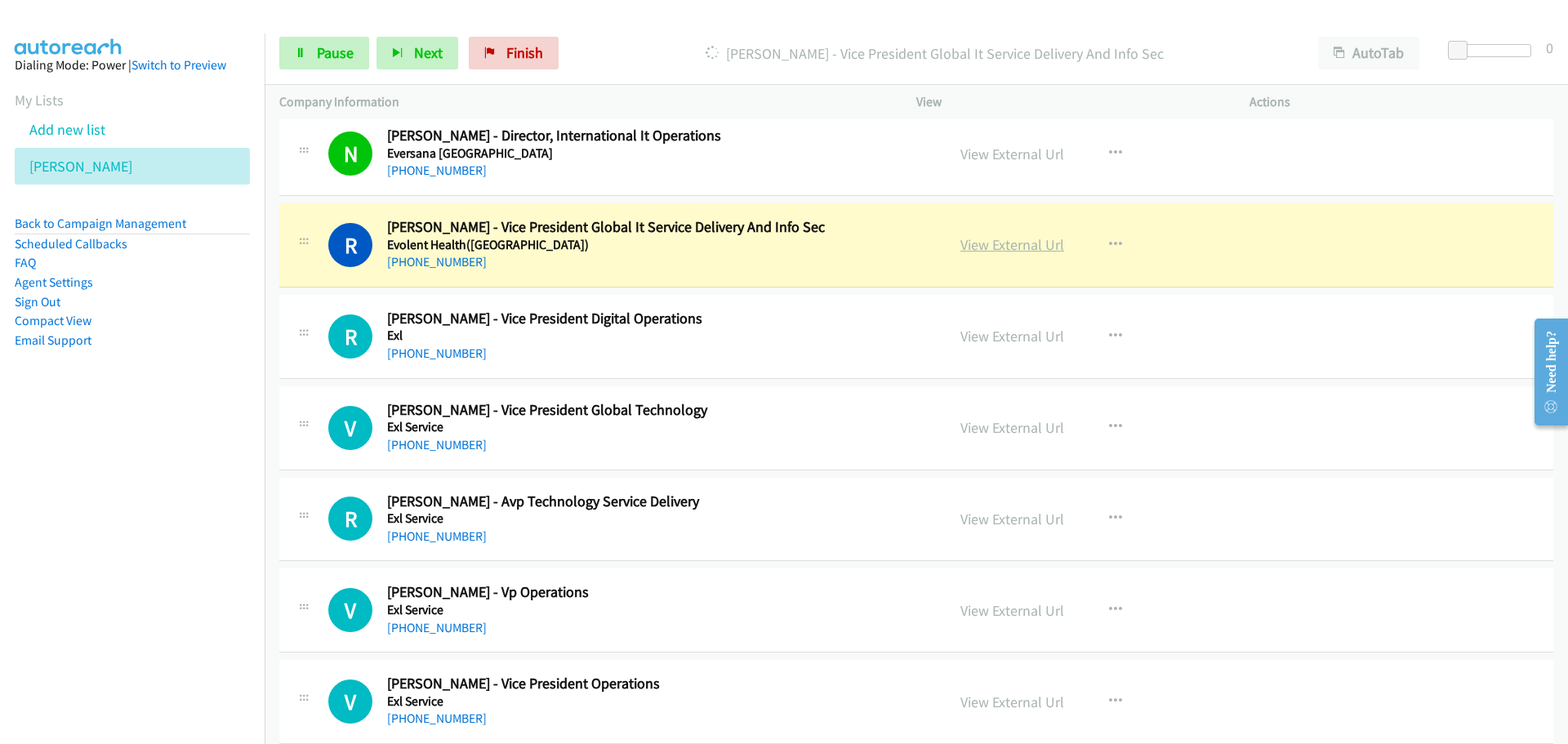
click at [1001, 240] on link "View External Url" at bounding box center [1011, 245] width 104 height 19
click at [306, 62] on link "Pause" at bounding box center [323, 53] width 89 height 32
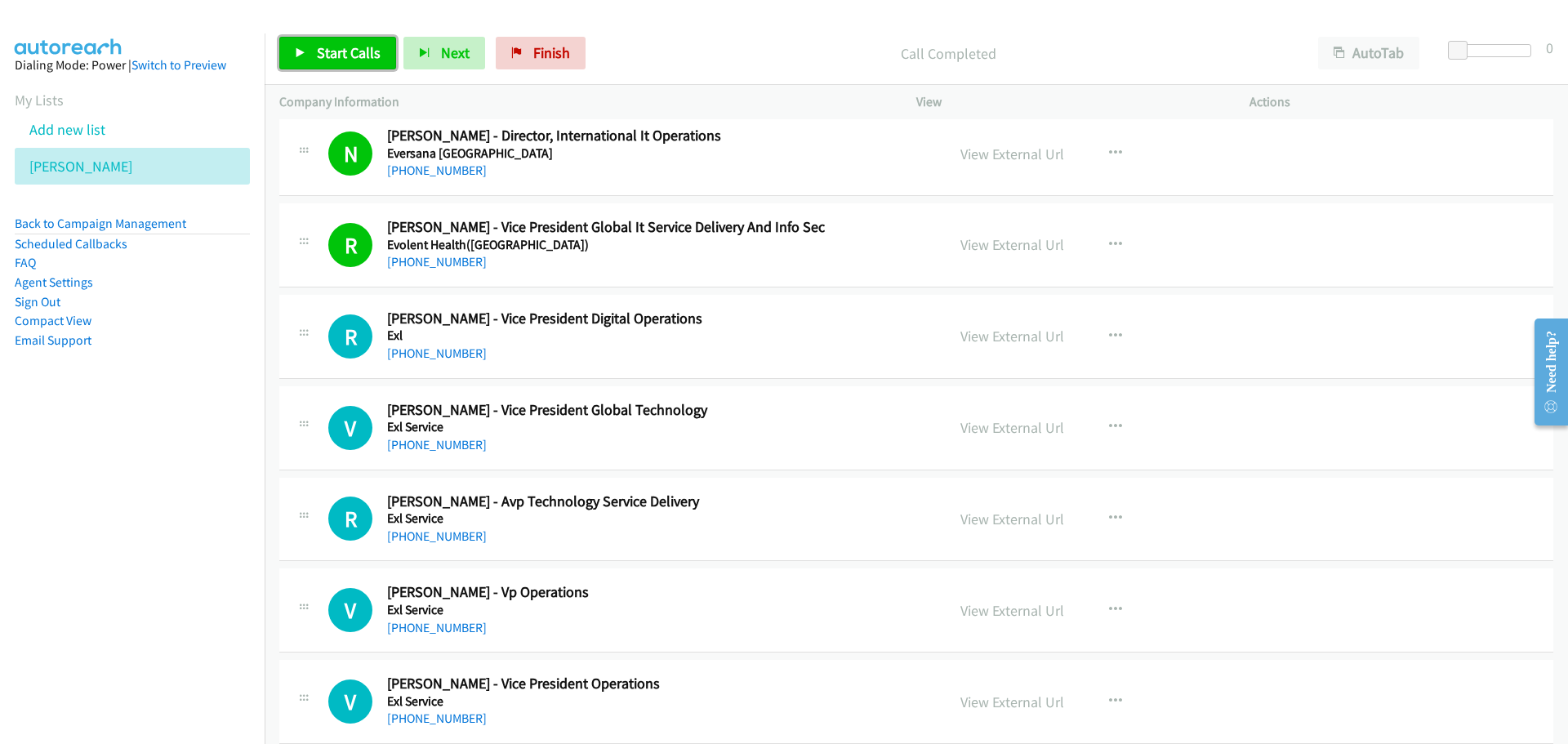
drag, startPoint x: 333, startPoint y: 45, endPoint x: 325, endPoint y: 43, distance: 8.2
click at [333, 46] on span "Start Calls" at bounding box center [348, 52] width 64 height 19
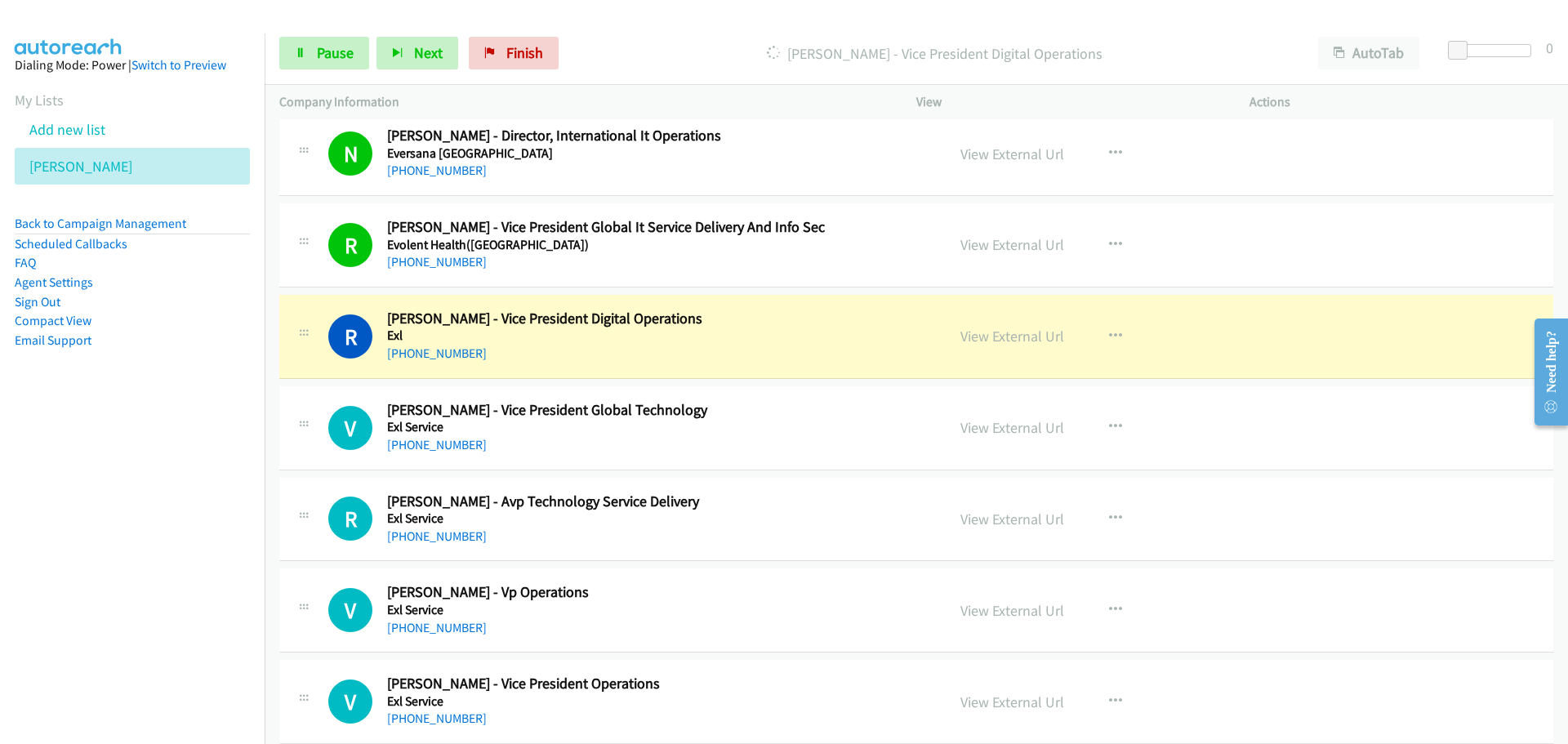
scroll to position [8572, 0]
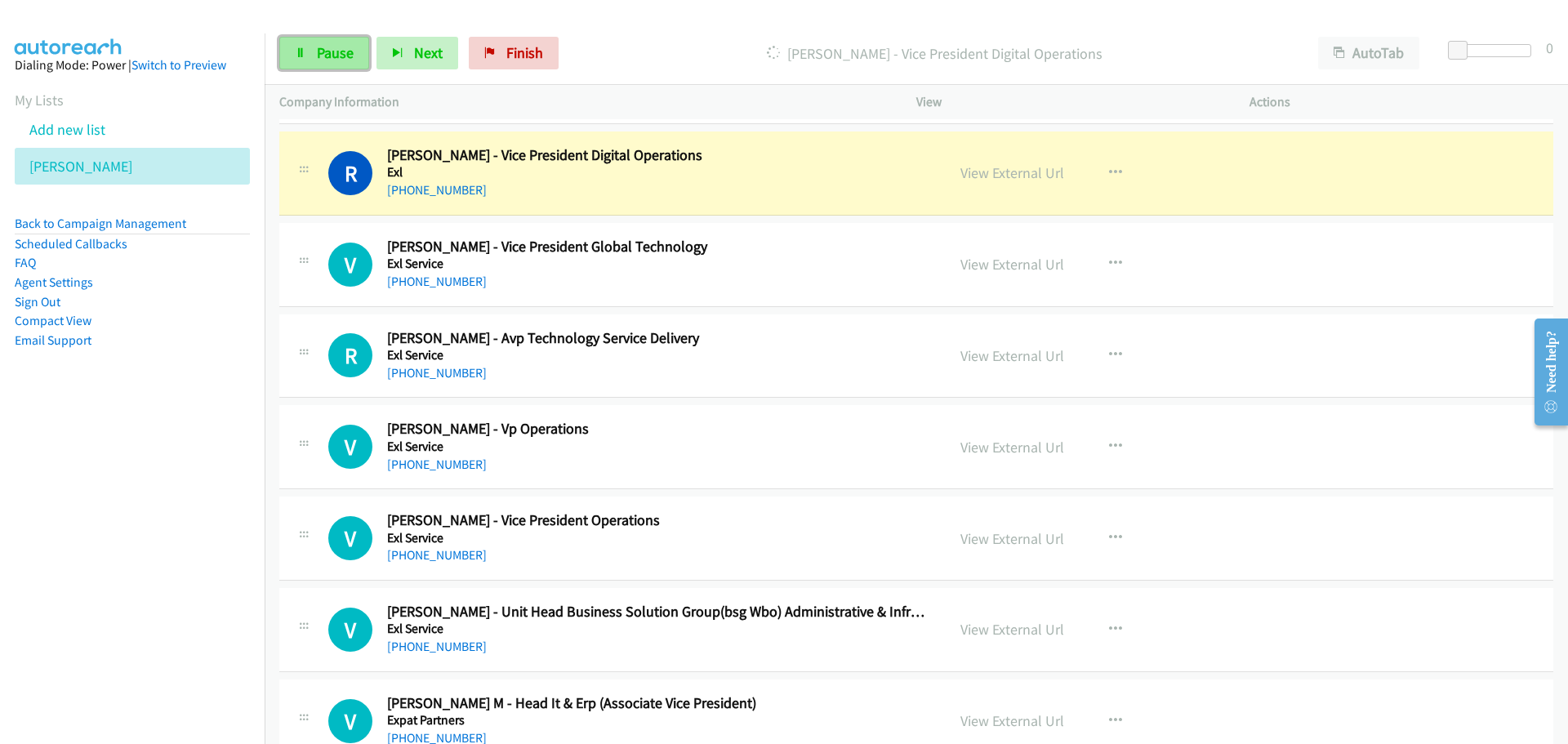
click at [337, 47] on span "Pause" at bounding box center [335, 52] width 37 height 19
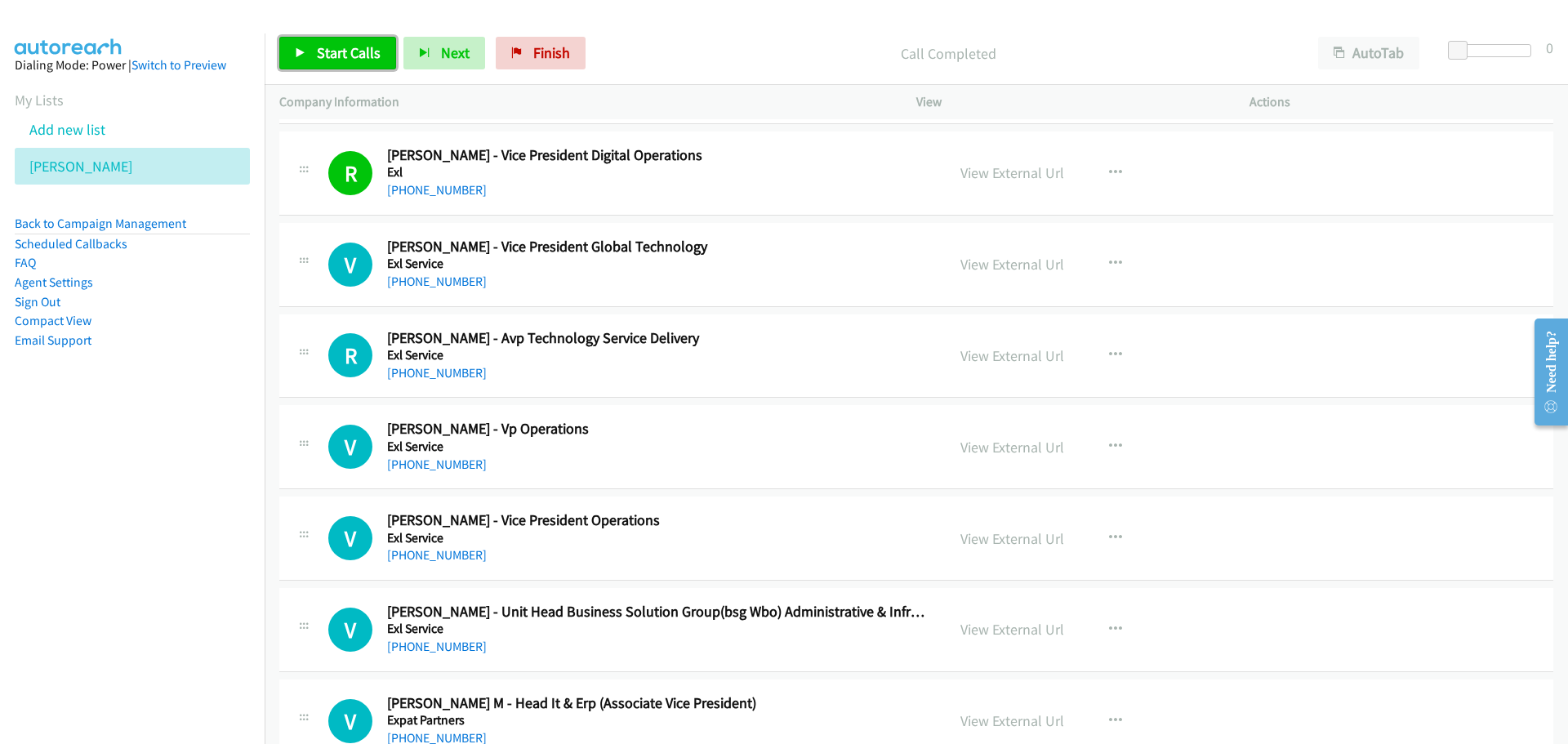
click at [323, 37] on link "Start Calls" at bounding box center [337, 53] width 117 height 32
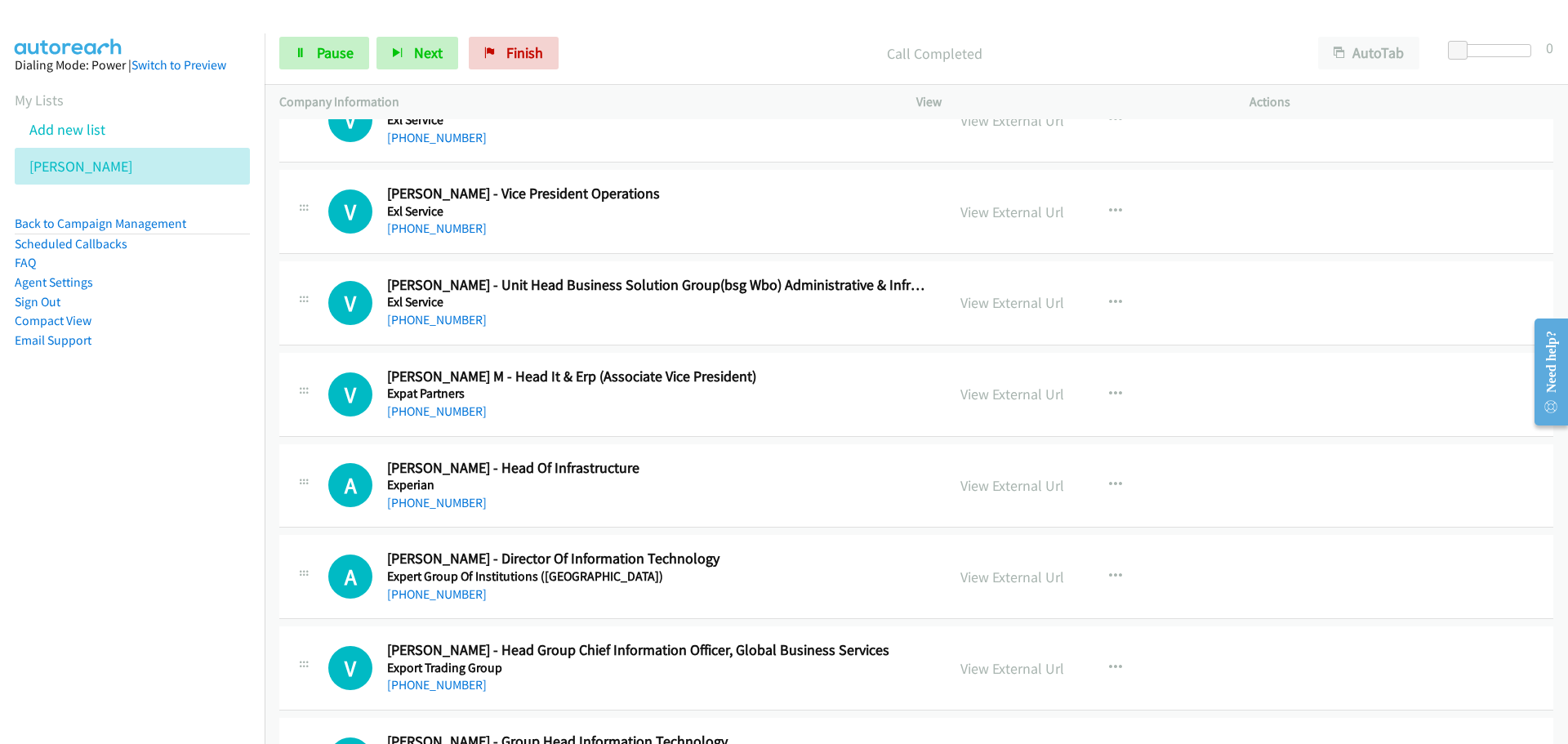
scroll to position [8817, 0]
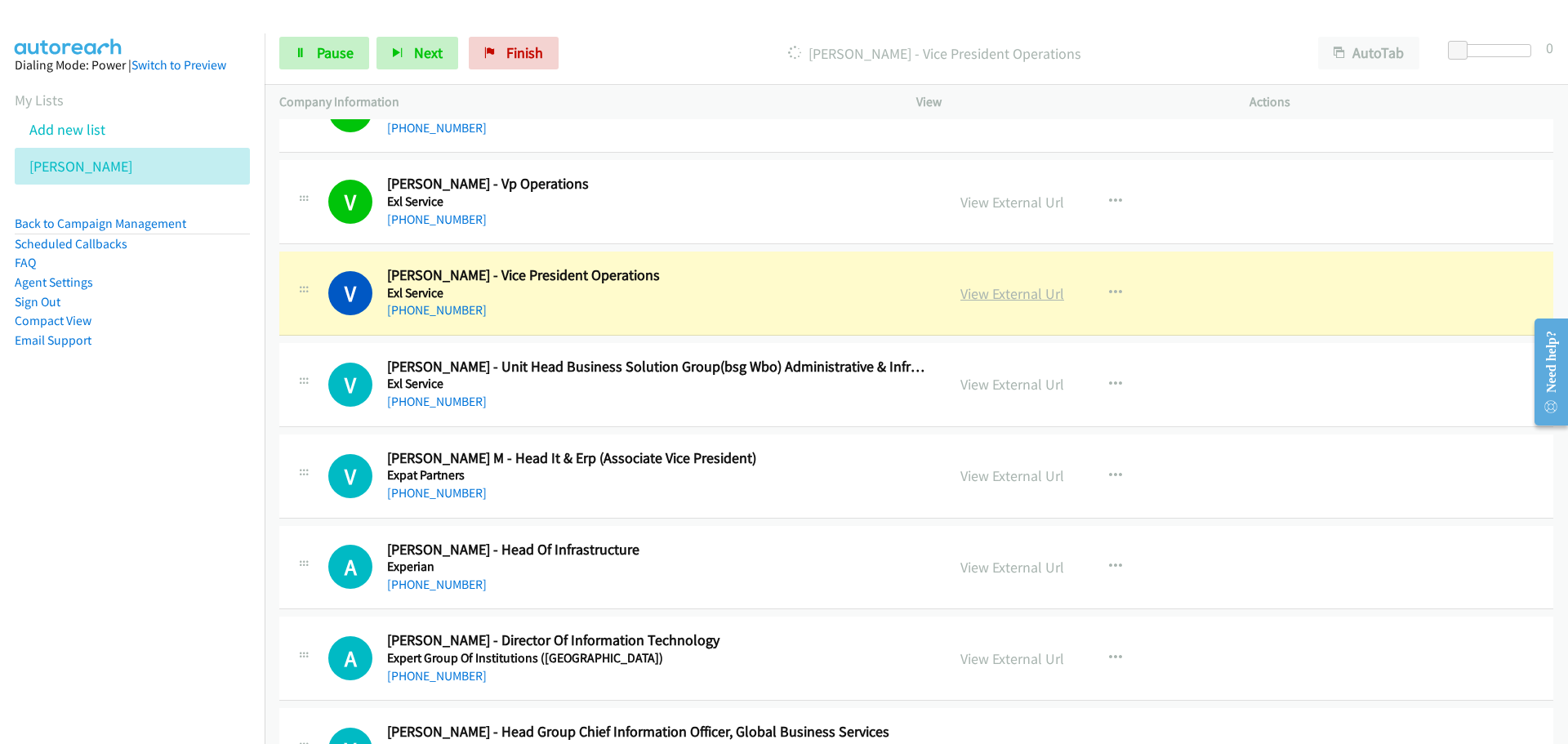
click at [1004, 291] on link "View External Url" at bounding box center [1011, 294] width 104 height 19
click at [309, 50] on link "Pause" at bounding box center [323, 53] width 89 height 32
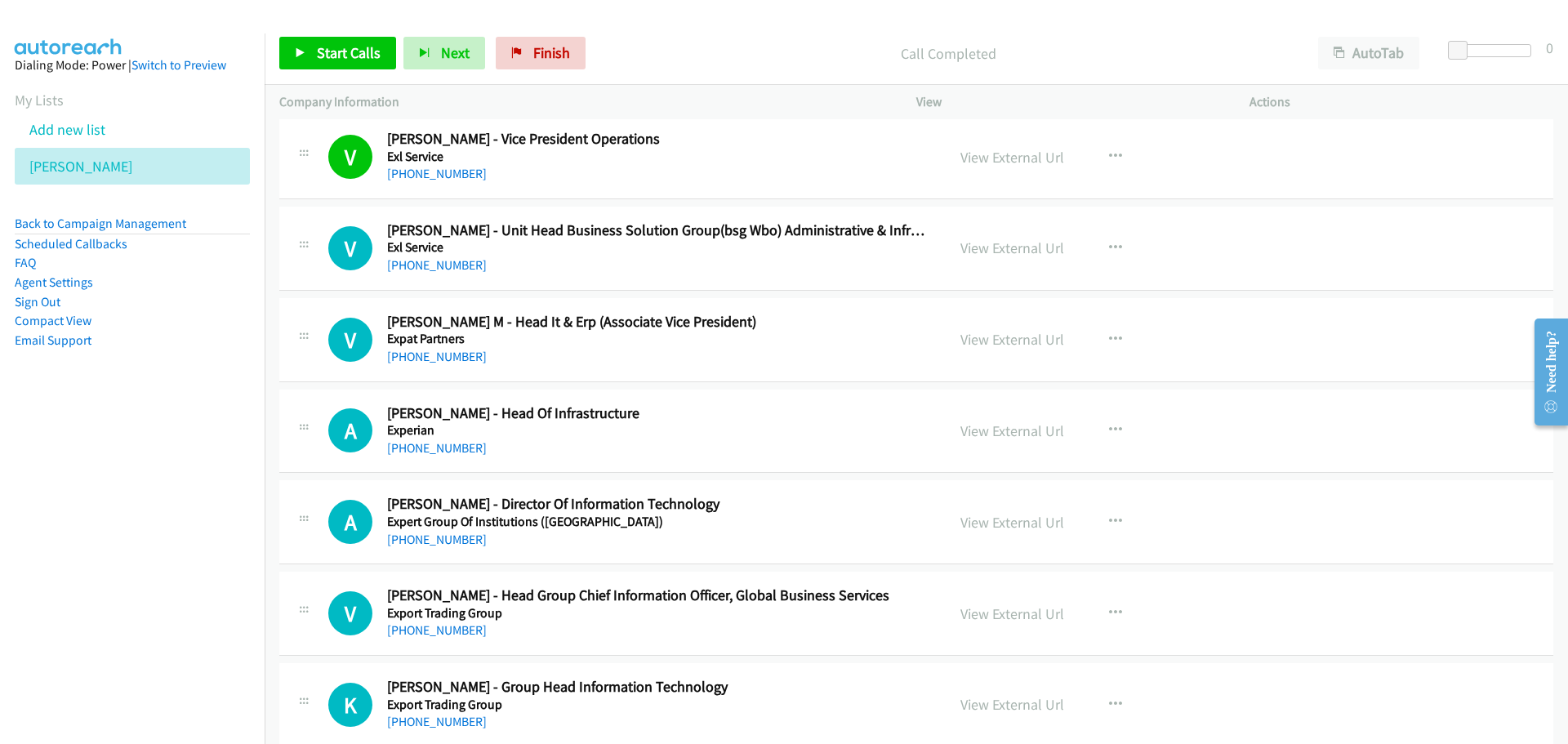
scroll to position [8980, 0]
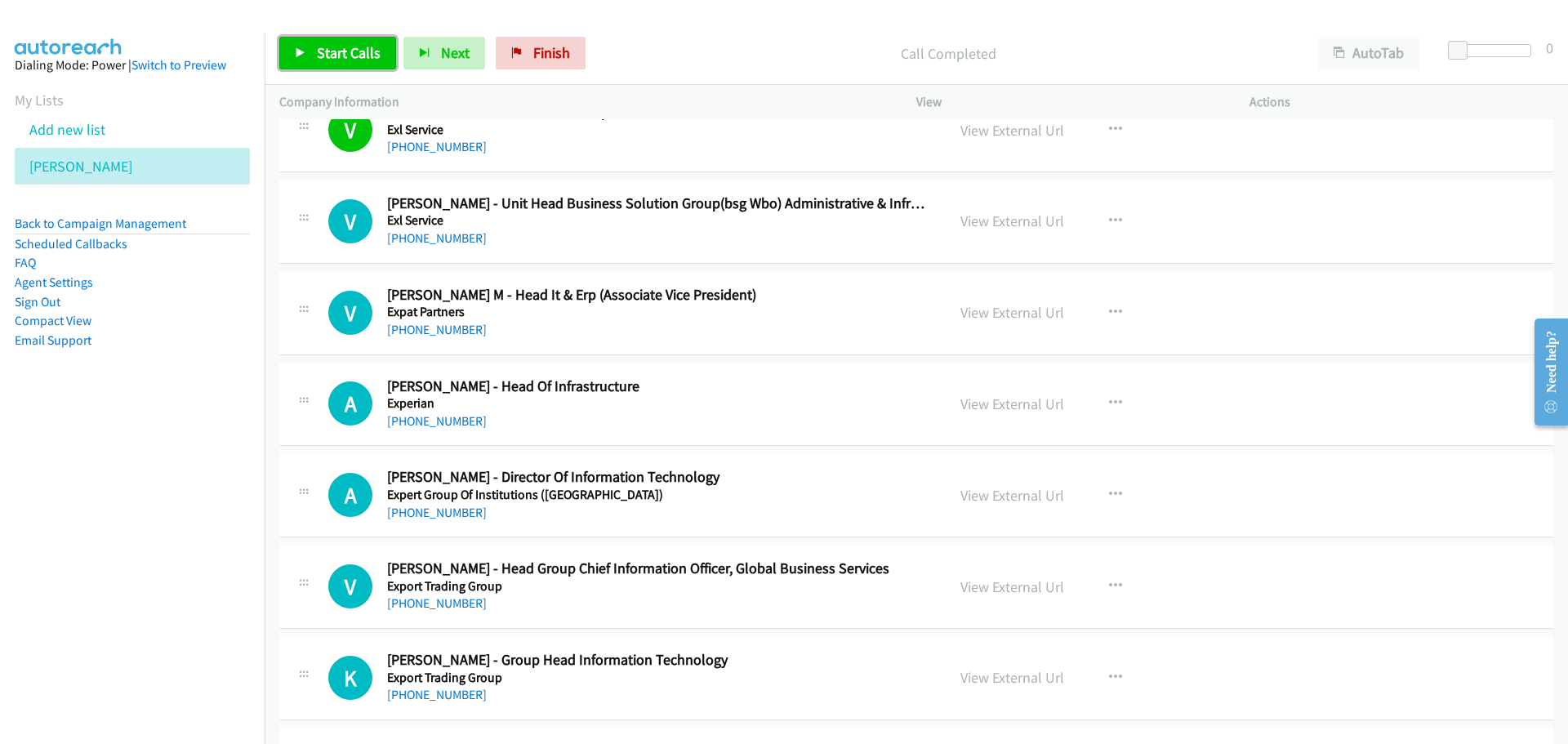
click at [344, 52] on span "Start Calls" at bounding box center [348, 52] width 64 height 19
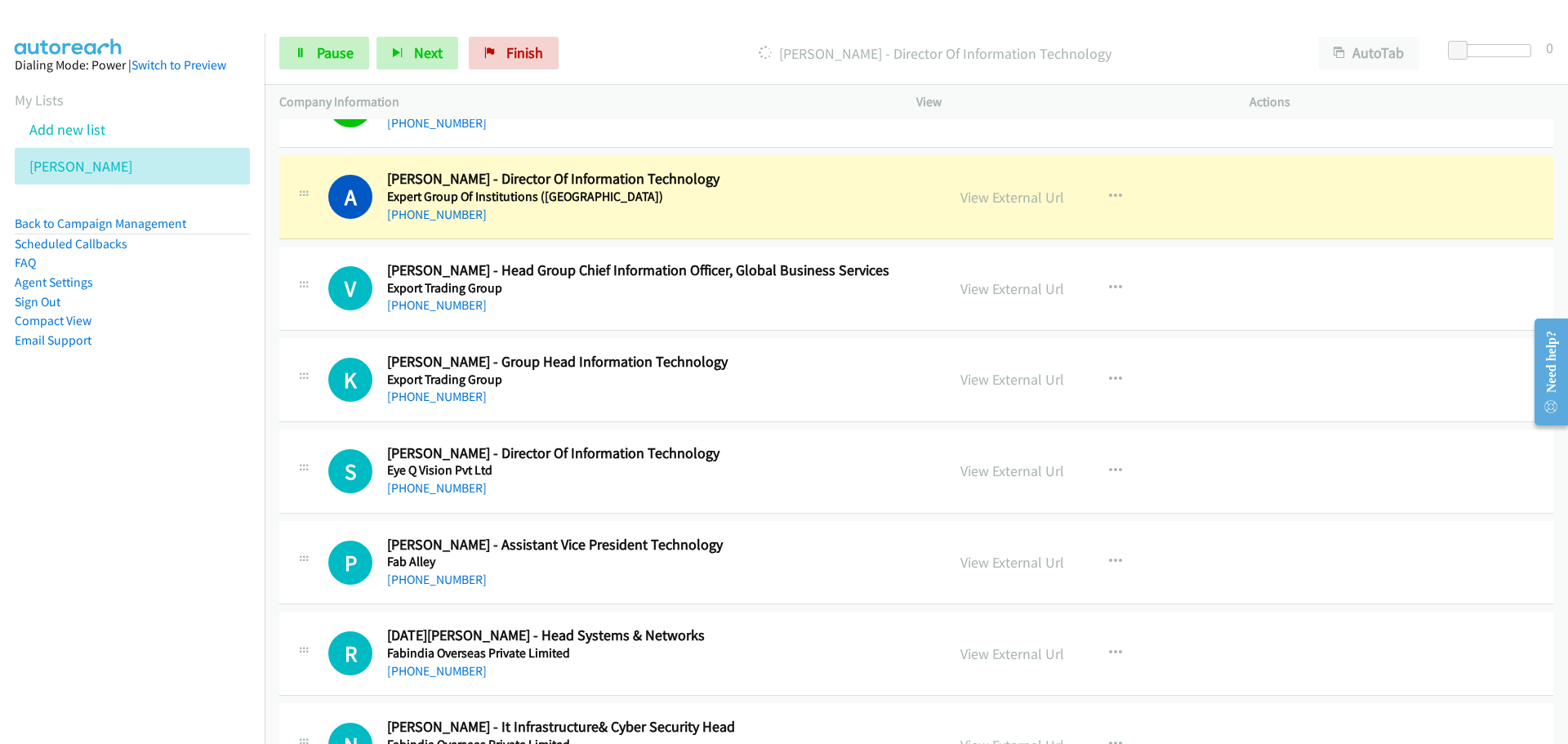
scroll to position [9307, 0]
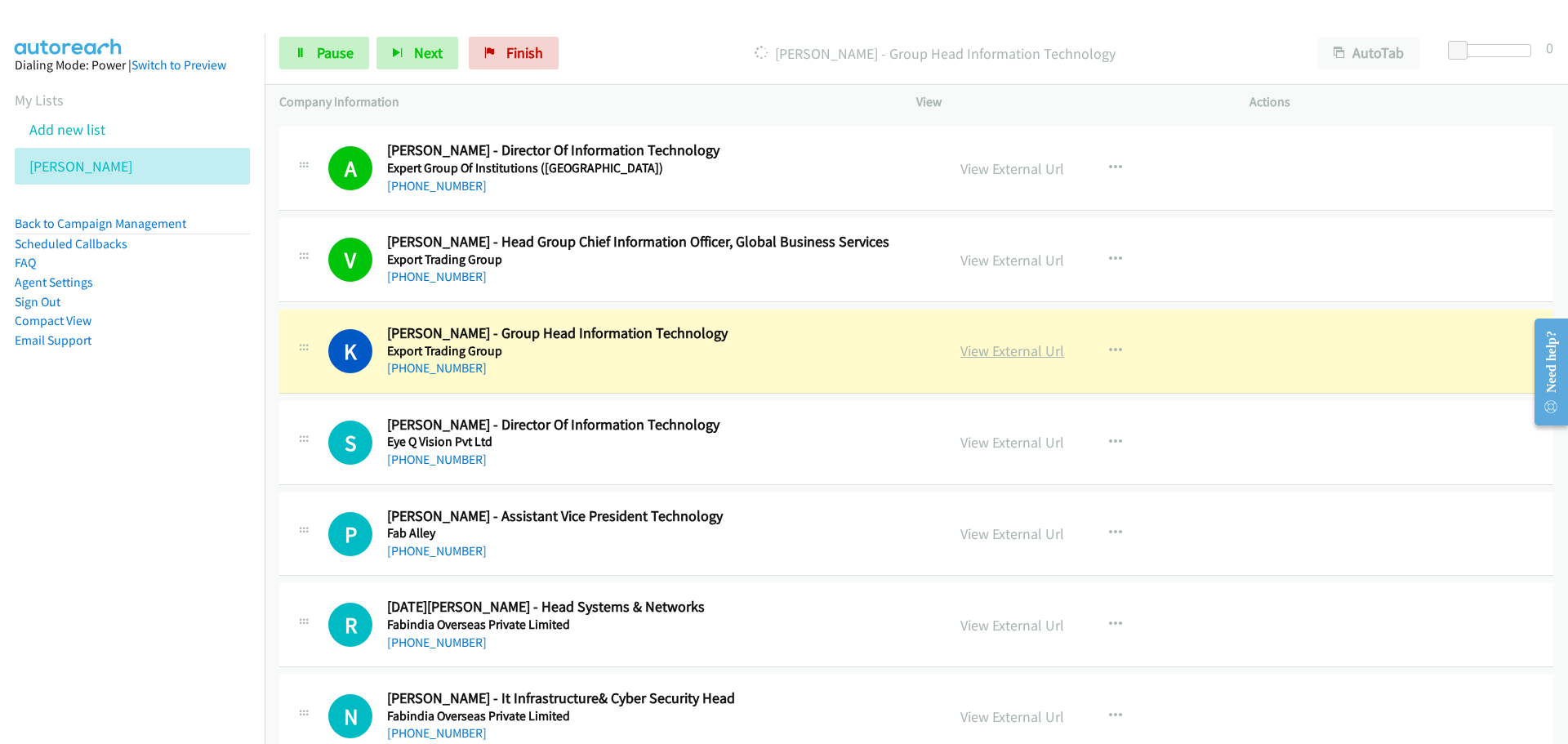
click at [970, 353] on link "View External Url" at bounding box center [1011, 351] width 104 height 19
click at [320, 56] on span "Pause" at bounding box center [335, 52] width 37 height 19
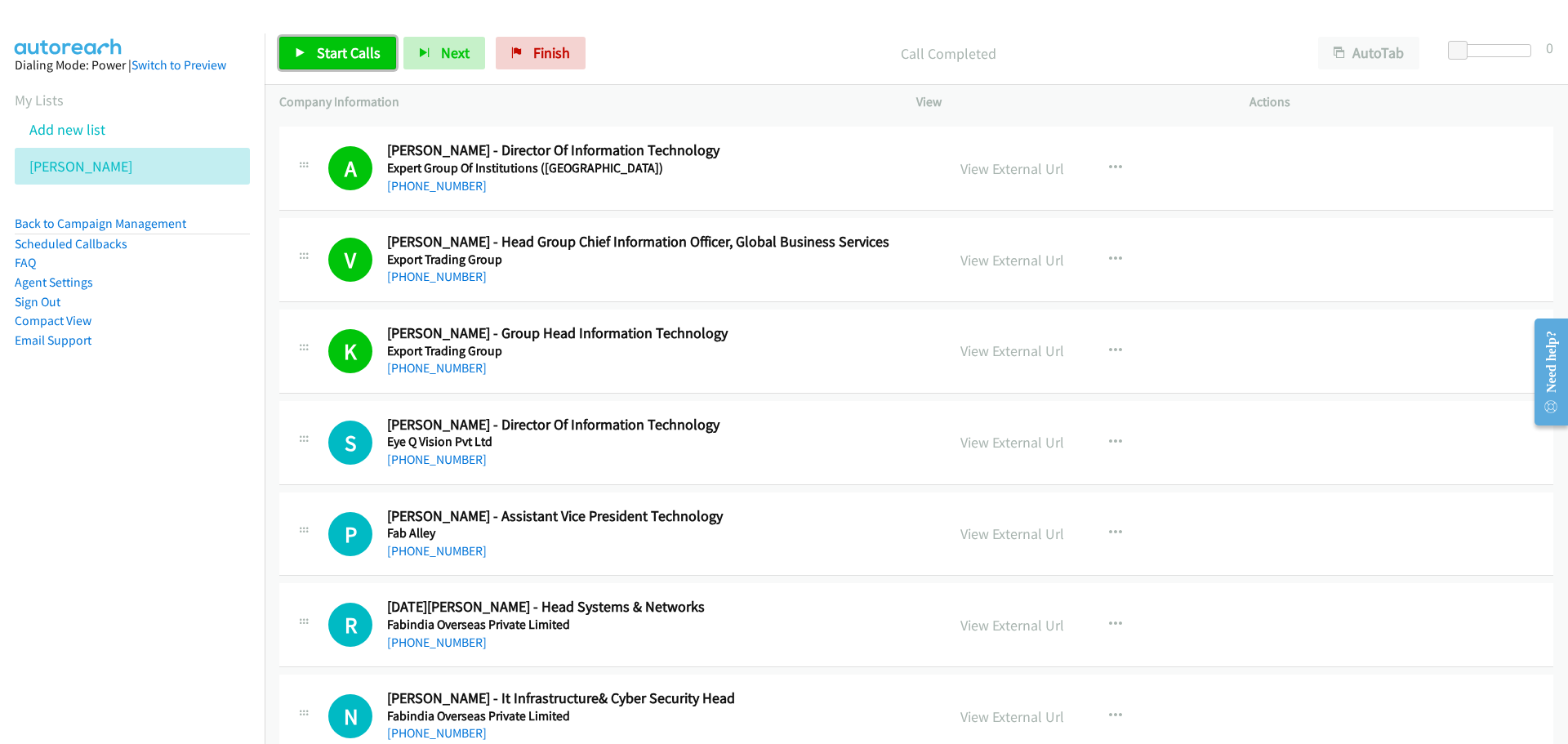
click at [293, 60] on link "Start Calls" at bounding box center [337, 53] width 117 height 32
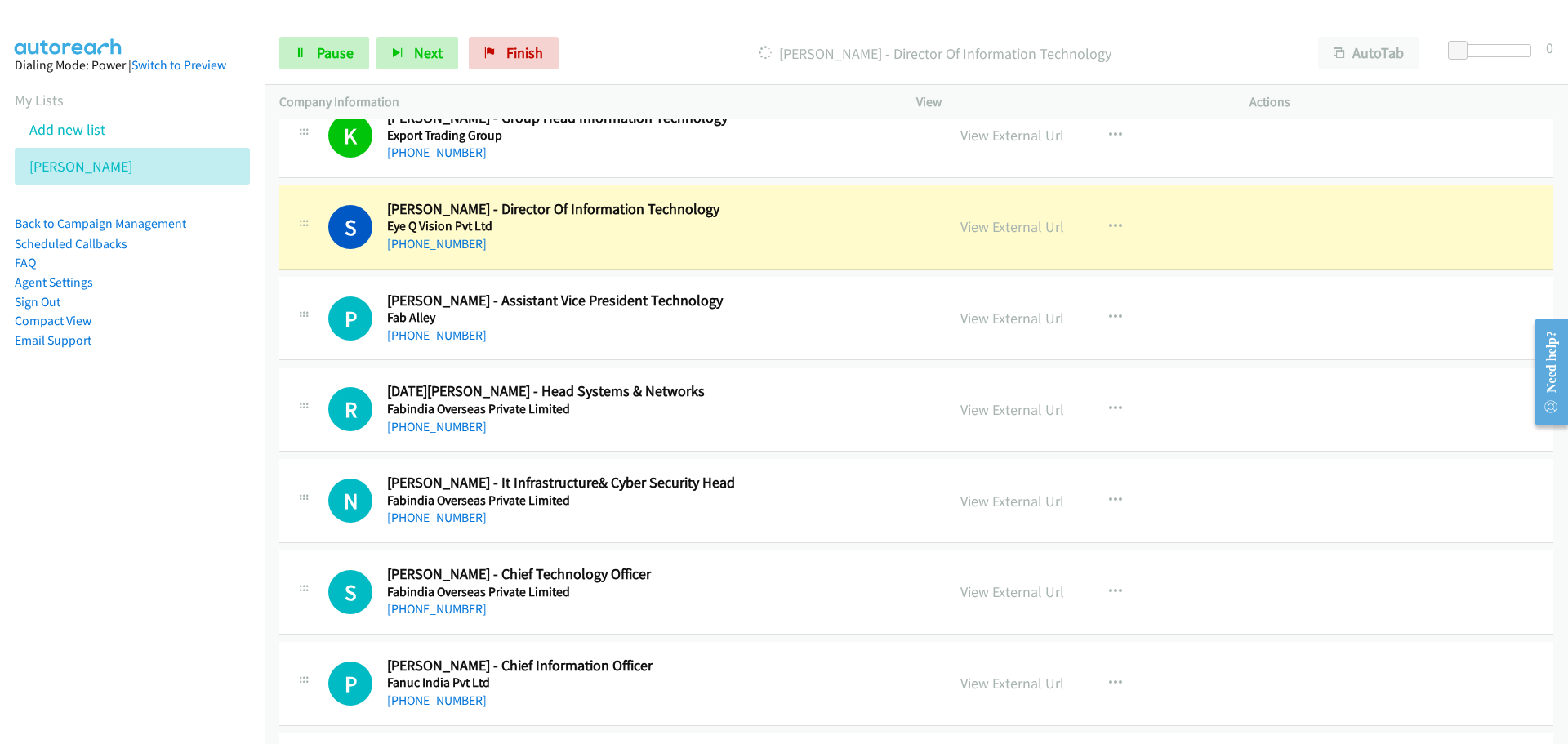
scroll to position [9552, 0]
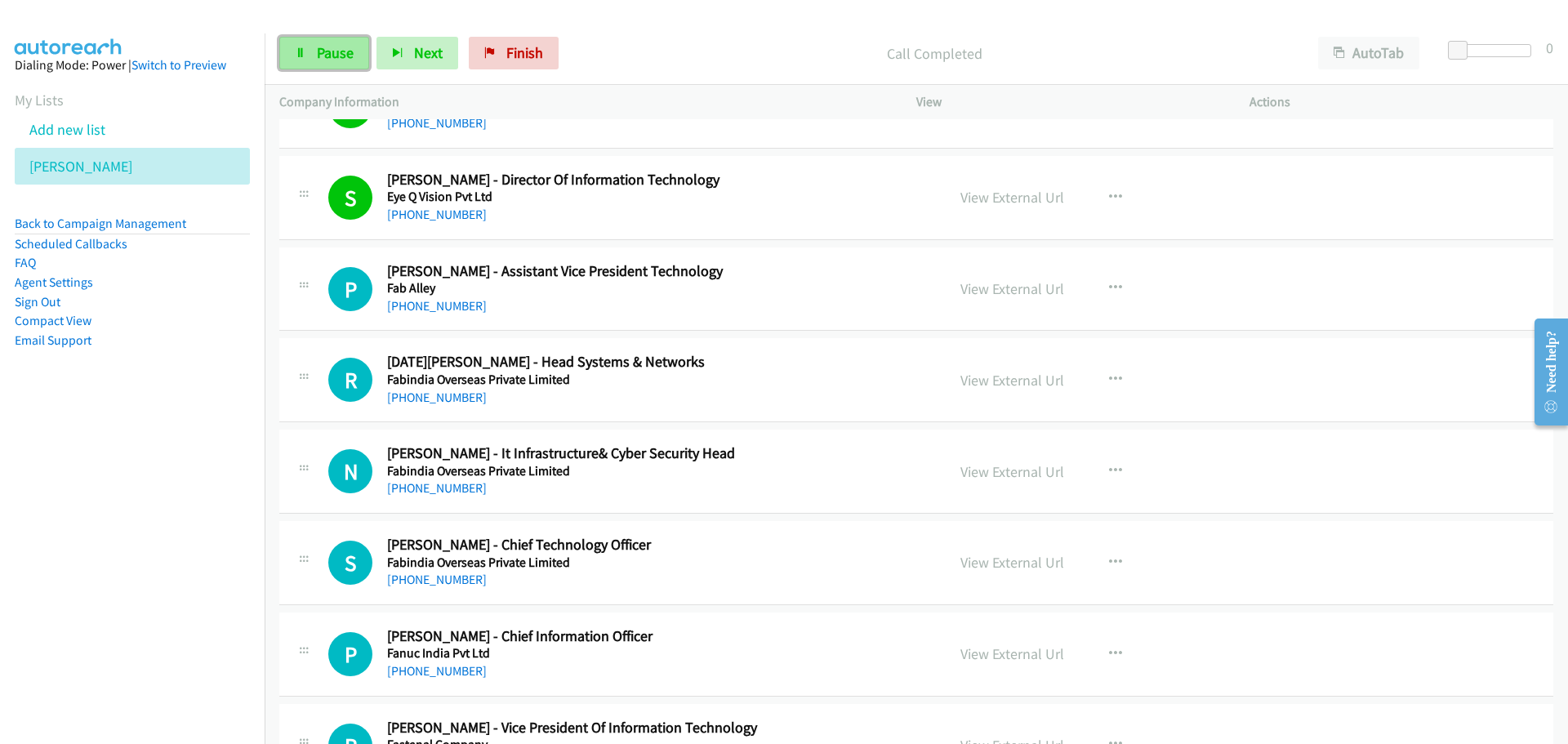
click at [298, 61] on link "Pause" at bounding box center [323, 53] width 89 height 32
click at [334, 35] on div "Start Calls Pause Next Finish Call Completed AutoTab AutoTab 0" at bounding box center [916, 53] width 1303 height 63
click at [331, 49] on span "Start Calls" at bounding box center [348, 52] width 64 height 19
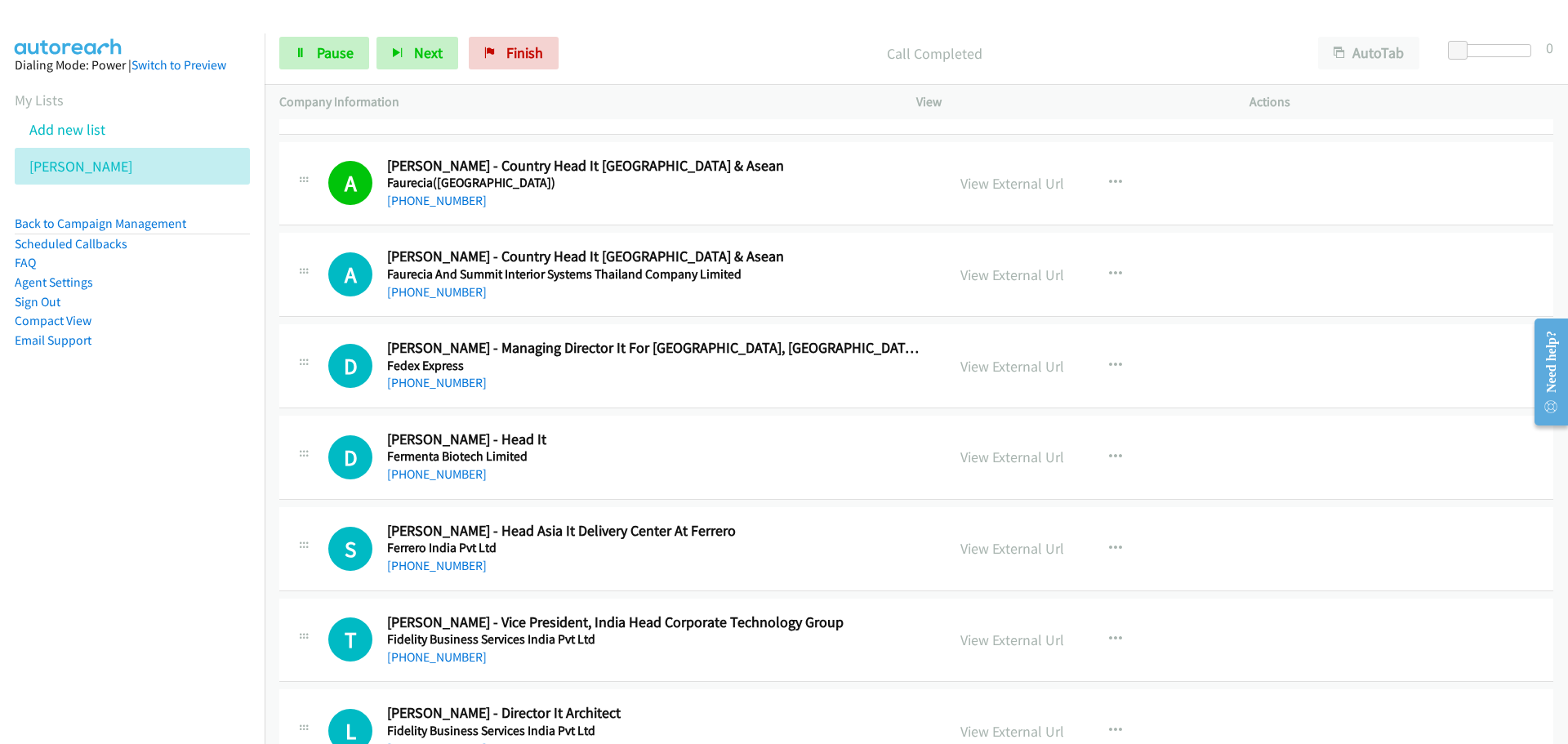
scroll to position [10287, 0]
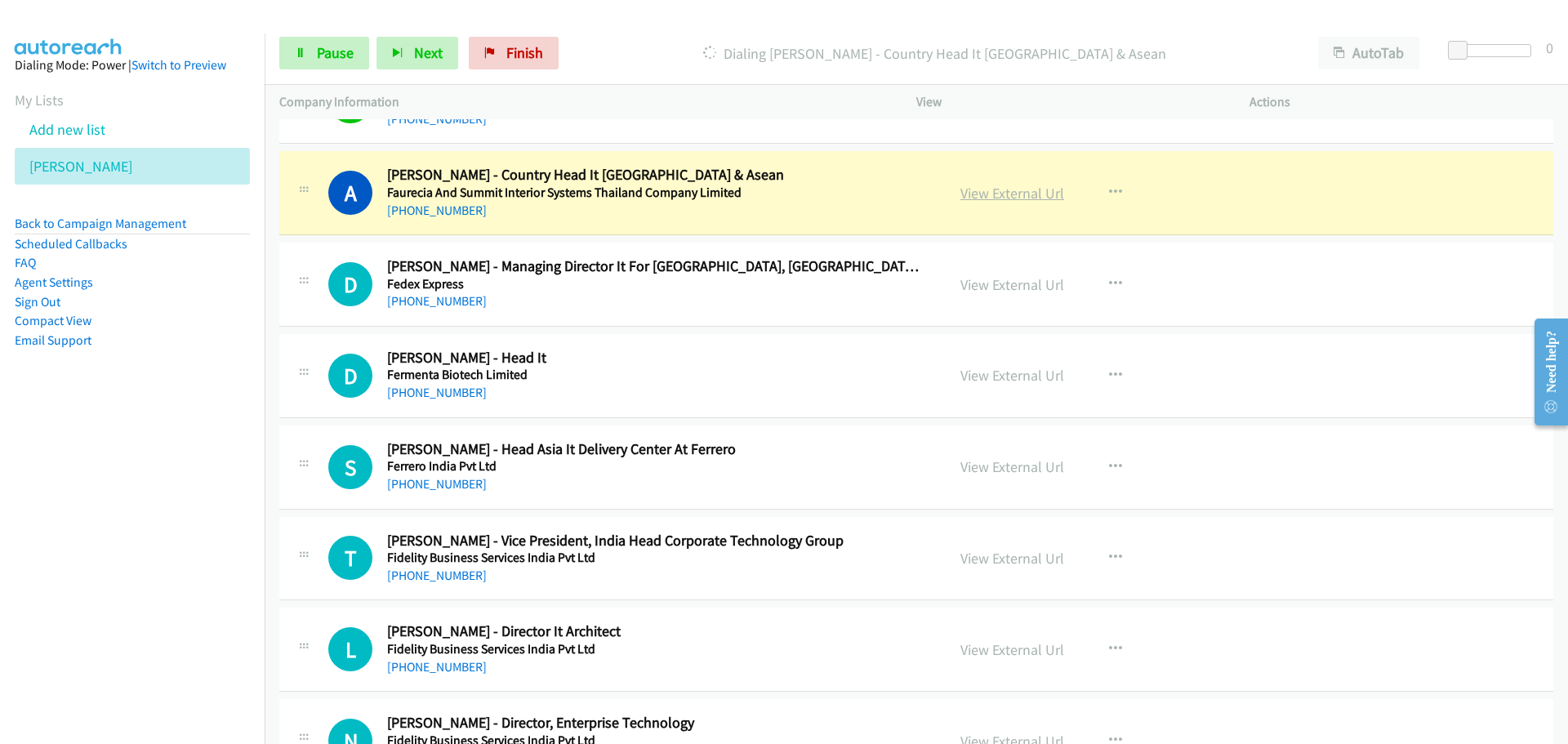
click at [998, 198] on link "View External Url" at bounding box center [1011, 193] width 104 height 19
click at [343, 49] on span "Pause" at bounding box center [335, 52] width 37 height 19
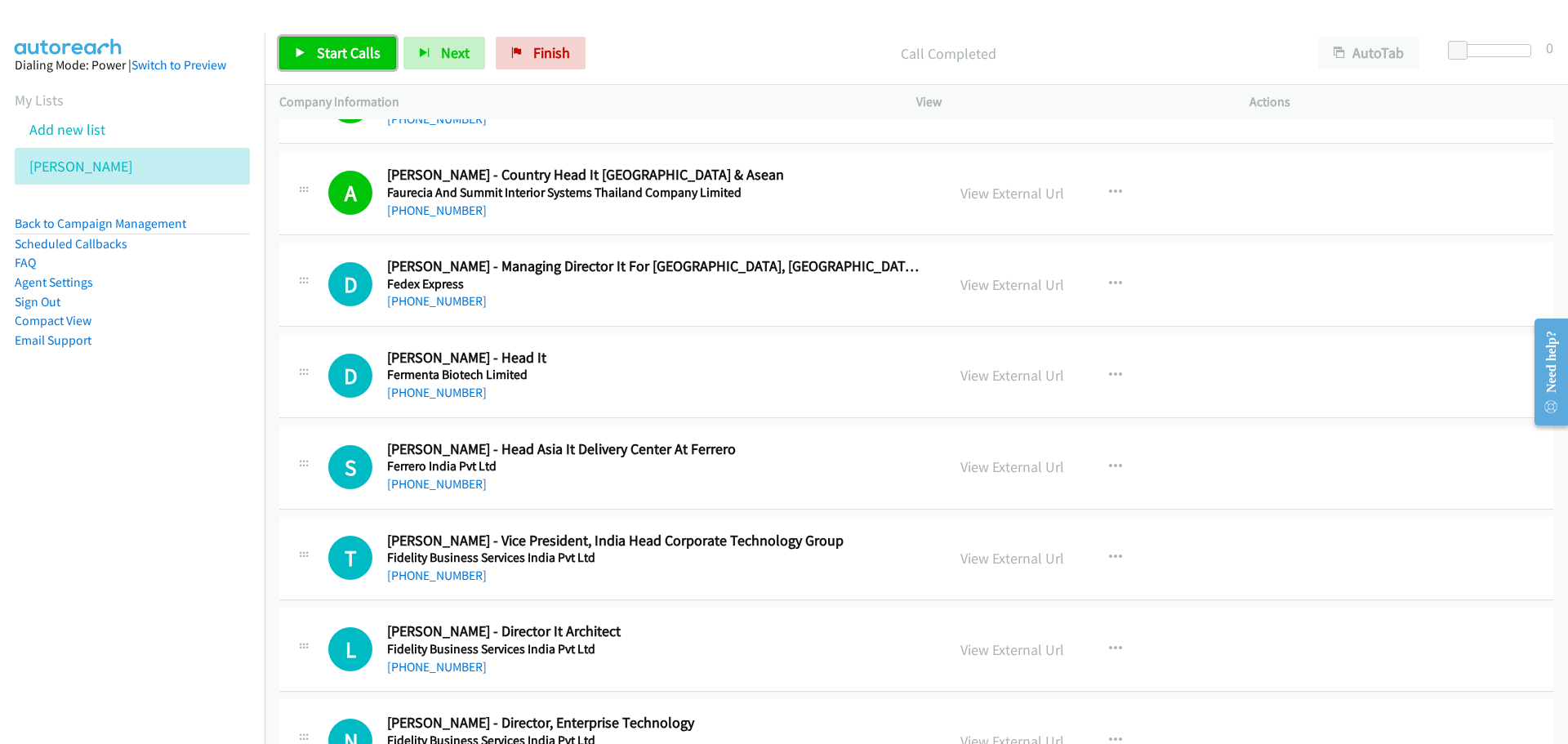
click at [350, 45] on span "Start Calls" at bounding box center [348, 52] width 64 height 19
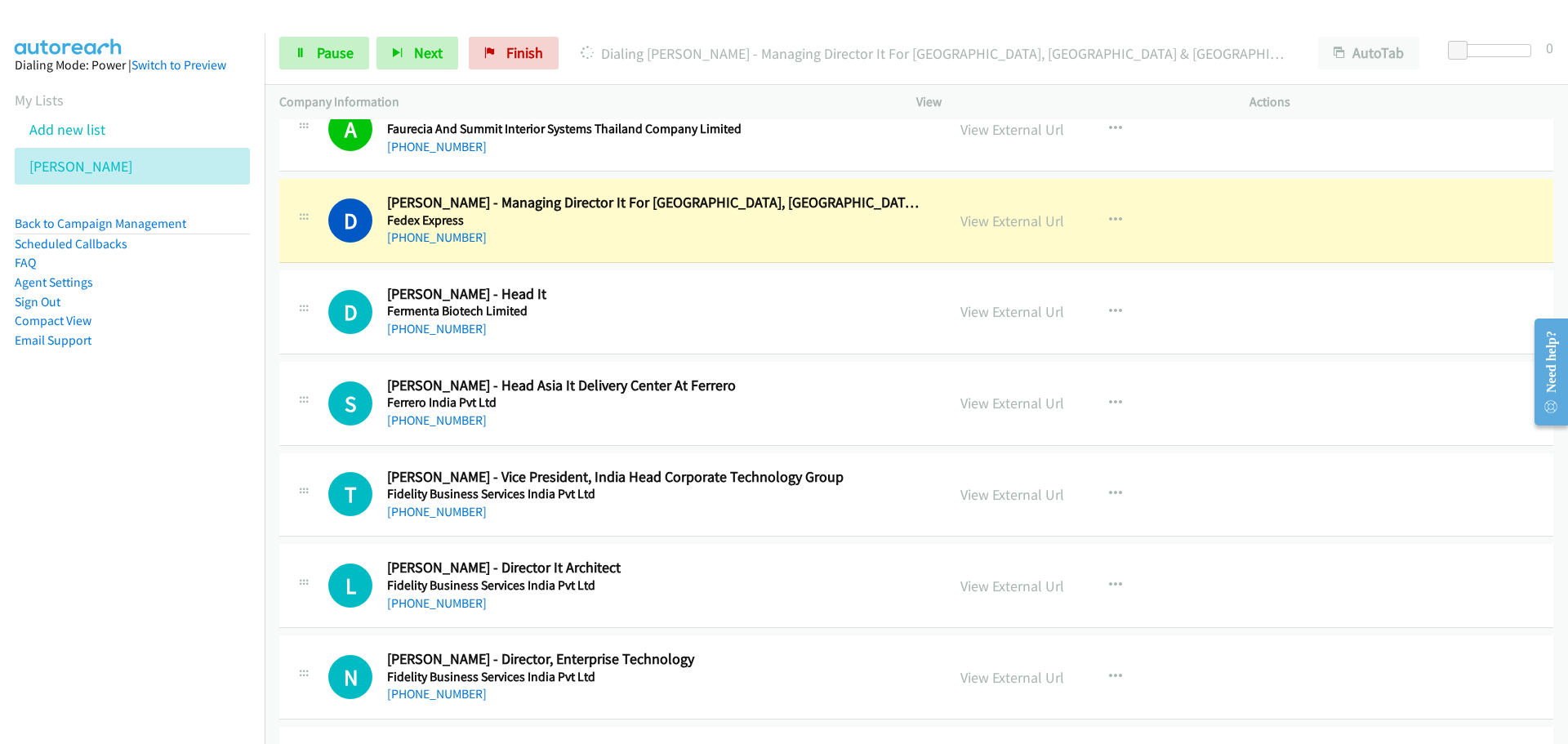
scroll to position [10368, 0]
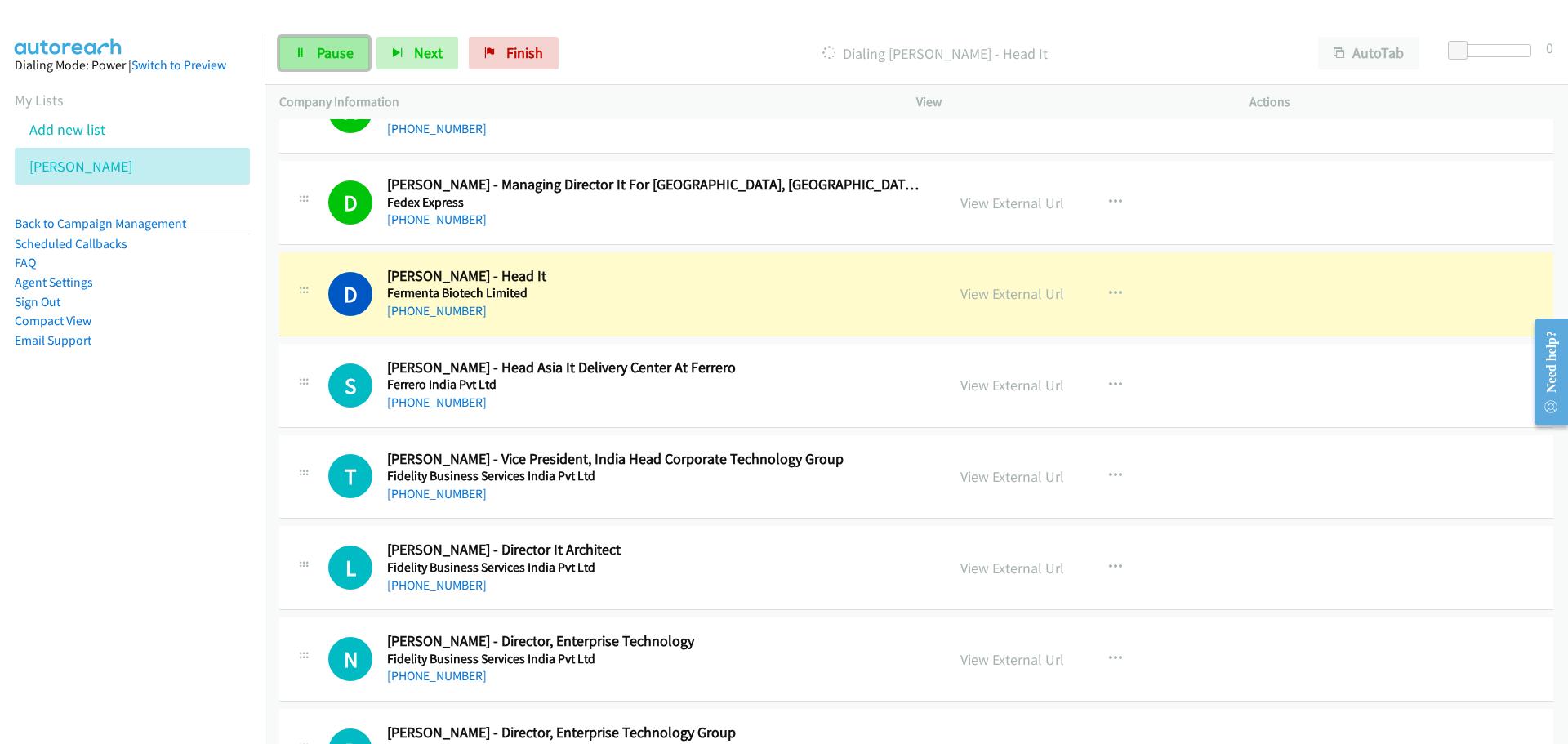
click at [321, 60] on span "Pause" at bounding box center [335, 52] width 37 height 19
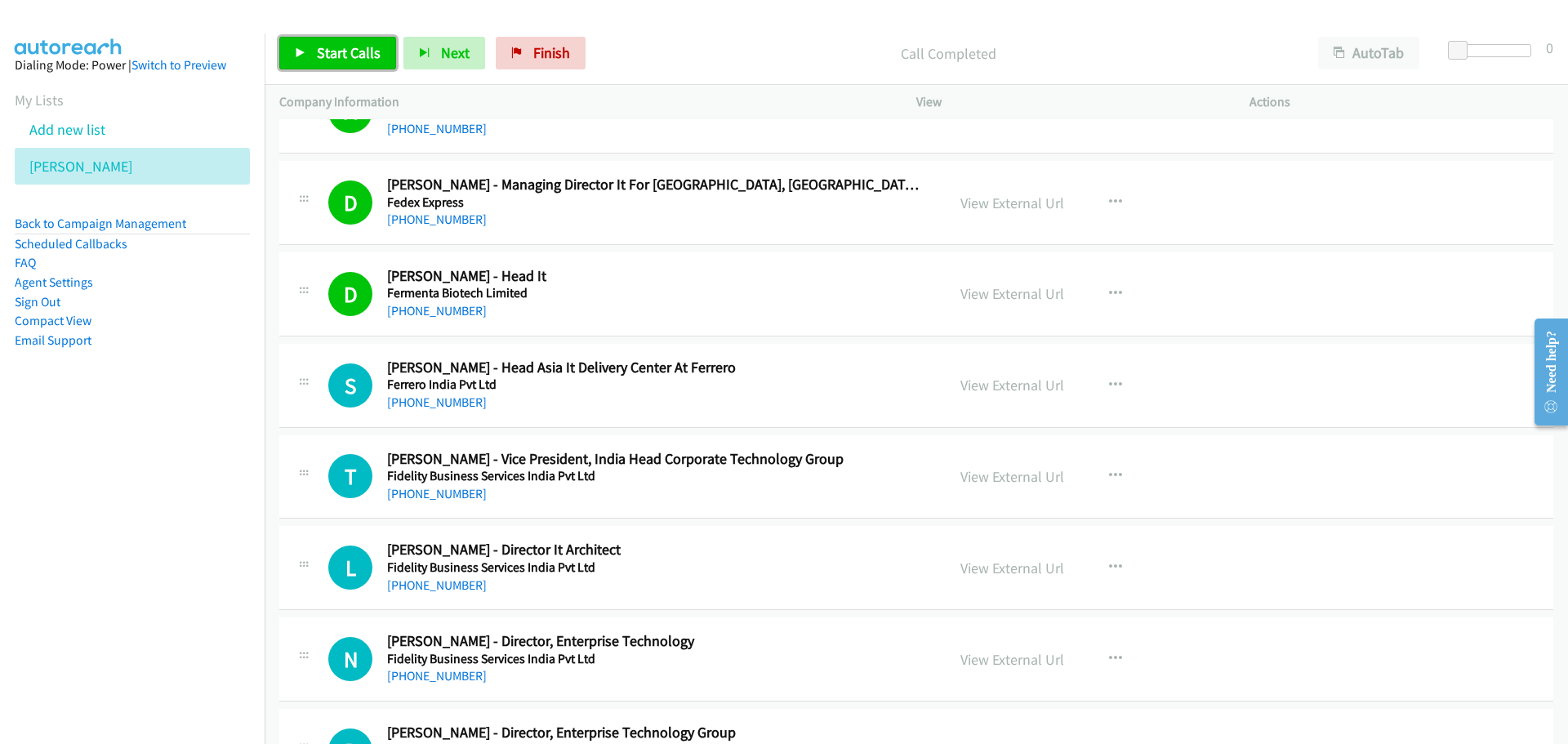
click at [324, 50] on span "Start Calls" at bounding box center [348, 52] width 64 height 19
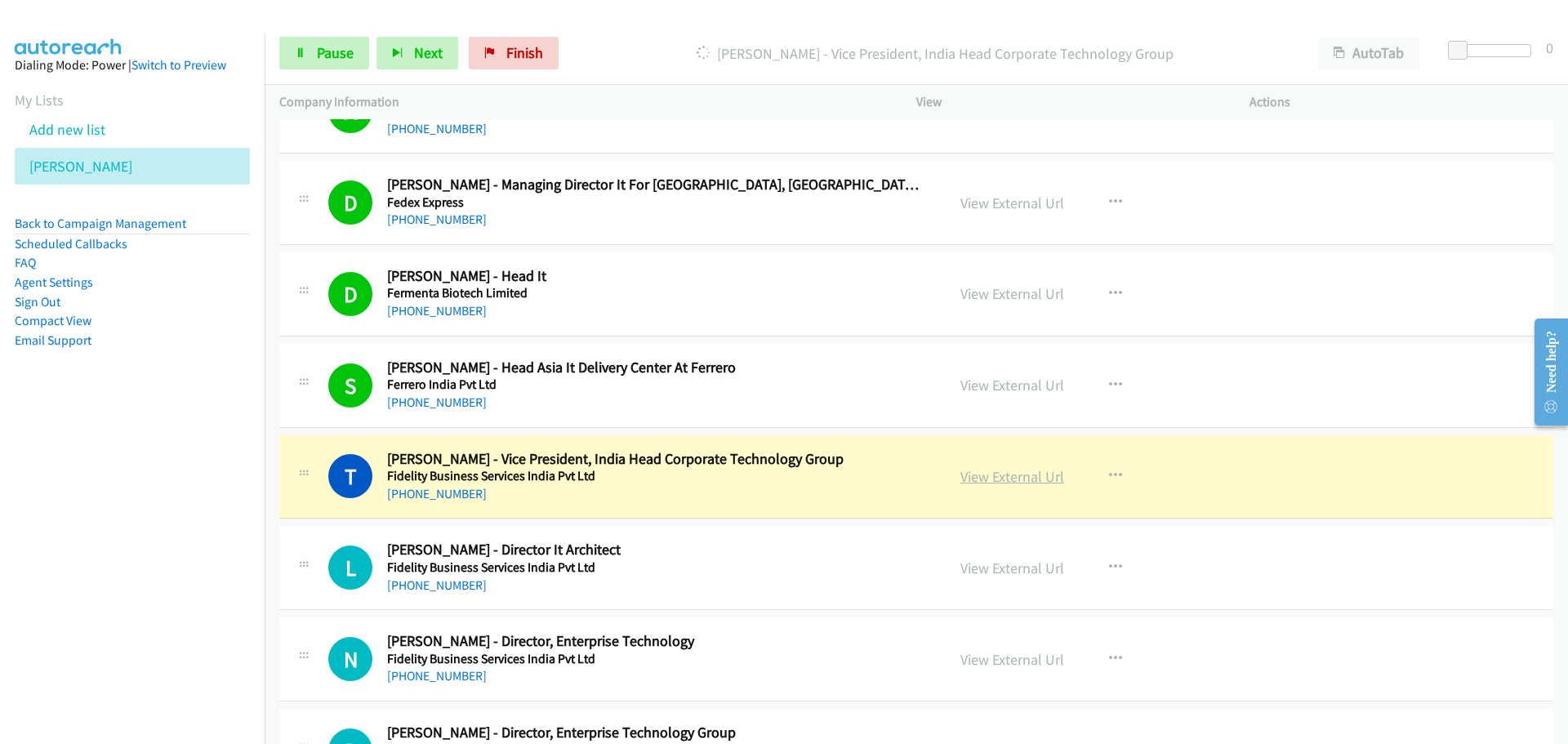
click at [994, 477] on link "View External Url" at bounding box center [1011, 477] width 104 height 19
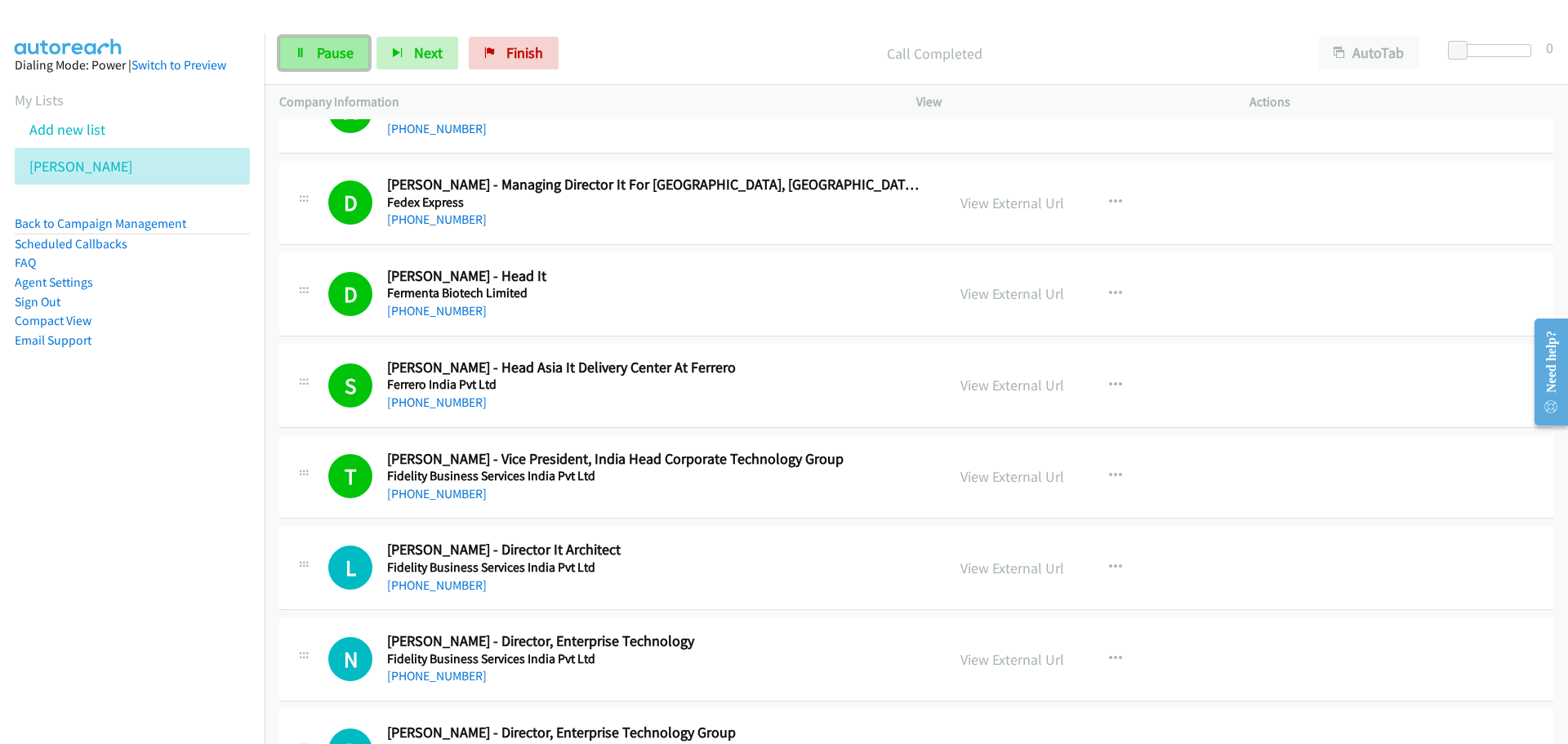
click at [341, 60] on span "Pause" at bounding box center [335, 52] width 37 height 19
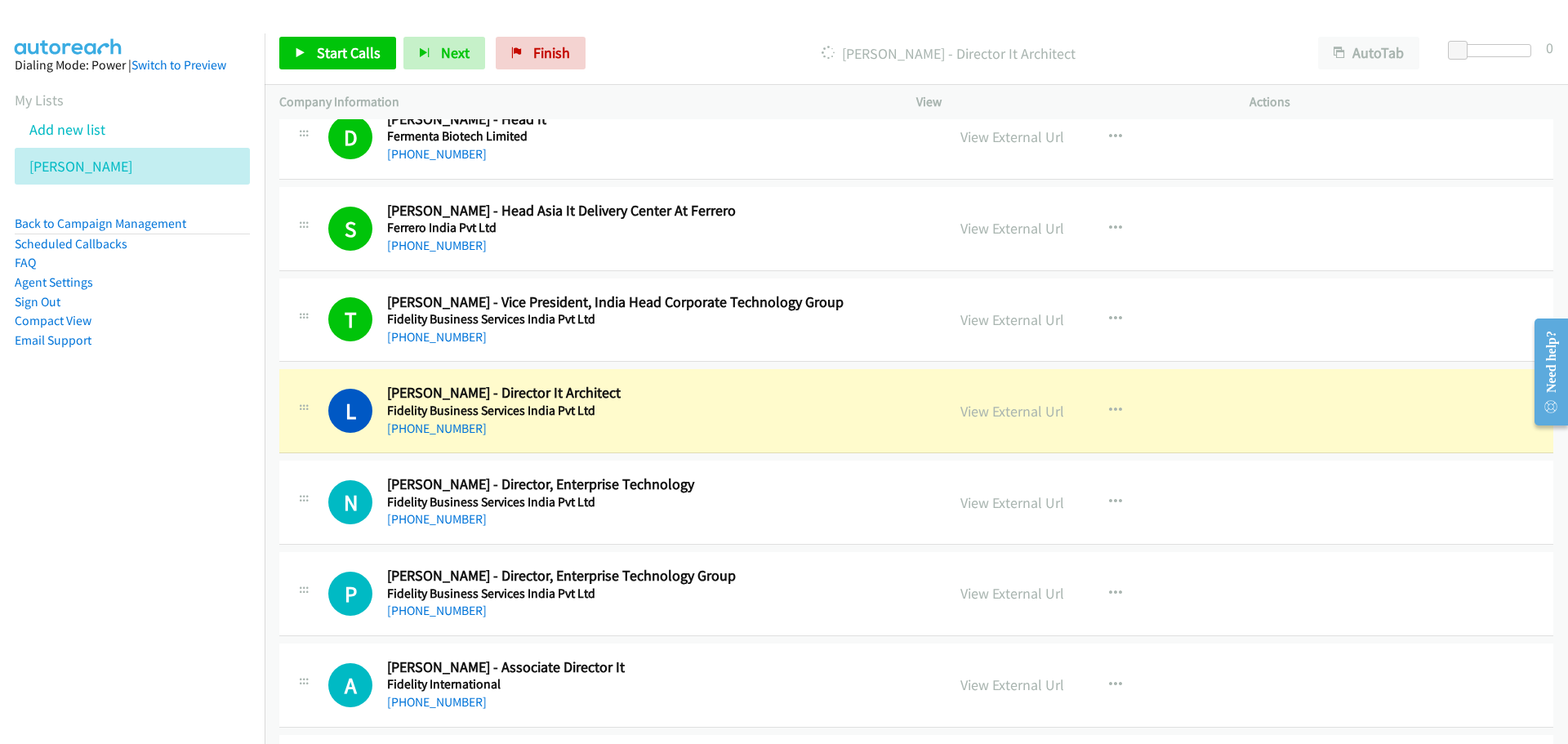
scroll to position [10531, 0]
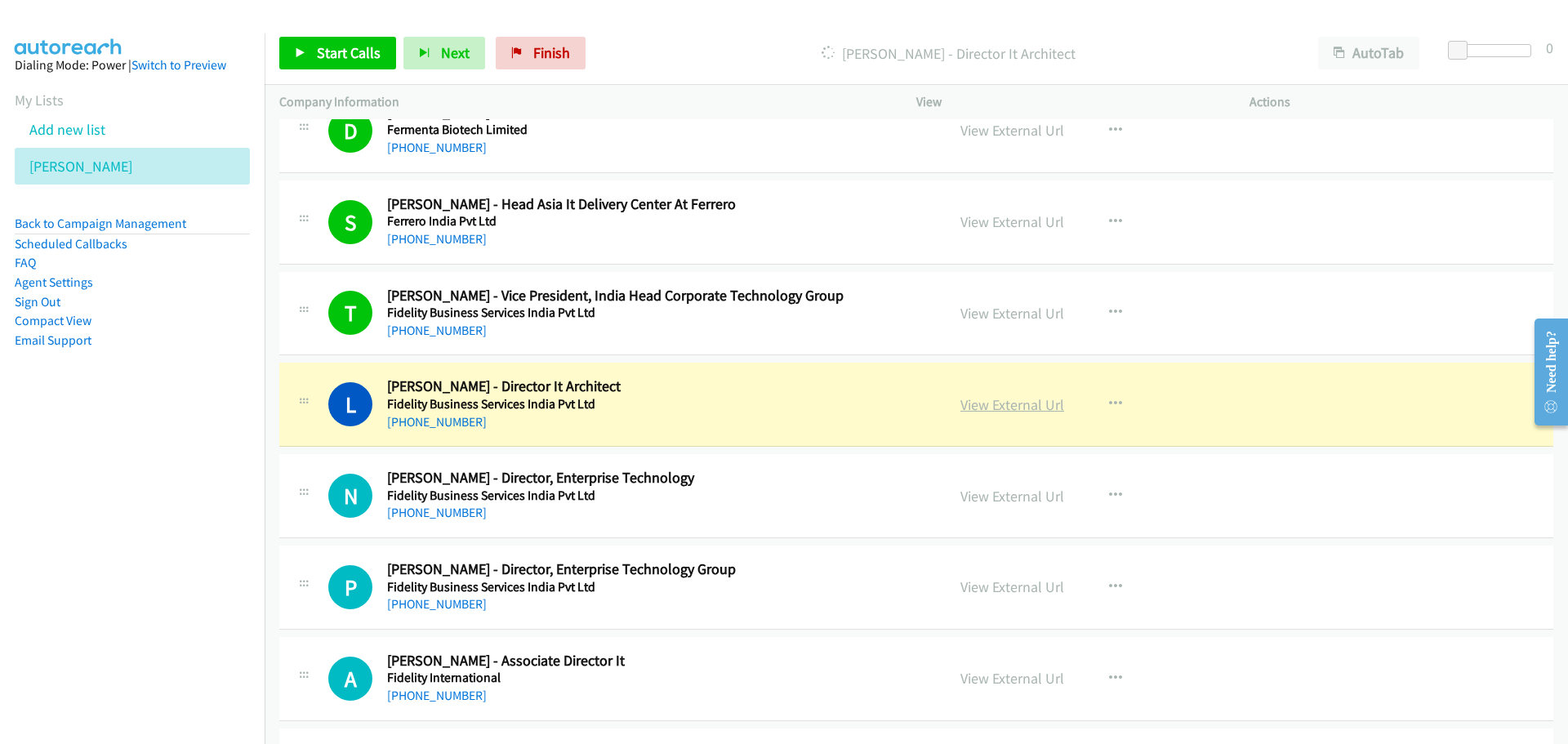
click at [993, 403] on link "View External Url" at bounding box center [1011, 404] width 104 height 19
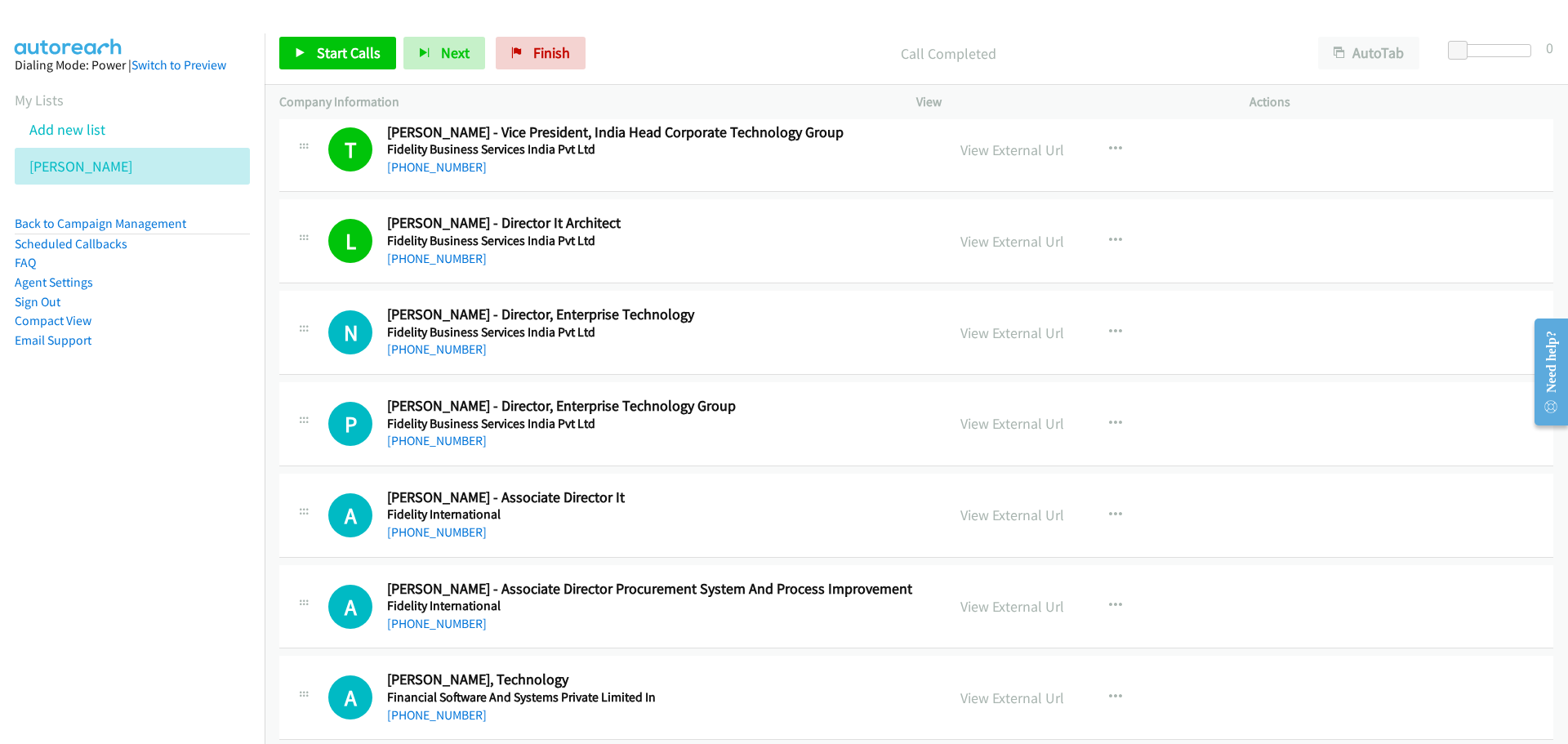
scroll to position [10777, 0]
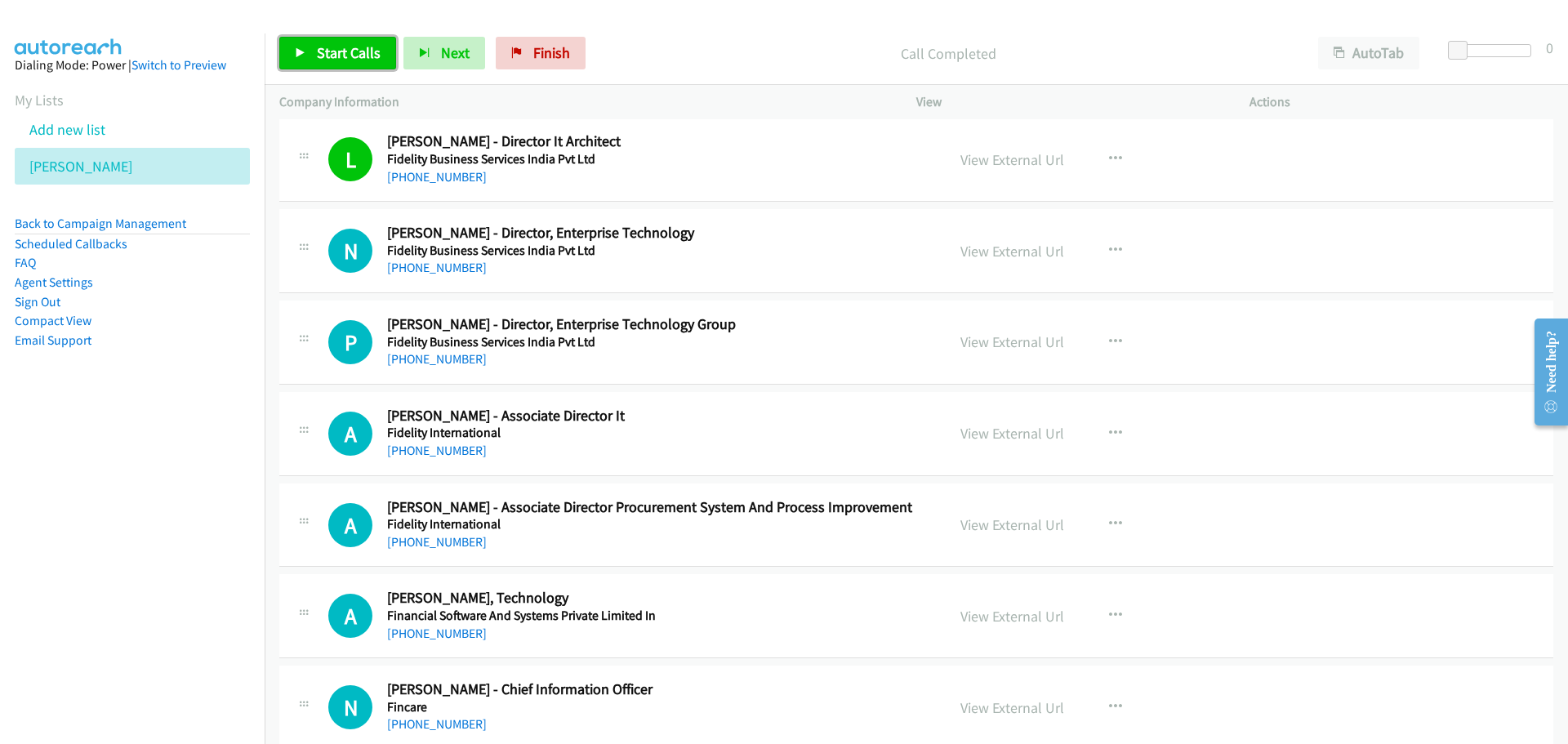
click at [363, 48] on span "Start Calls" at bounding box center [348, 52] width 64 height 19
click at [288, 48] on link "Pause" at bounding box center [323, 53] width 89 height 32
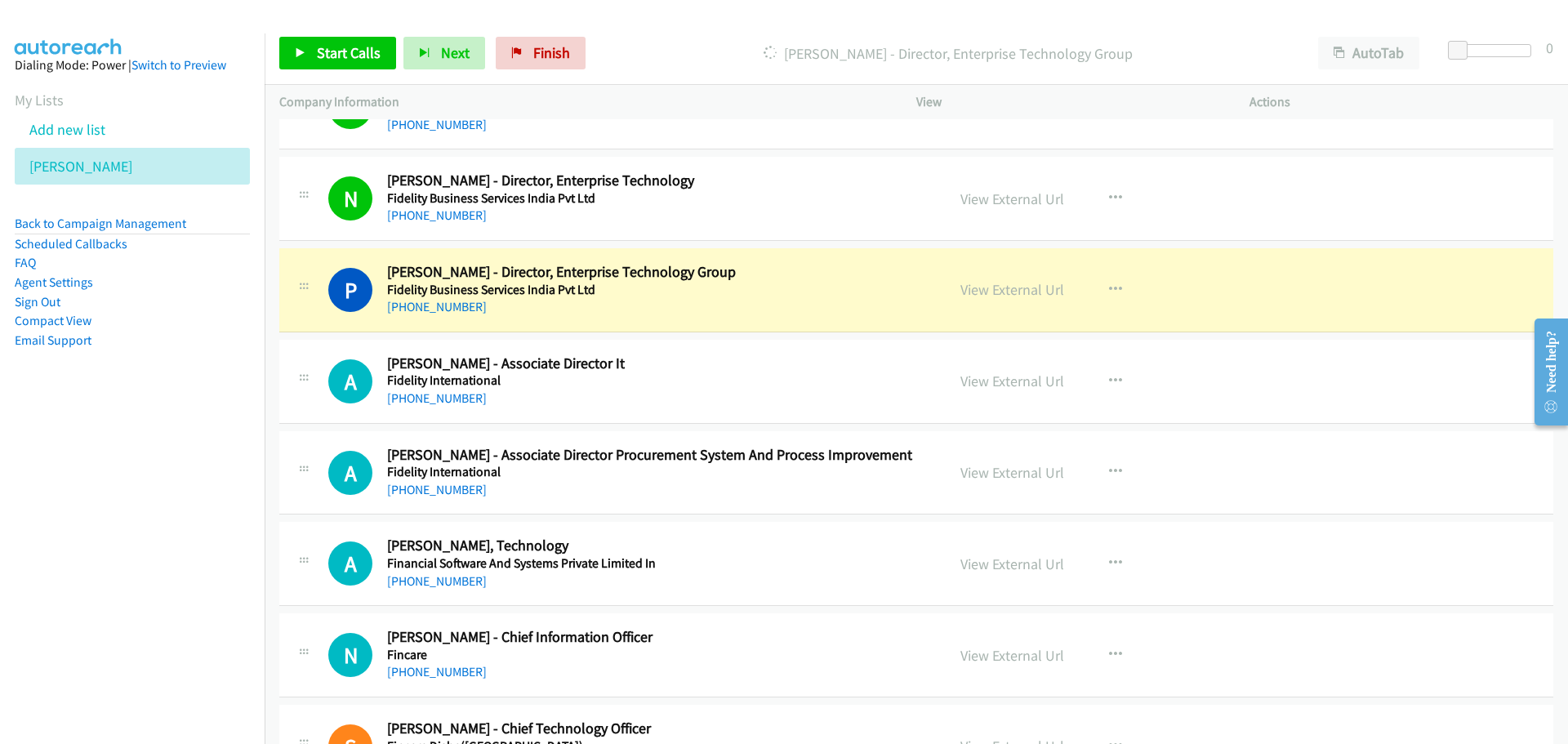
scroll to position [10858, 0]
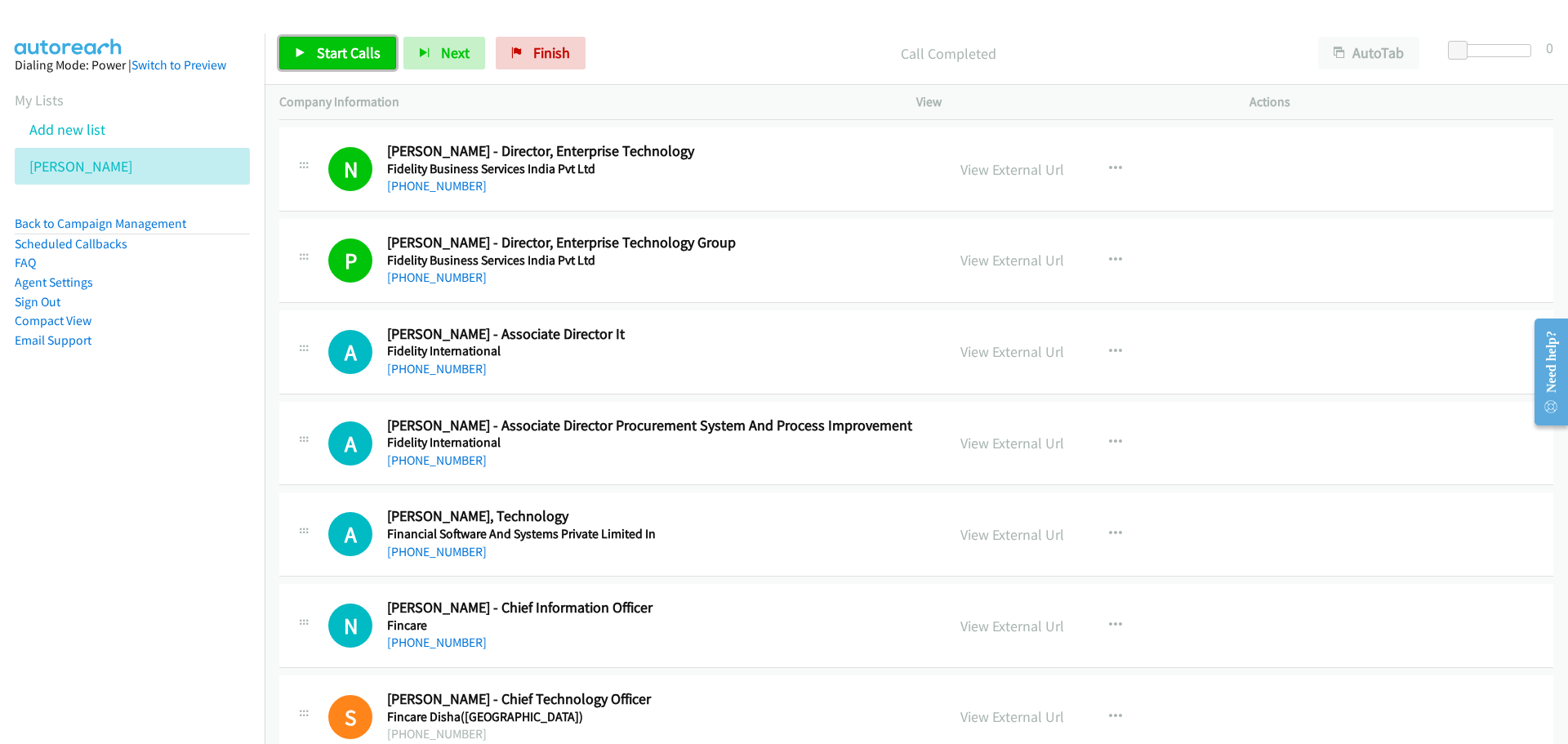
click at [363, 59] on span "Start Calls" at bounding box center [348, 52] width 64 height 19
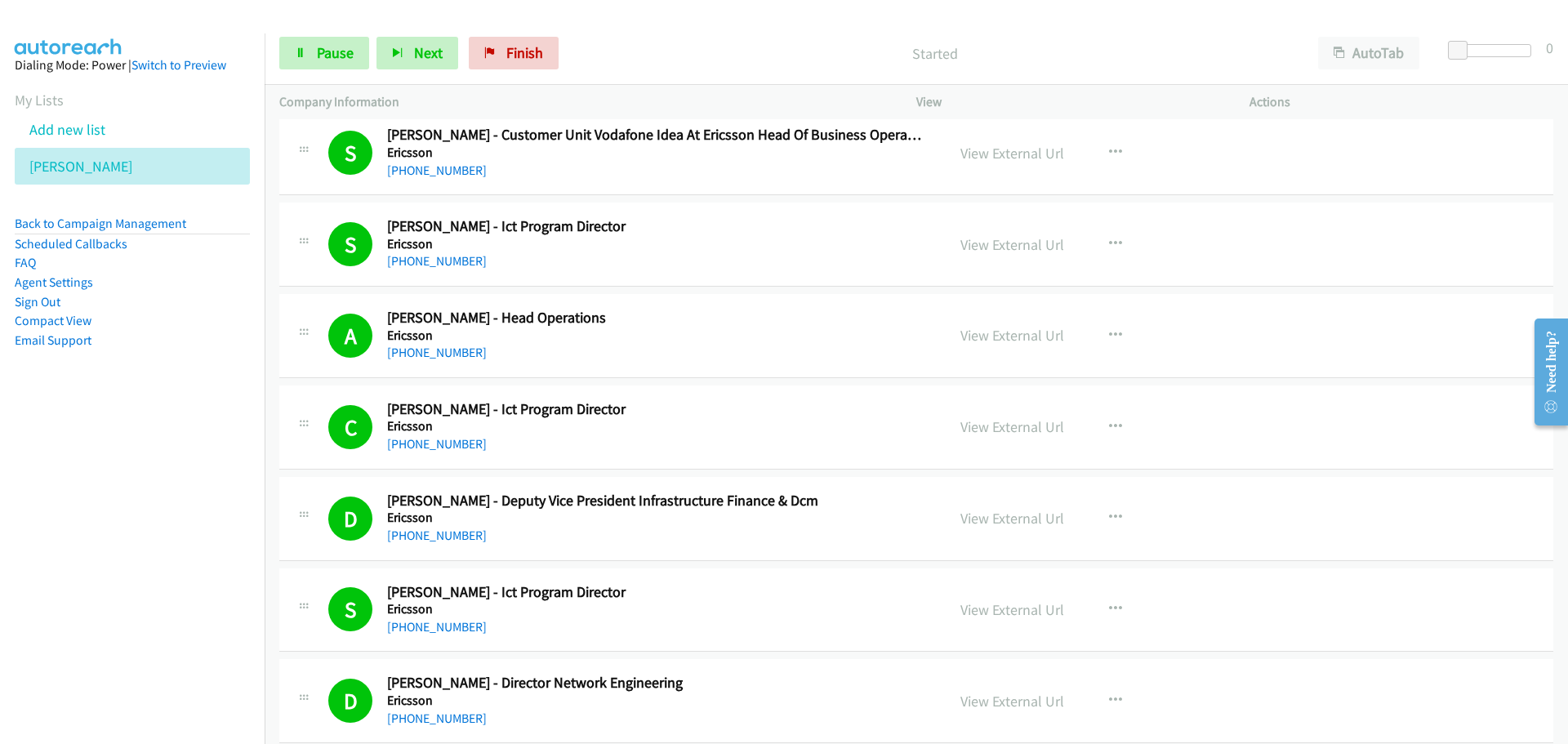
scroll to position [6205, 0]
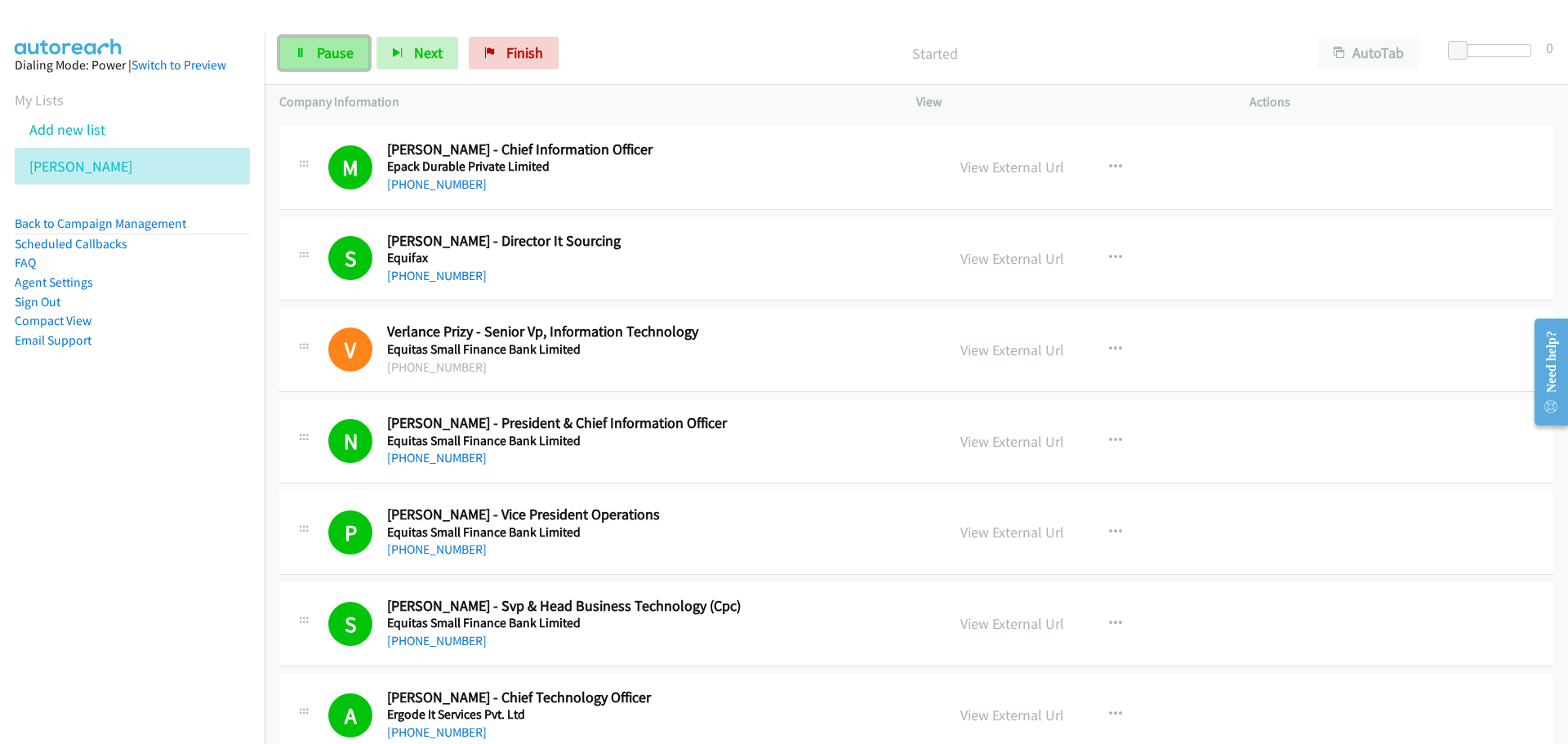
drag, startPoint x: 343, startPoint y: 62, endPoint x: 312, endPoint y: 69, distance: 31.8
click at [343, 62] on link "Pause" at bounding box center [323, 53] width 89 height 32
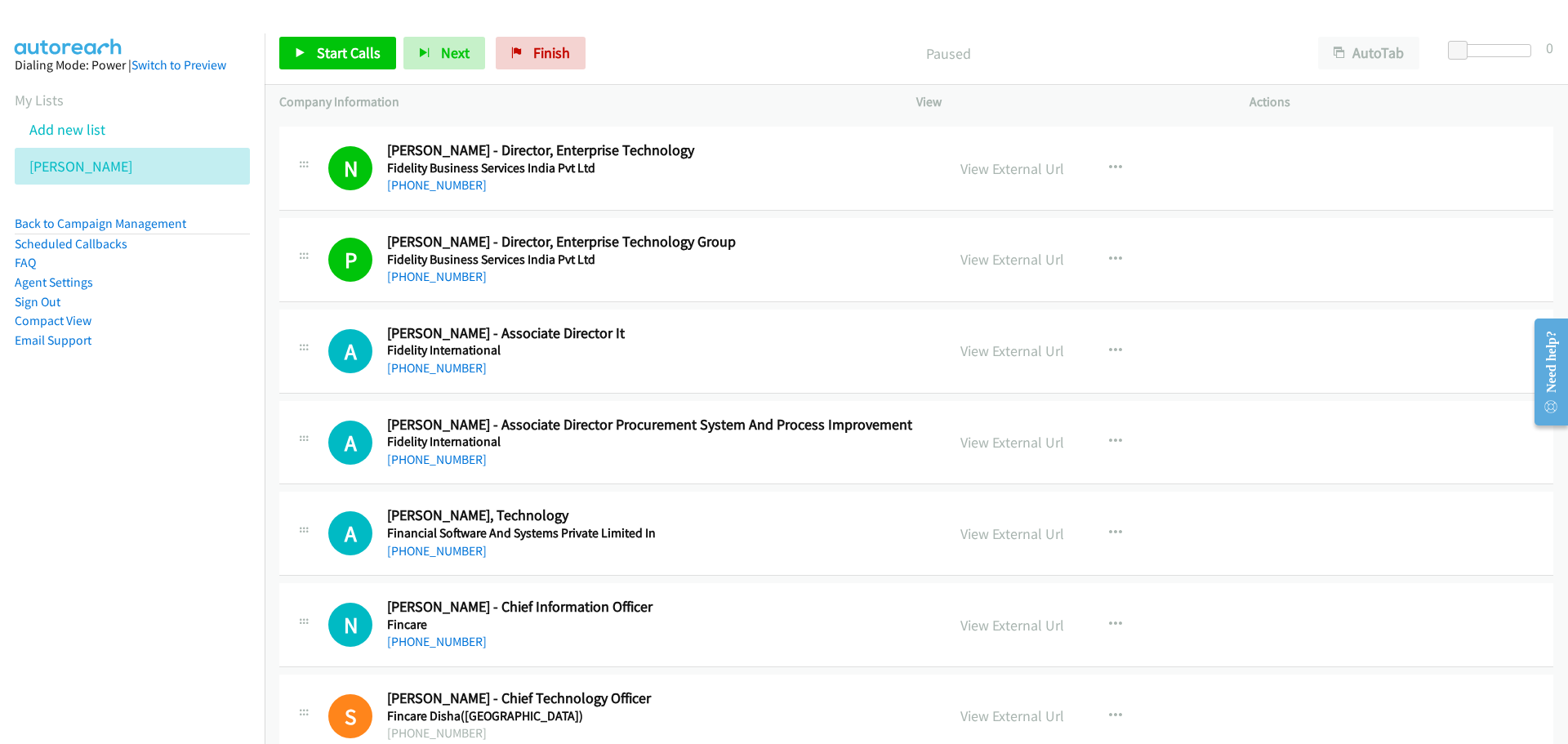
scroll to position [10858, 0]
click at [1113, 343] on button "button" at bounding box center [1115, 352] width 44 height 32
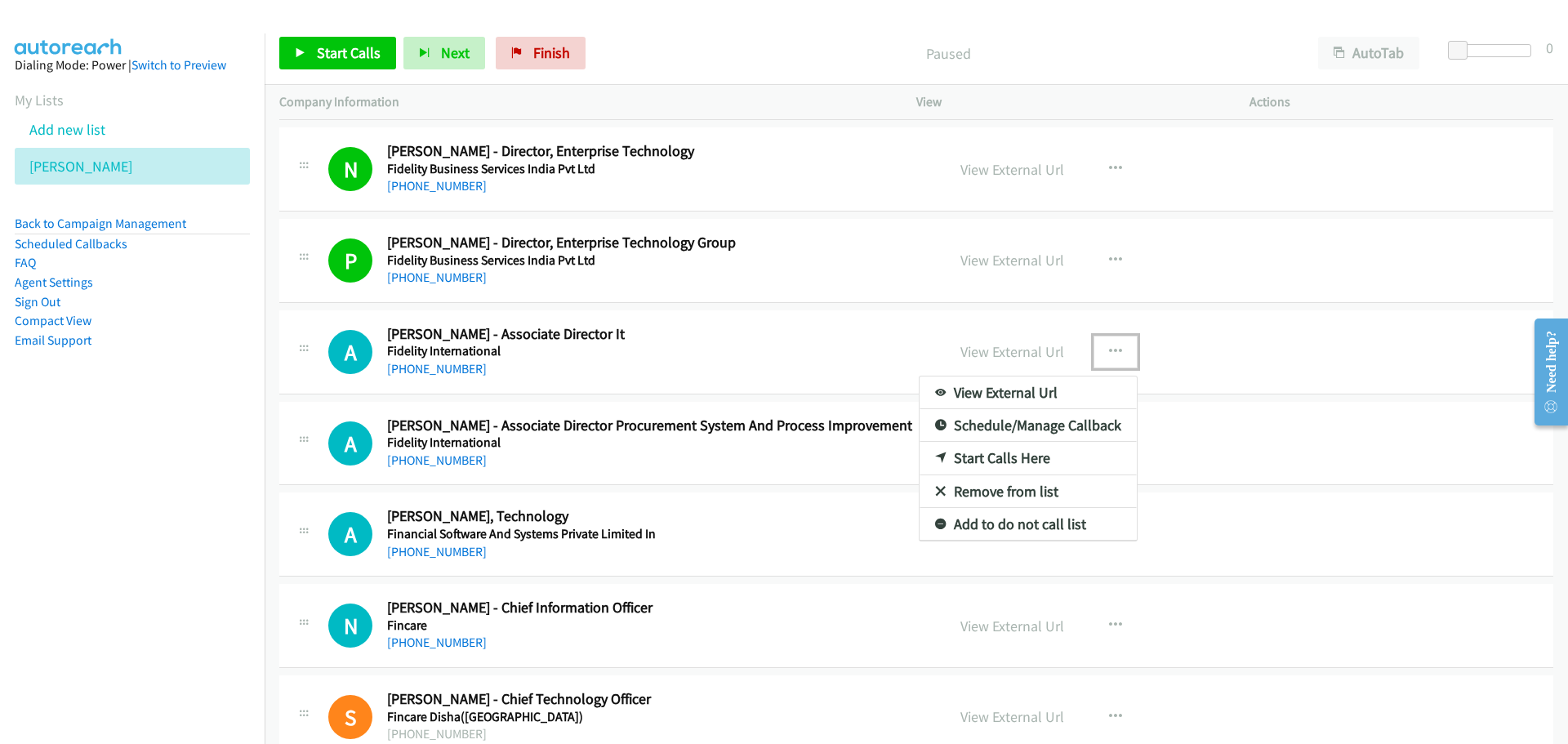
click at [1009, 460] on link "Start Calls Here" at bounding box center [1028, 458] width 217 height 32
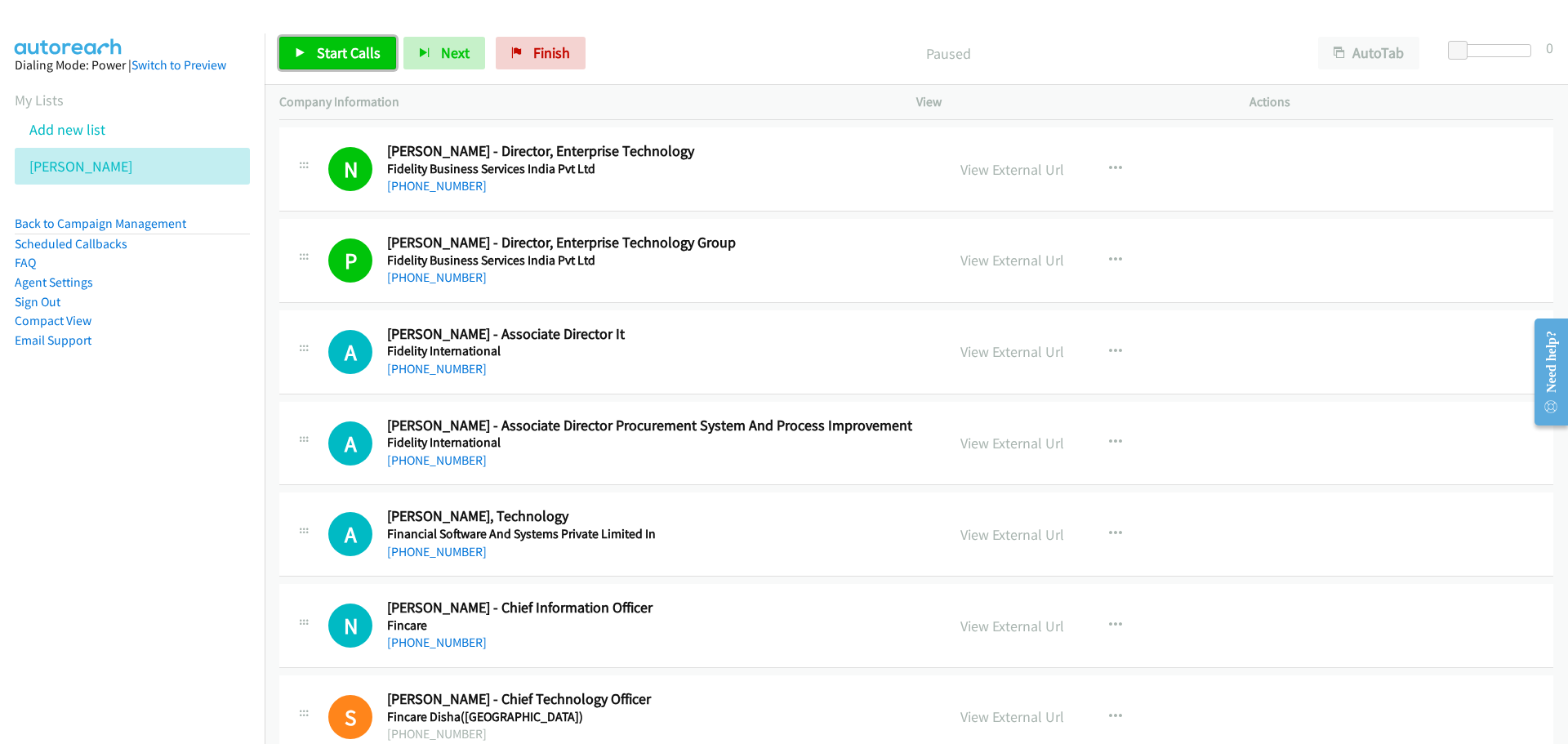
click at [353, 37] on link "Start Calls" at bounding box center [337, 53] width 117 height 32
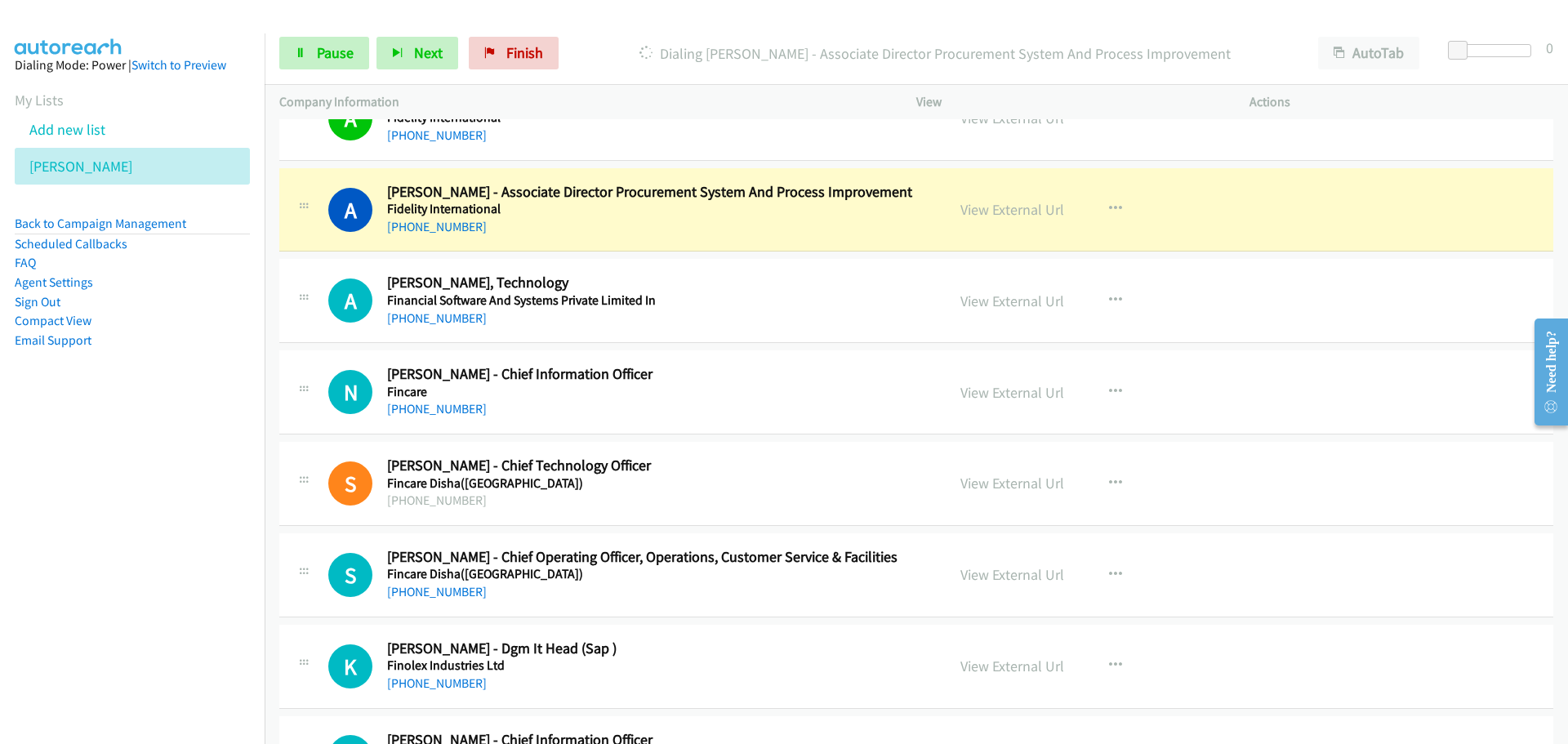
scroll to position [11103, 0]
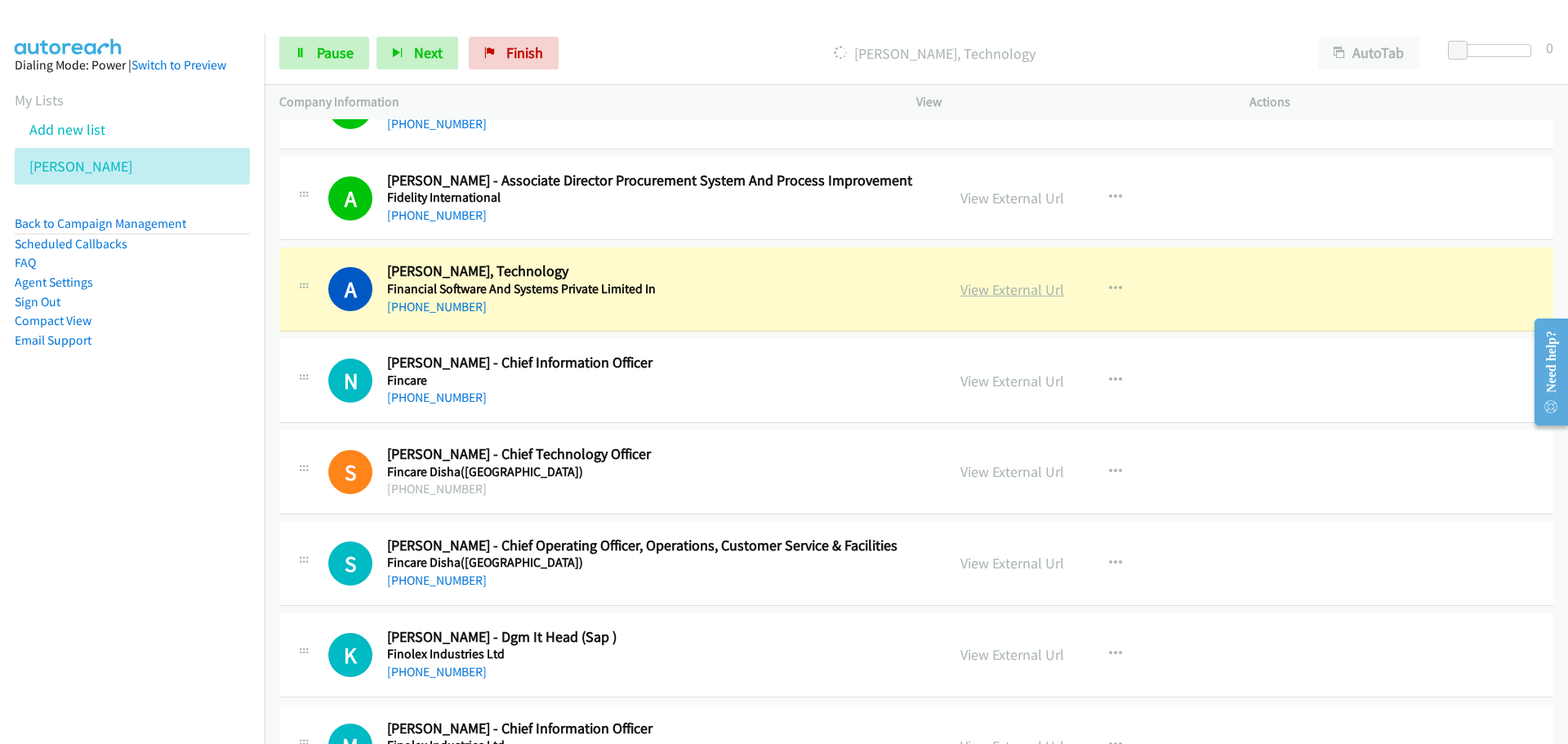
click at [1041, 285] on link "View External Url" at bounding box center [1011, 289] width 104 height 19
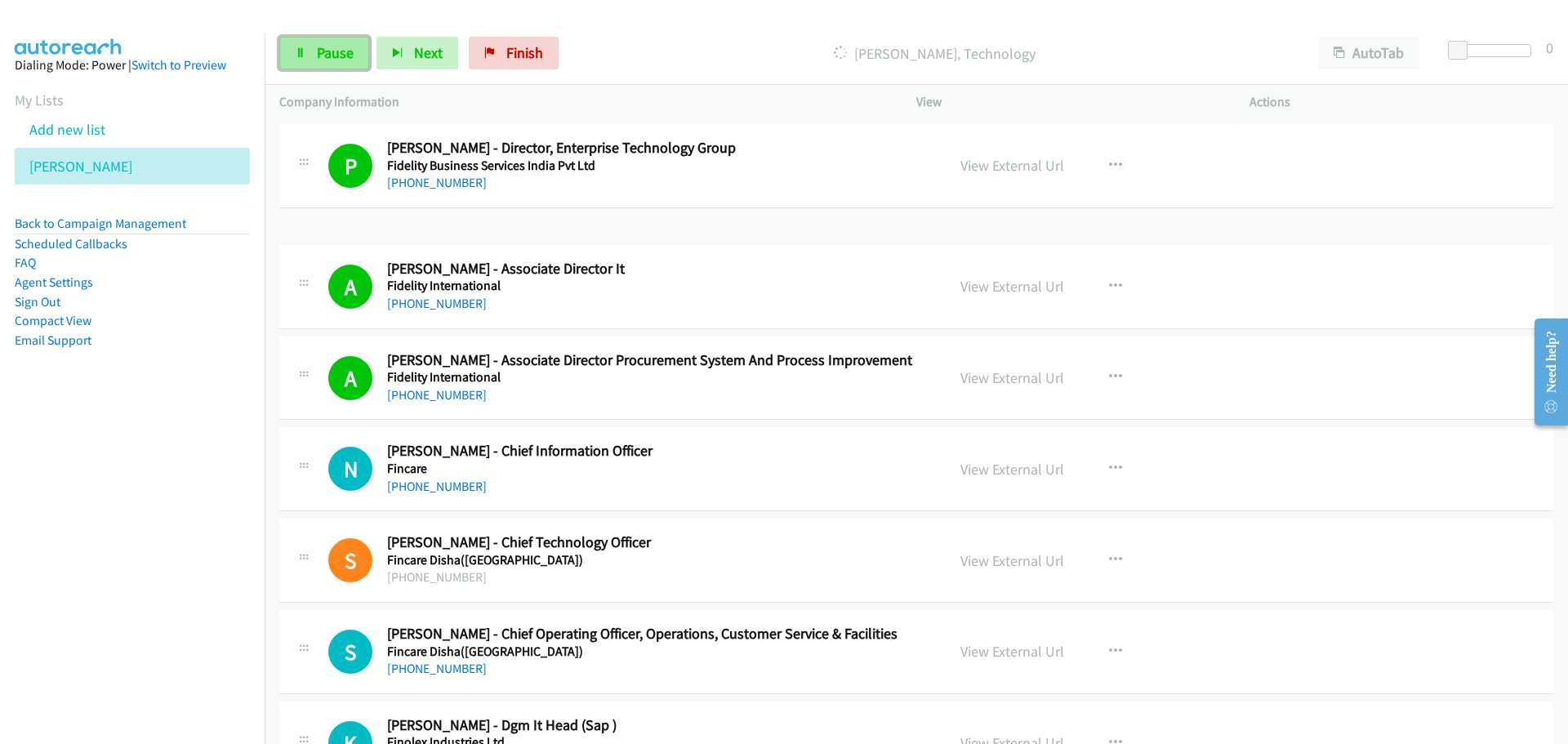
scroll to position [10920, 0]
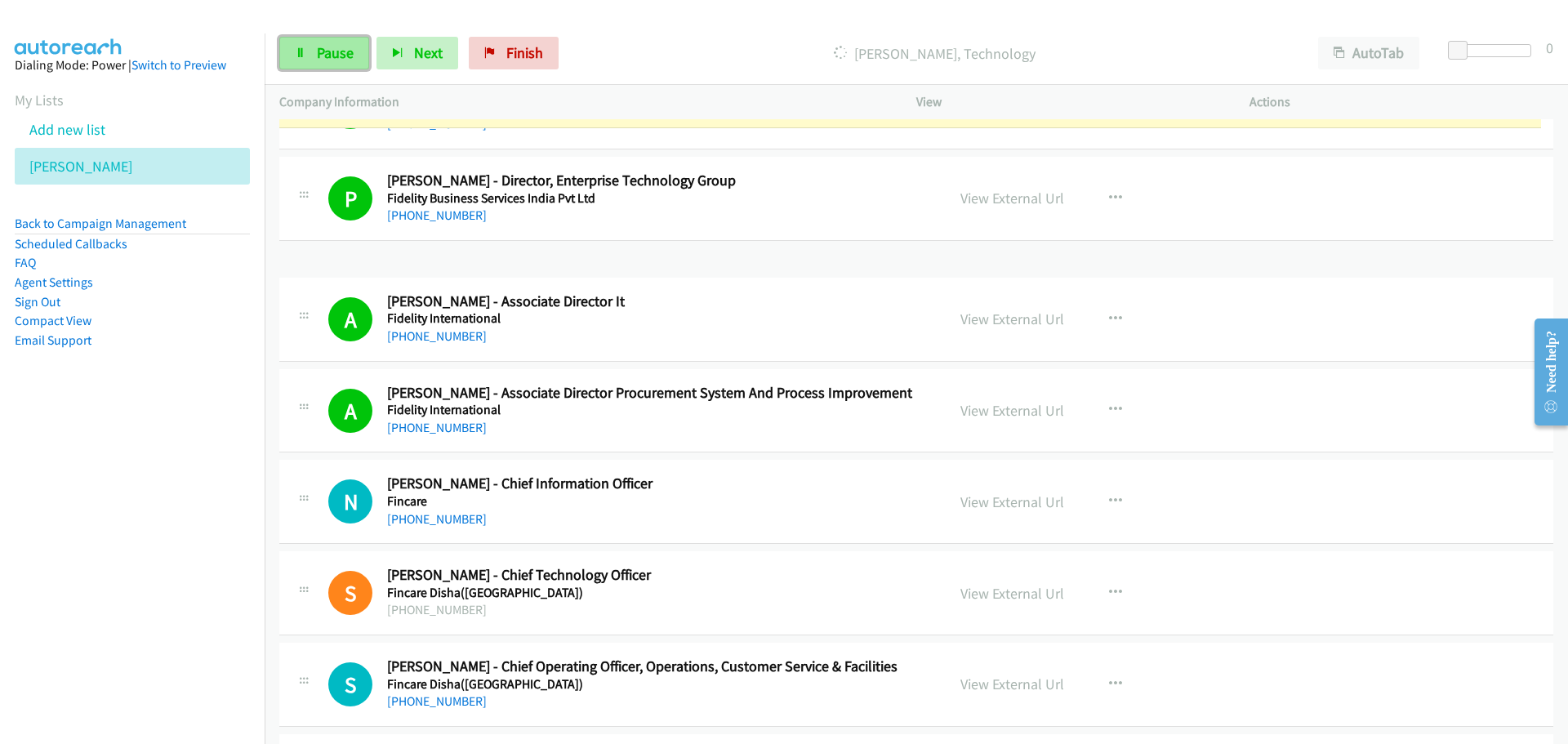
click at [335, 49] on span "Pause" at bounding box center [335, 52] width 37 height 19
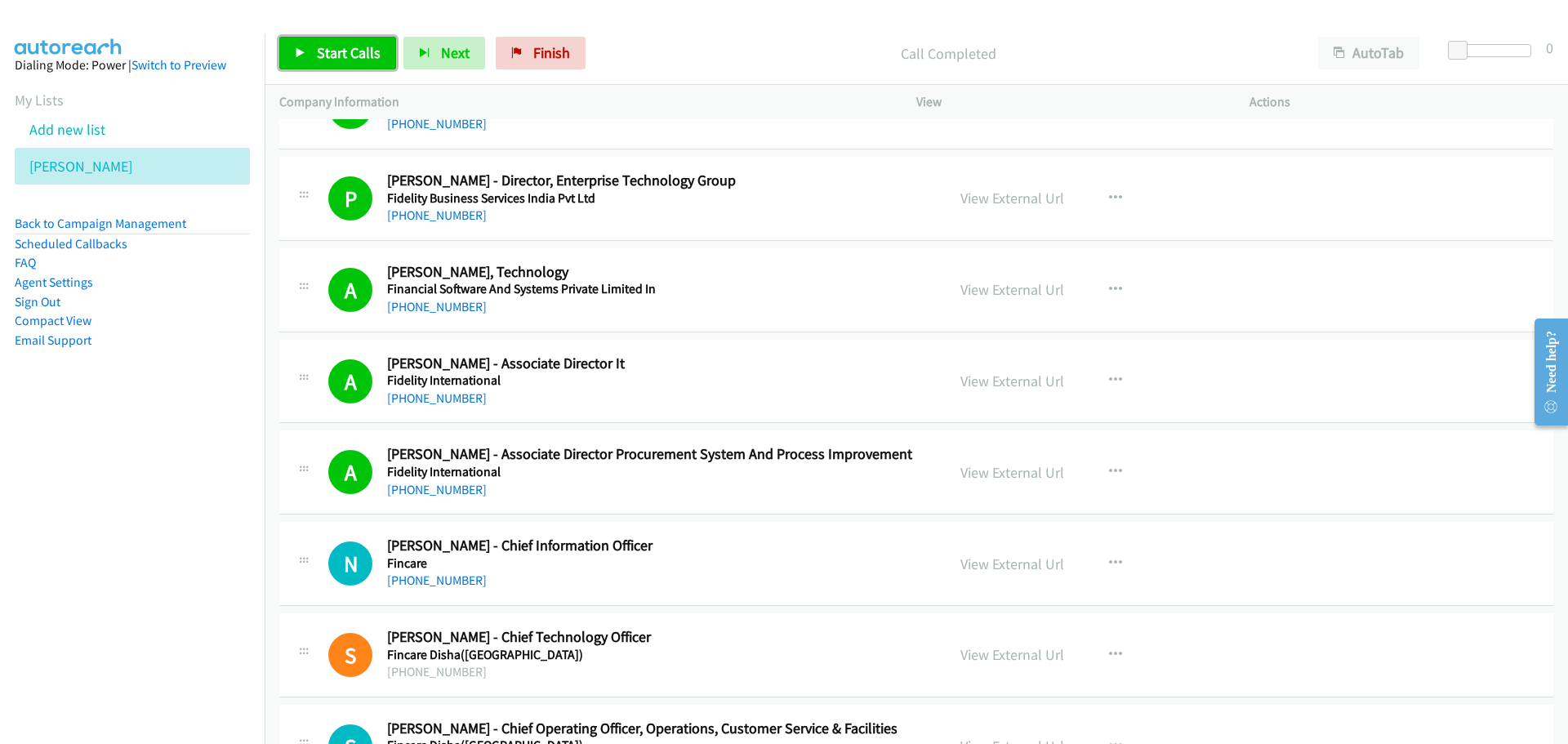
click at [315, 60] on link "Start Calls" at bounding box center [337, 53] width 117 height 32
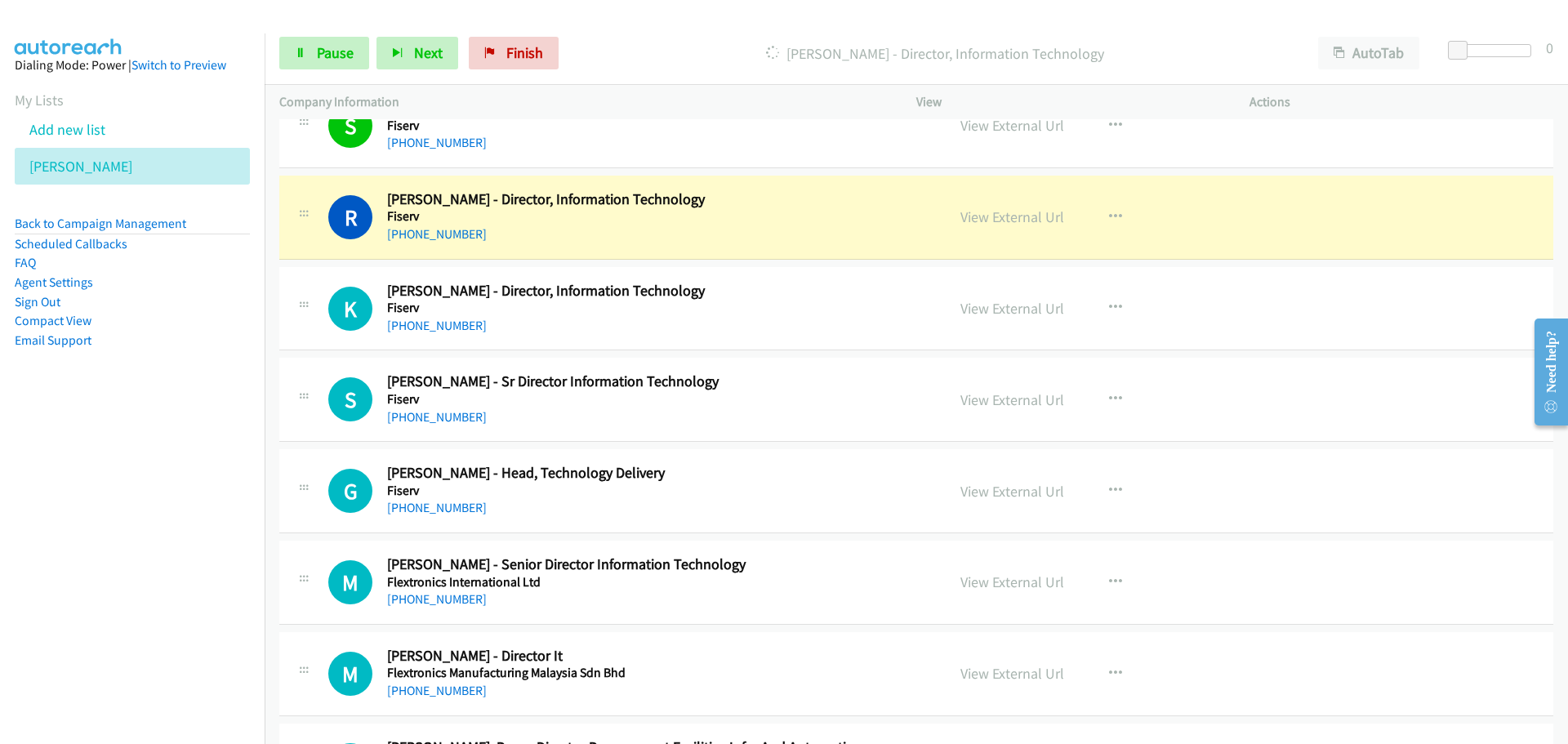
scroll to position [12471, 0]
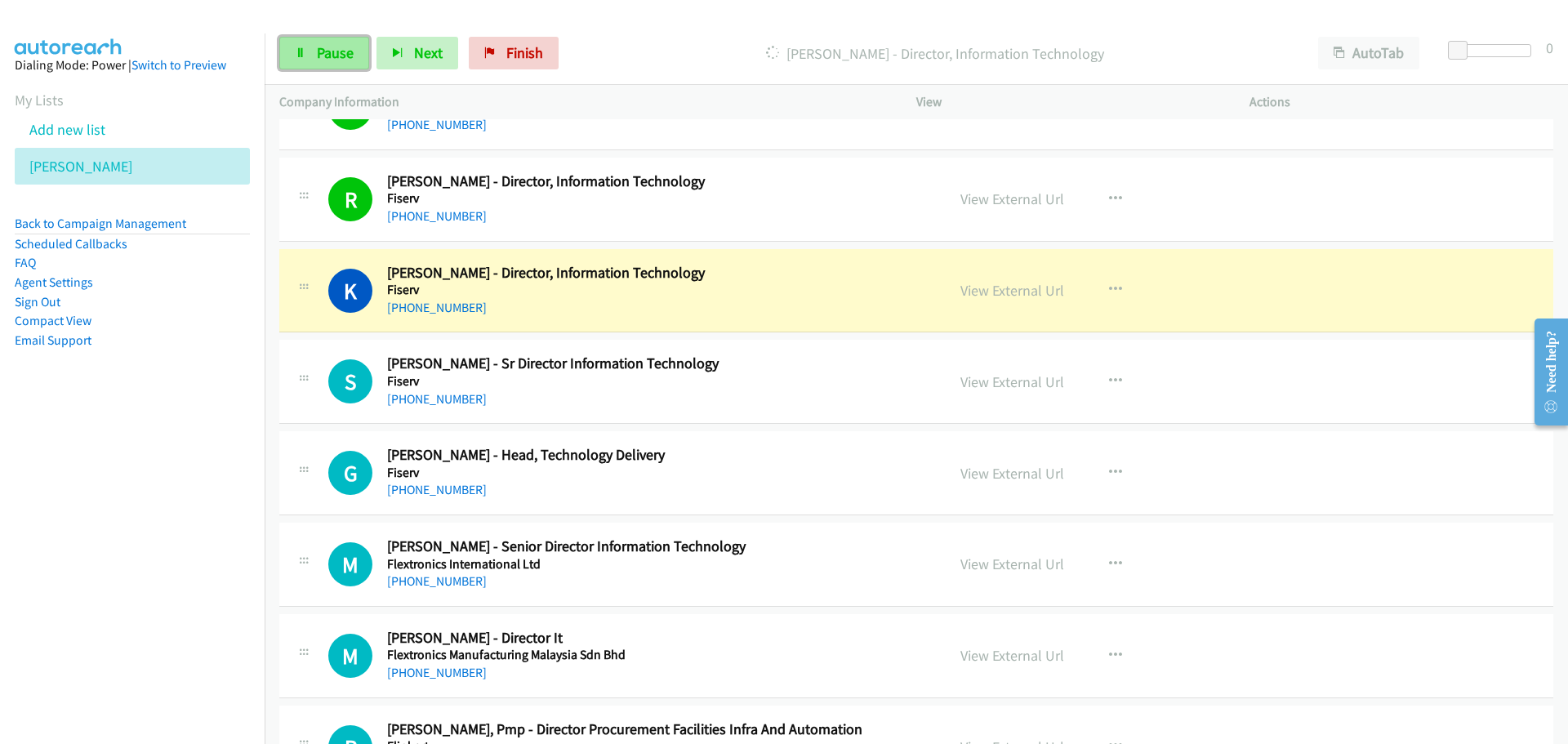
click at [309, 65] on link "Pause" at bounding box center [323, 53] width 89 height 32
click at [1024, 293] on link "View External Url" at bounding box center [1011, 290] width 104 height 19
